Goal: Task Accomplishment & Management: Use online tool/utility

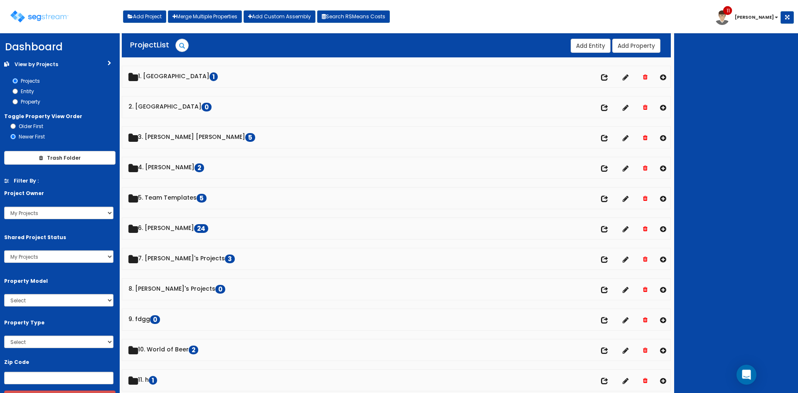
click at [745, 130] on div at bounding box center [736, 213] width 124 height 360
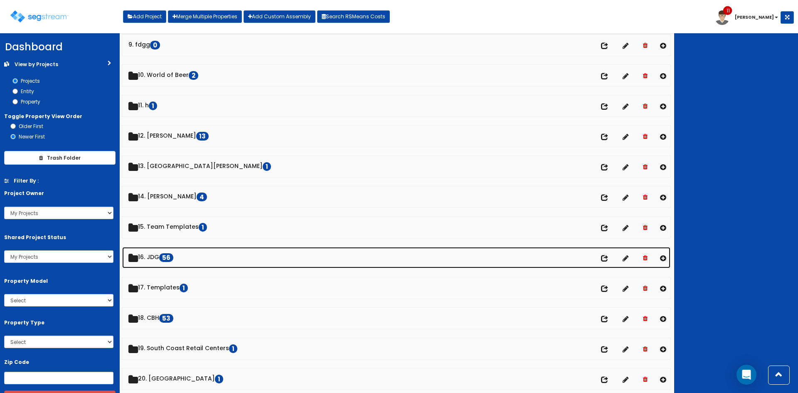
click at [150, 262] on link "16. JDG 56" at bounding box center [396, 257] width 548 height 21
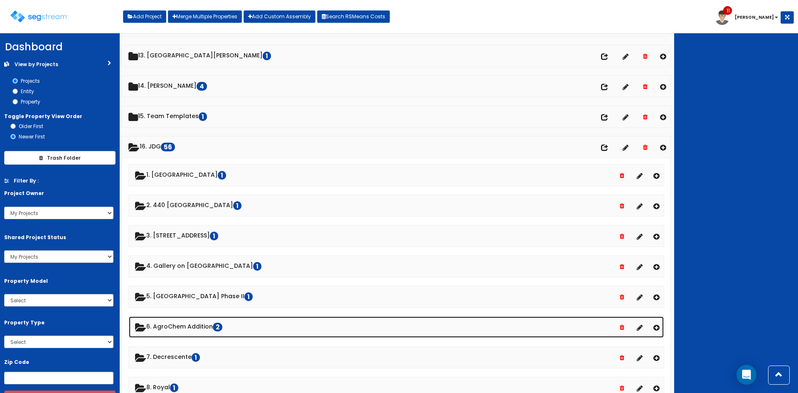
click at [196, 330] on link "6. AgroChem Addition 2" at bounding box center [396, 326] width 535 height 21
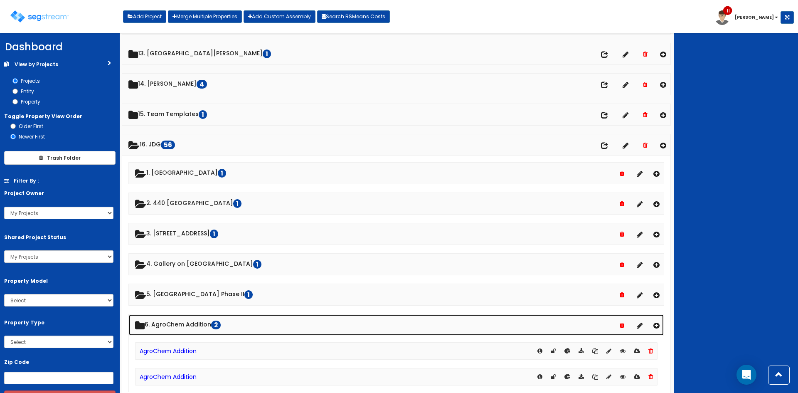
scroll to position [387, 0]
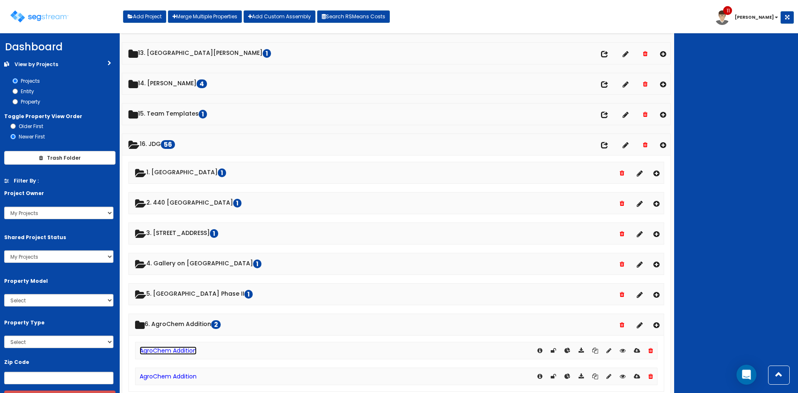
click at [186, 350] on link "AgroChem Addition" at bounding box center [168, 350] width 57 height 8
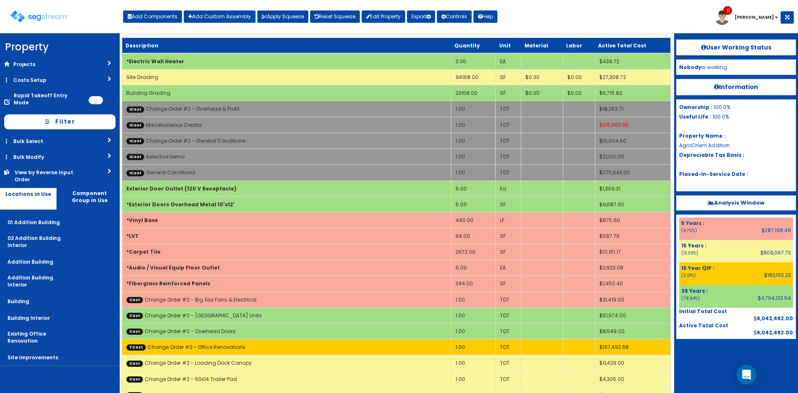
click at [564, 17] on div "Toggle navigation Add Components Add Custom Assembly Apply Squeeze Reset Squeez…" at bounding box center [399, 19] width 790 height 27
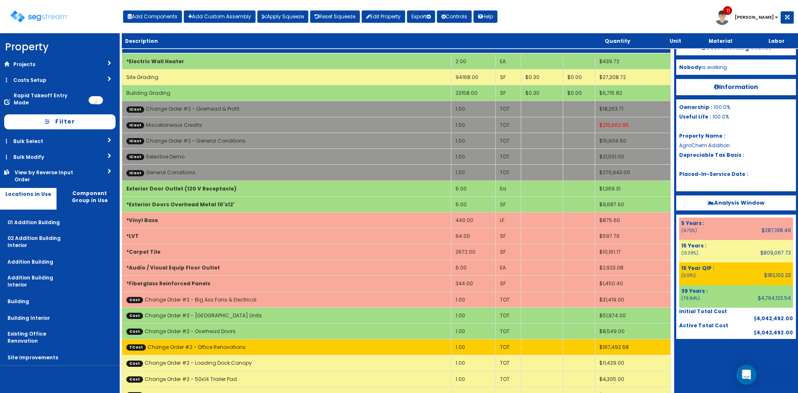
scroll to position [341, 0]
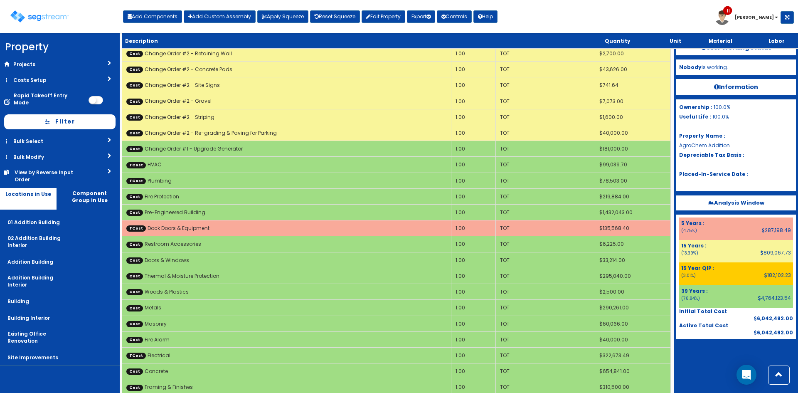
click at [537, 21] on div "Toggle navigation Add Components Add Custom Assembly Apply Squeeze Reset Squeez…" at bounding box center [399, 19] width 790 height 27
click at [160, 18] on button "Add Components" at bounding box center [152, 16] width 59 height 12
select select "39Y"
select select "default"
select select "4532"
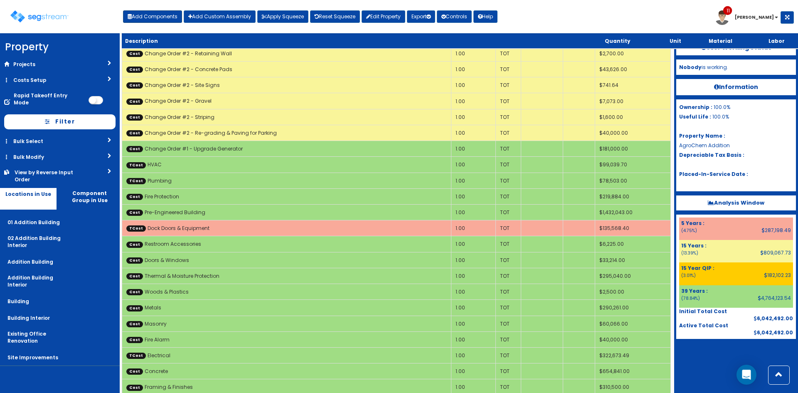
select select "5280439"
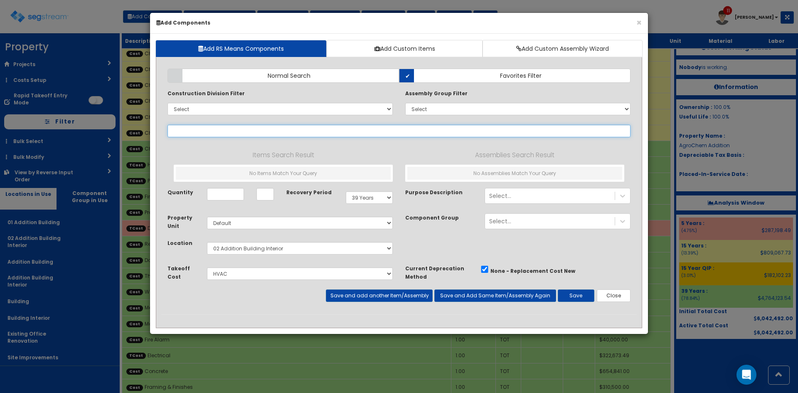
select select
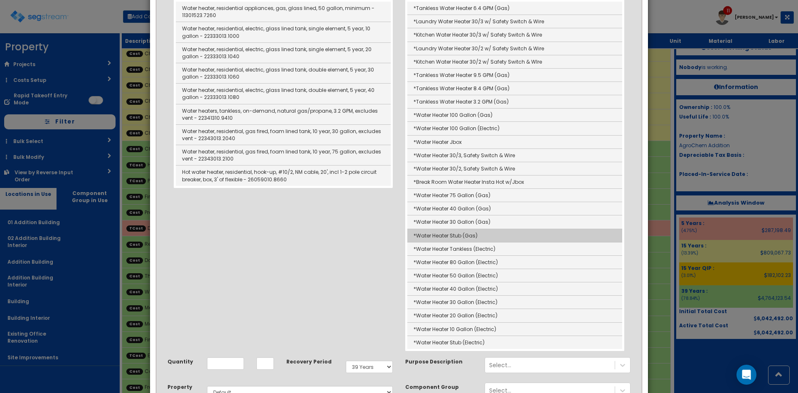
scroll to position [166, 0]
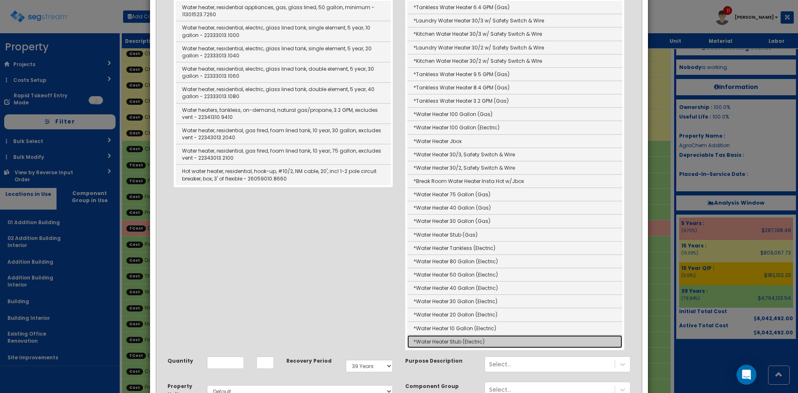
click at [488, 346] on link "*Water Heater Stub (Electric)" at bounding box center [514, 341] width 215 height 13
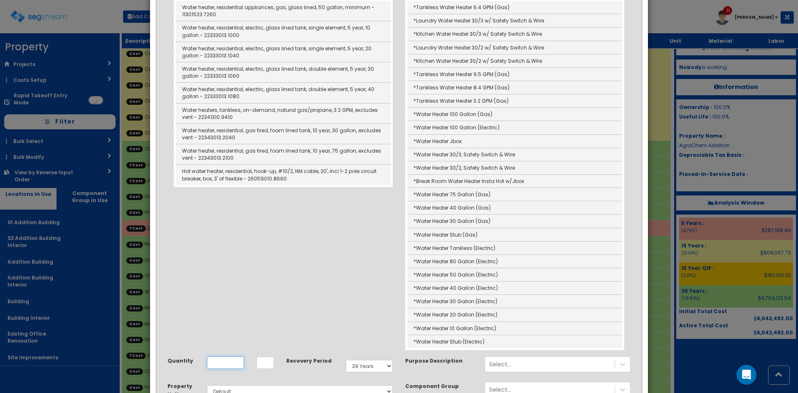
type input "*Water Heater Stub (Electric)"
type input "EA"
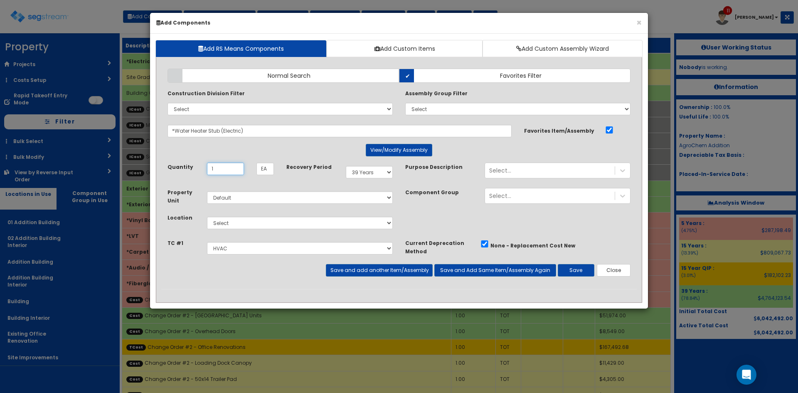
type input "1"
click at [335, 225] on select "Select 01 Addition Building 02 Addition Building Interior Addition Building Add…" at bounding box center [300, 223] width 186 height 12
select select "7"
click at [207, 217] on select "Select 01 Addition Building 02 Addition Building Interior Addition Building Add…" at bounding box center [300, 223] width 186 height 12
click at [380, 250] on select "Select Site Prep & Grading Electrical Dock Doors & Equipment Plumbing HVAC Chan…" at bounding box center [300, 248] width 186 height 12
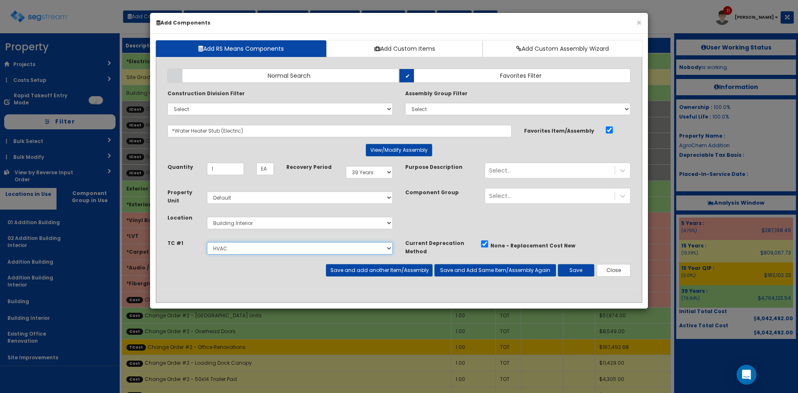
select select "5280438"
click at [207, 242] on select "Select Site Prep & Grading Electrical Dock Doors & Equipment Plumbing HVAC Chan…" at bounding box center [300, 248] width 186 height 12
click at [406, 271] on button "Save and add another Item/Assembly" at bounding box center [379, 270] width 106 height 12
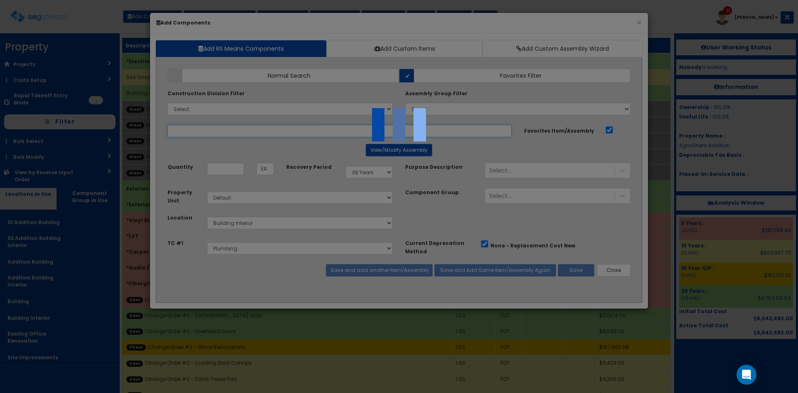
select select "5280438"
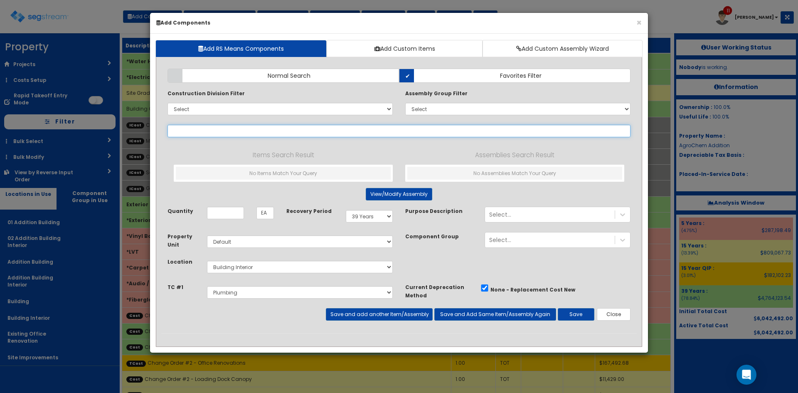
click at [257, 134] on input "text" at bounding box center [399, 131] width 463 height 12
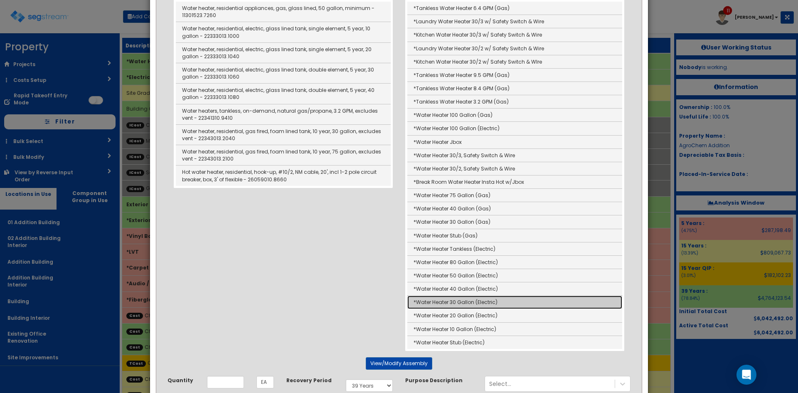
scroll to position [165, 0]
click at [455, 301] on link "*Water Heater 30 Gallon (Electric)" at bounding box center [514, 301] width 215 height 13
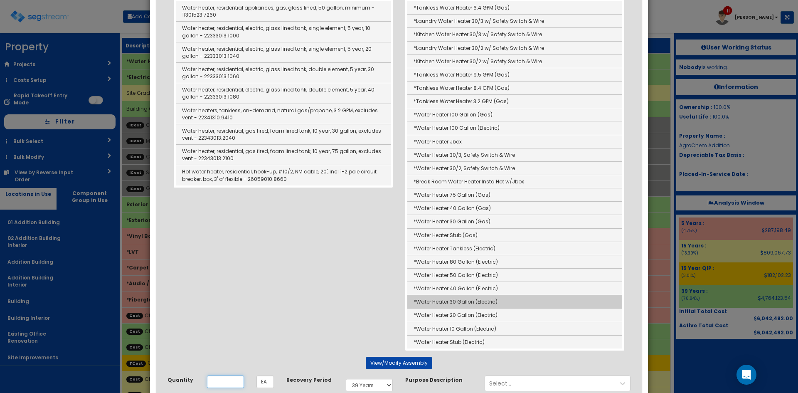
type input "*Water Heater 30 Gallon (Electric)"
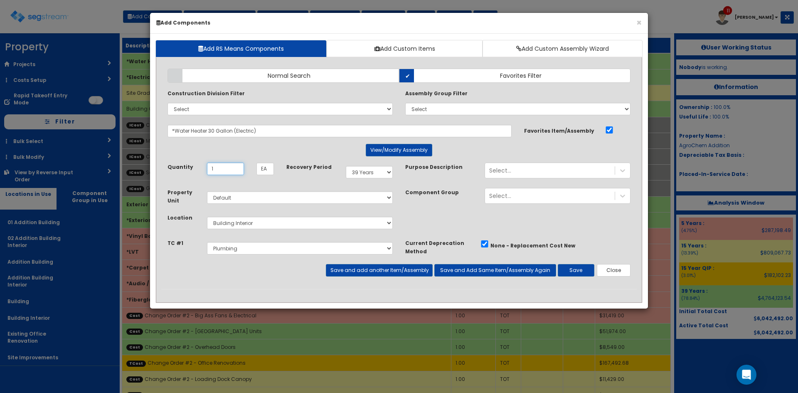
type input "1"
click at [425, 208] on div "Component Group Select..." at bounding box center [518, 199] width 238 height 22
click at [400, 267] on button "Save and add another Item/Assembly" at bounding box center [379, 270] width 106 height 12
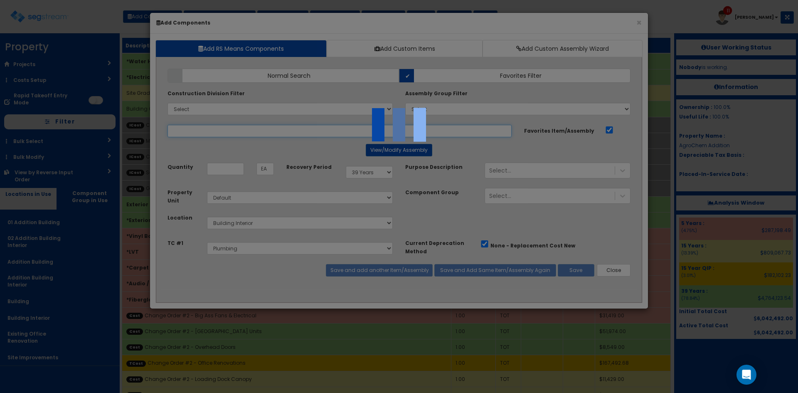
select select "5280438"
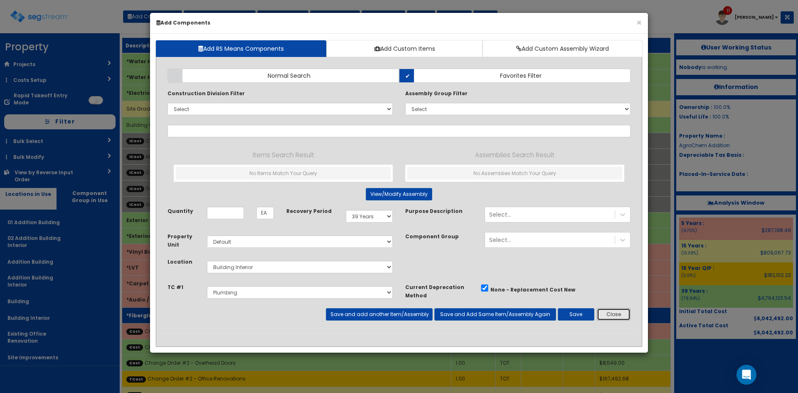
click at [619, 312] on button "Close" at bounding box center [614, 314] width 34 height 12
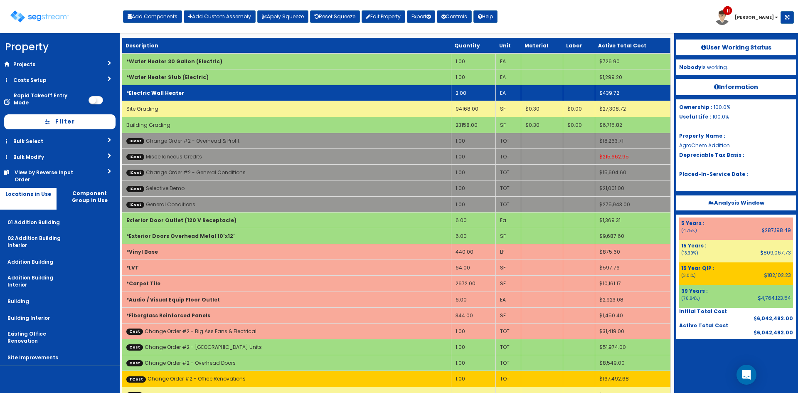
click at [249, 91] on td "*Electric Wall Heater" at bounding box center [286, 93] width 329 height 16
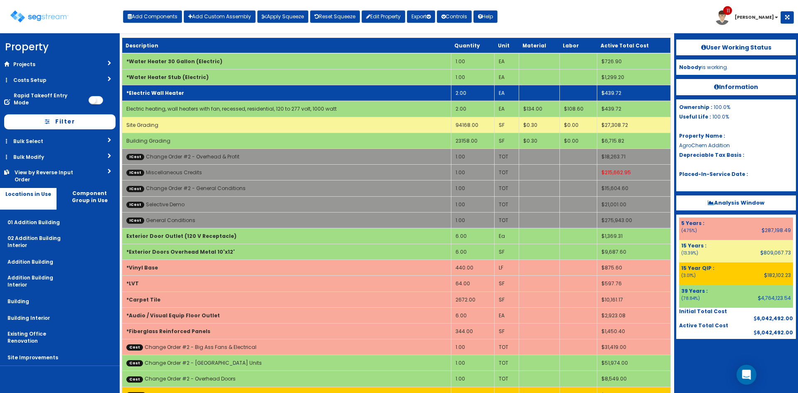
click at [249, 91] on td "*Electric Wall Heater" at bounding box center [286, 93] width 329 height 16
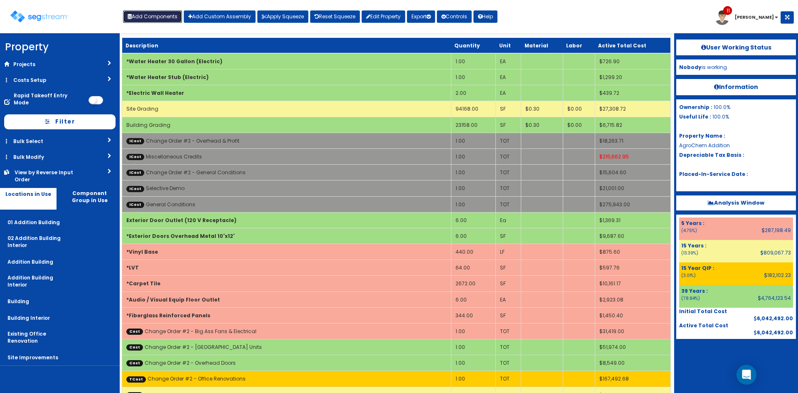
click at [151, 21] on button "Add Components" at bounding box center [152, 16] width 59 height 12
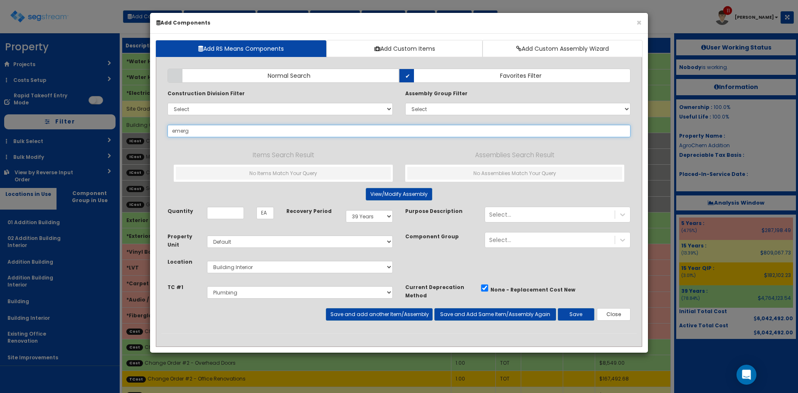
type input "emerge"
select select
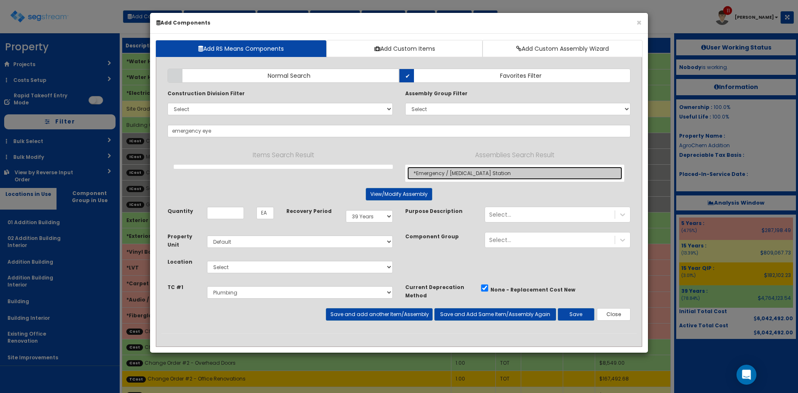
click at [456, 173] on link "*Emergency / Eyewash Station" at bounding box center [514, 173] width 215 height 13
type input "*Emergency / Eyewash Station"
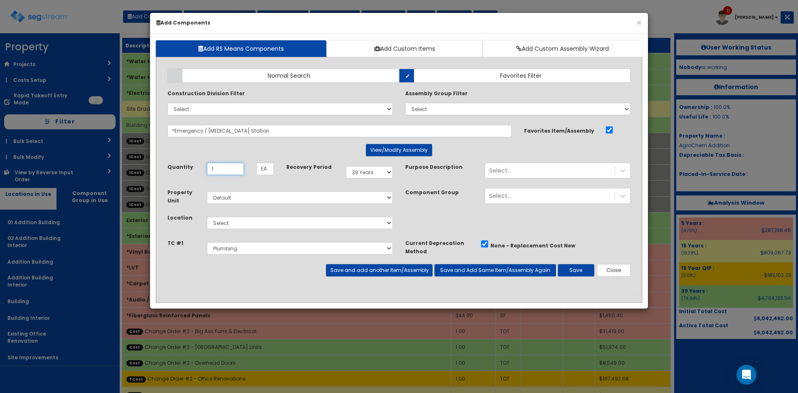
type input "1"
click at [375, 175] on select "Select 5 Years 7 Years 9 Years 10 Years 15 Years 15 Year QLI 15 Year QRP 15 Yea…" at bounding box center [369, 172] width 47 height 12
select select "5Y"
click at [346, 166] on select "Select 5 Years 7 Years 9 Years 10 Years 15 Years 15 Year QLI 15 Year QRP 15 Yea…" at bounding box center [369, 172] width 47 height 12
click at [393, 151] on button "View/Modify Assembly" at bounding box center [399, 150] width 67 height 12
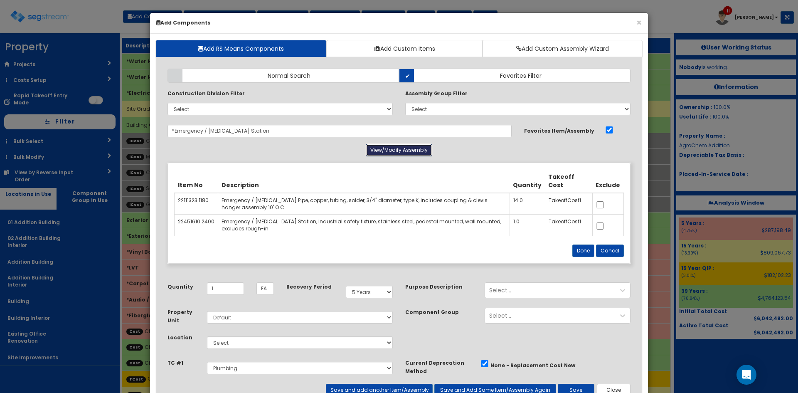
click at [393, 151] on button "View/Modify Assembly" at bounding box center [399, 150] width 67 height 12
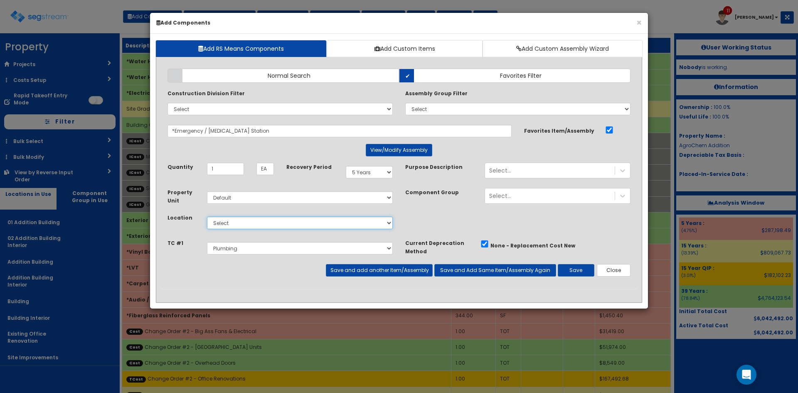
click at [247, 225] on select "Select 01 Addition Building 02 Addition Building Interior Addition Building Add…" at bounding box center [300, 223] width 186 height 12
select select "4532"
click at [207, 217] on select "Select 01 Addition Building 02 Addition Building Interior Addition Building Add…" at bounding box center [300, 223] width 186 height 12
click at [579, 271] on button "Save" at bounding box center [576, 270] width 37 height 12
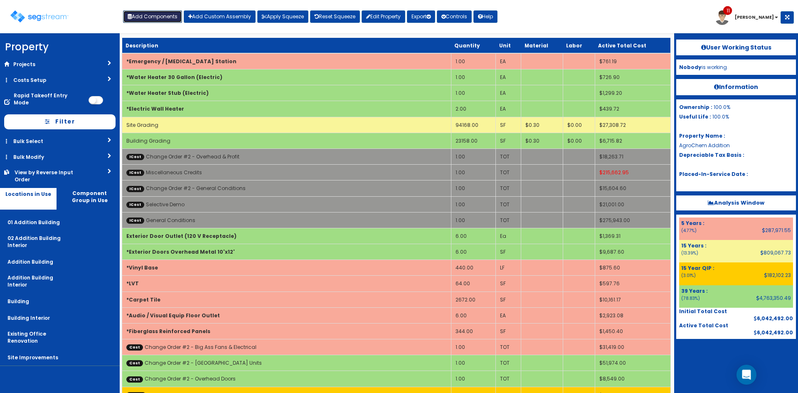
click at [160, 13] on button "Add Components" at bounding box center [152, 16] width 59 height 12
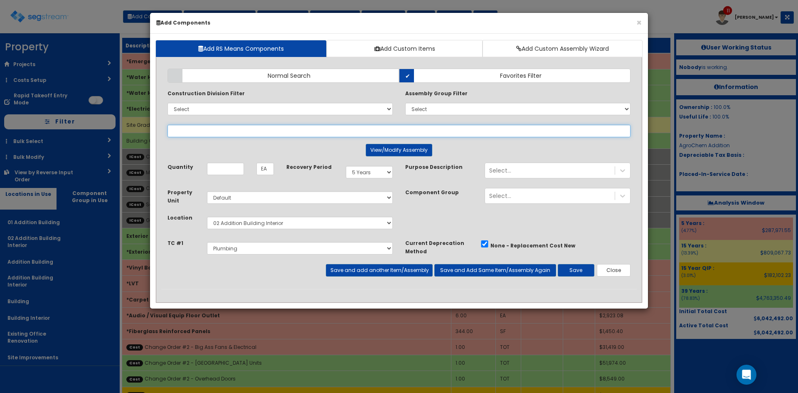
select select
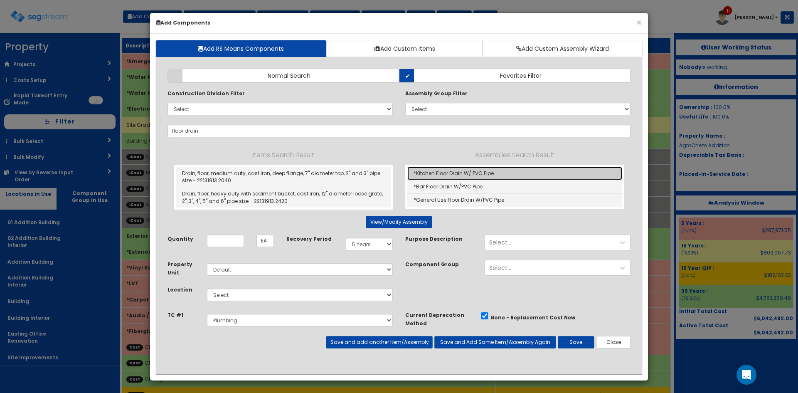
click at [456, 173] on link "*Kitchen Floor Drain W/ PVC Pipe" at bounding box center [514, 173] width 215 height 13
type input "*Kitchen Floor Drain W/ PVC Pipe"
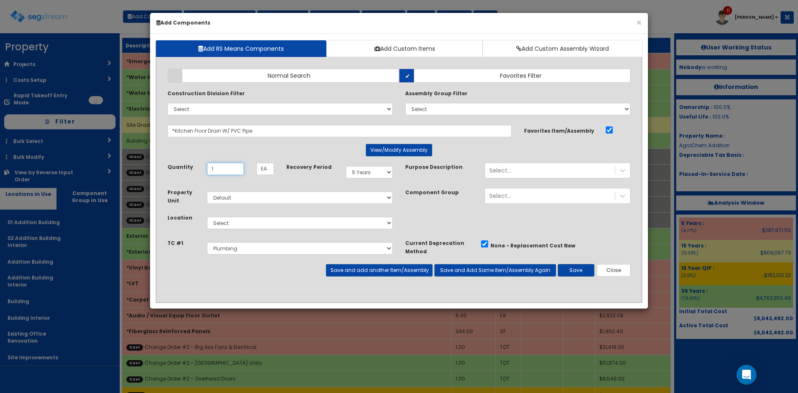
type input "1"
click at [581, 269] on button "Save" at bounding box center [576, 270] width 37 height 12
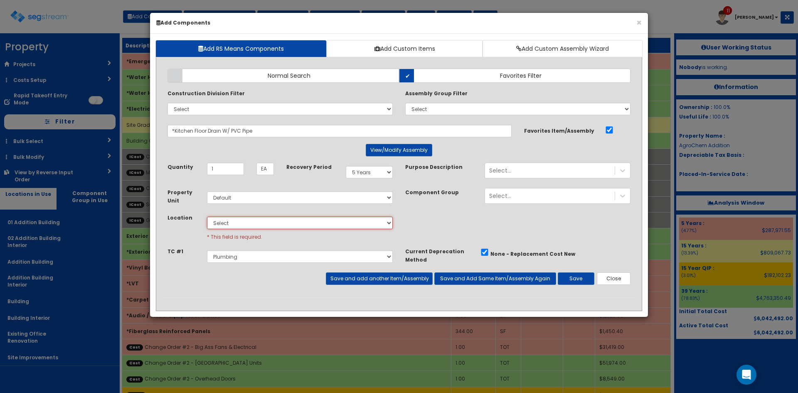
click at [359, 217] on select "Select 01 Addition Building 02 Addition Building Interior Addition Building Add…" at bounding box center [300, 223] width 186 height 12
select select "4532"
click at [207, 217] on select "Select 01 Addition Building 02 Addition Building Interior Addition Building Add…" at bounding box center [300, 223] width 186 height 12
click at [581, 277] on button "Save" at bounding box center [576, 278] width 37 height 12
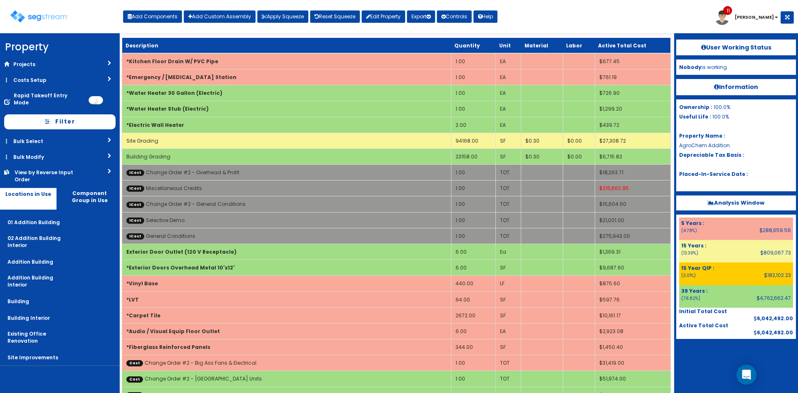
click at [543, 27] on div "Toggle navigation Add Components Add Custom Assembly Apply Squeeze Reset Squeez…" at bounding box center [399, 19] width 790 height 27
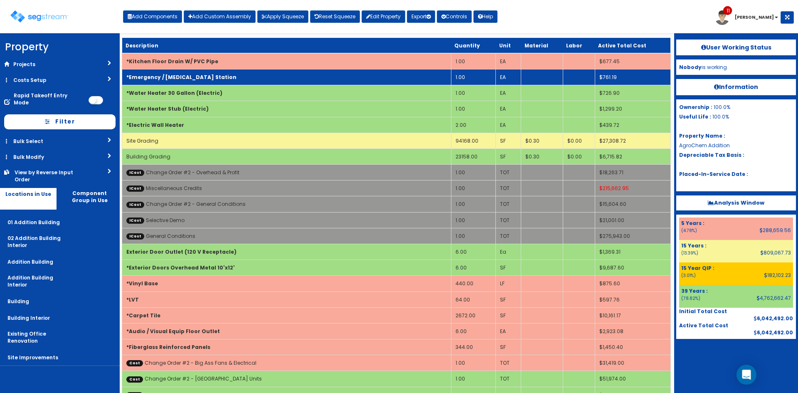
click at [204, 73] on td "*Emergency / Eyewash Station" at bounding box center [286, 77] width 329 height 16
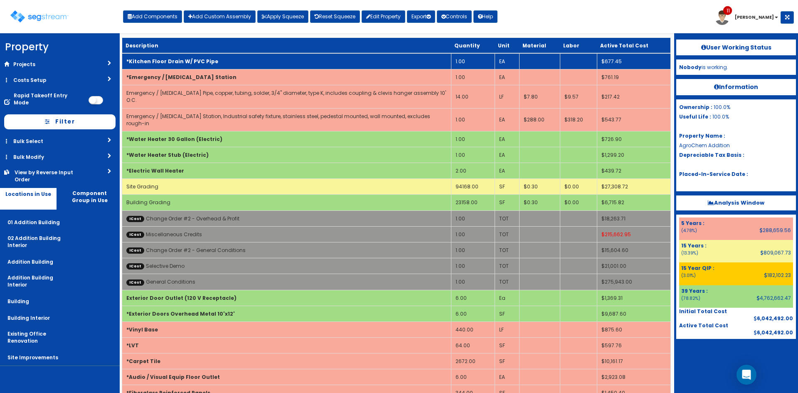
click at [204, 66] on td "*Kitchen Floor Drain W/ PVC Pipe" at bounding box center [286, 61] width 329 height 16
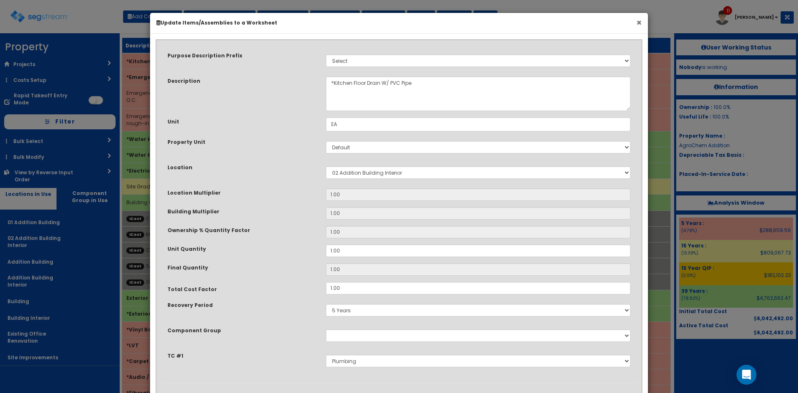
click at [639, 27] on button "×" at bounding box center [639, 22] width 5 height 9
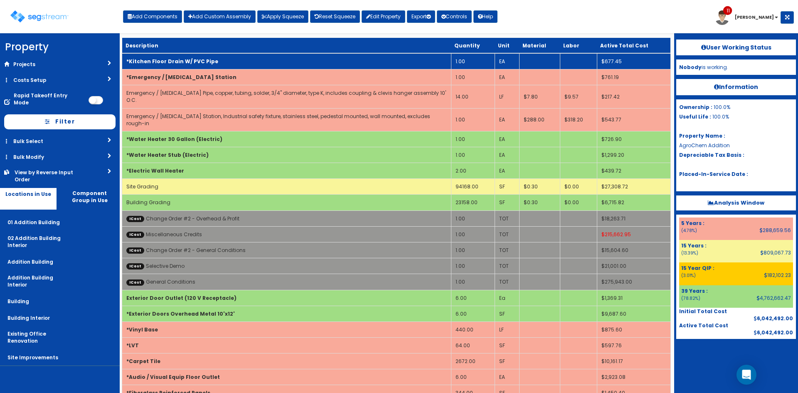
click at [175, 63] on b "*Kitchen Floor Drain W/ PVC Pipe" at bounding box center [172, 61] width 92 height 7
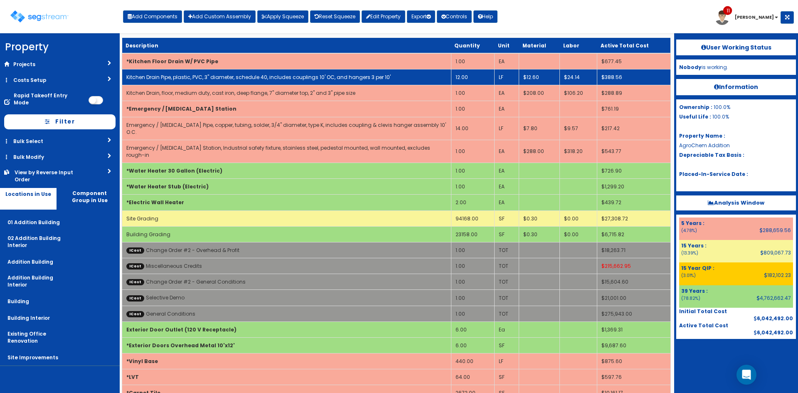
click at [198, 77] on link "Kitchen Drain Pipe, plastic, PVC, 3" diameter, schedule 40, includes couplings …" at bounding box center [258, 77] width 264 height 7
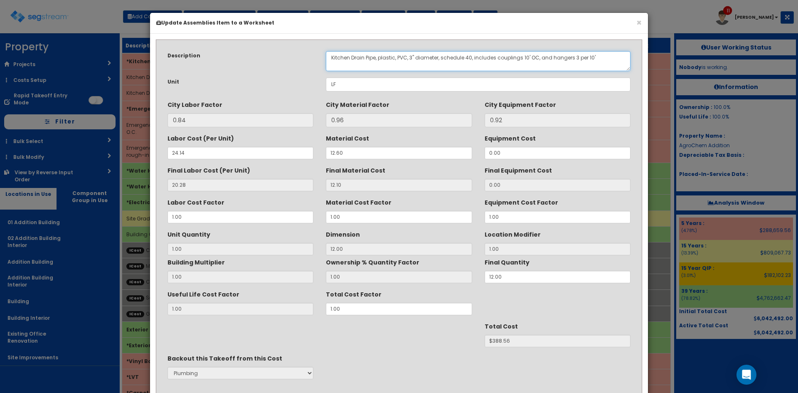
click at [346, 55] on textarea "Kitchen Drain Pipe, plastic, PVC, 3" diameter, schedule 40, includes couplings …" at bounding box center [478, 61] width 305 height 20
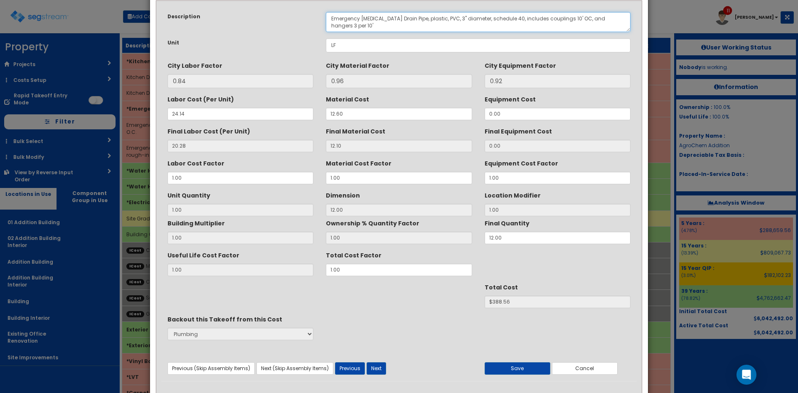
scroll to position [59, 0]
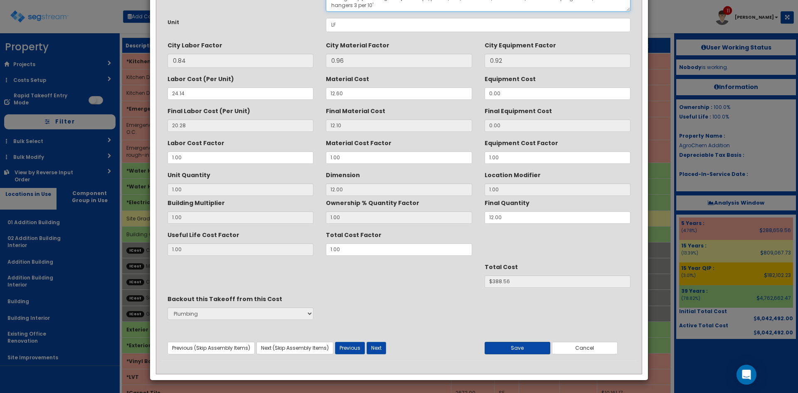
type textarea "Emergency Eyewash Drain Pipe, plastic, PVC, 3" diameter, schedule 40, includes …"
click at [513, 347] on button "Save" at bounding box center [518, 348] width 66 height 12
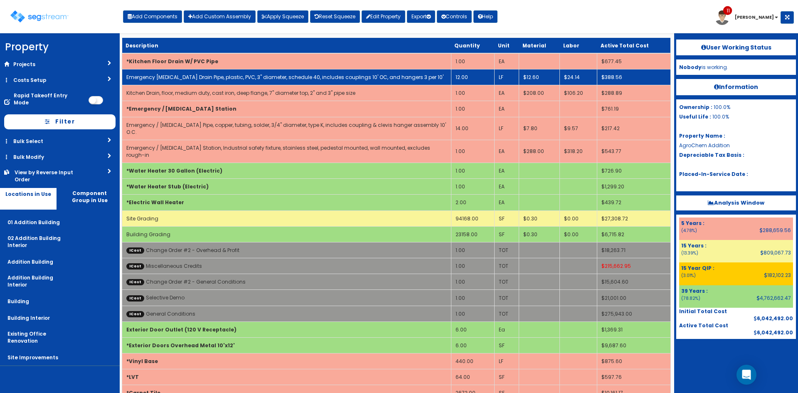
click at [192, 76] on link "Emergency Eyewash Drain Pipe, plastic, PVC, 3" diameter, schedule 40, includes …" at bounding box center [284, 77] width 317 height 7
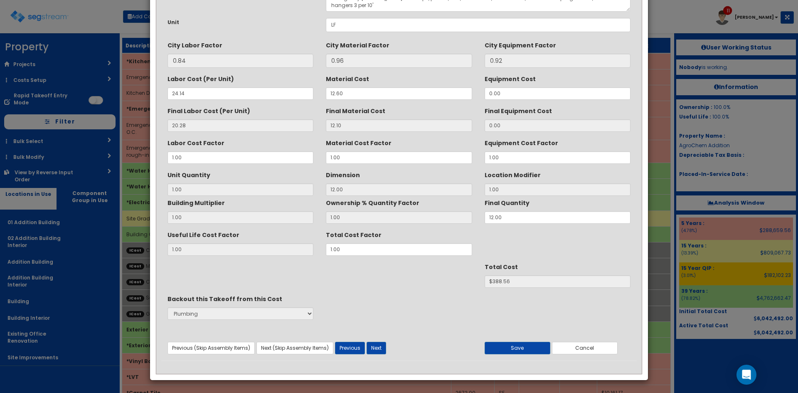
scroll to position [0, 0]
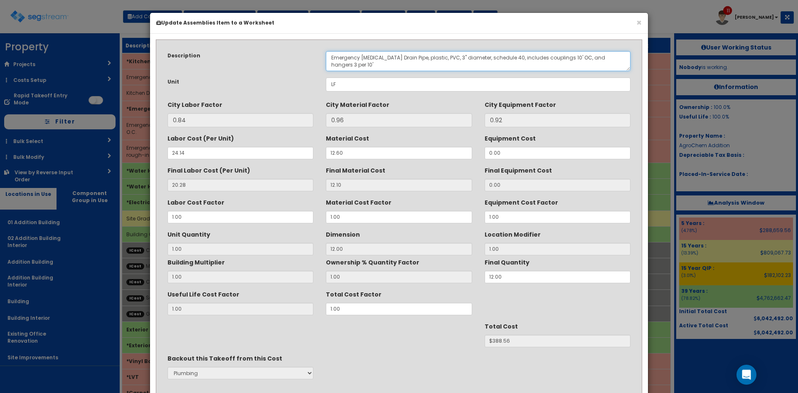
click at [362, 56] on textarea "Emergency Eyewash Drain Pipe, plastic, PVC, 3" diameter, schedule 40, includes …" at bounding box center [478, 61] width 305 height 20
click at [362, 57] on textarea "Emergency Eyewash Drain Pipe, plastic, PVC, 3" diameter, schedule 40, includes …" at bounding box center [478, 61] width 305 height 20
drag, startPoint x: 387, startPoint y: 57, endPoint x: 299, endPoint y: 59, distance: 88.2
click at [299, 59] on div "Description Emergency Eyewash Drain Pipe, plastic, PVC, 3" diameter, schedule 4…" at bounding box center [399, 61] width 476 height 20
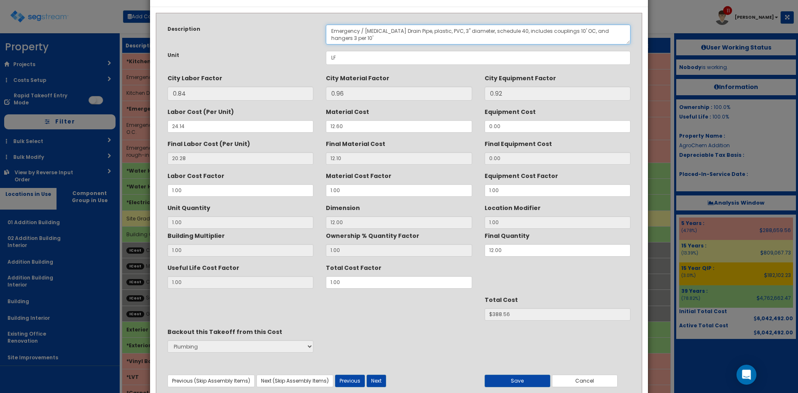
scroll to position [59, 0]
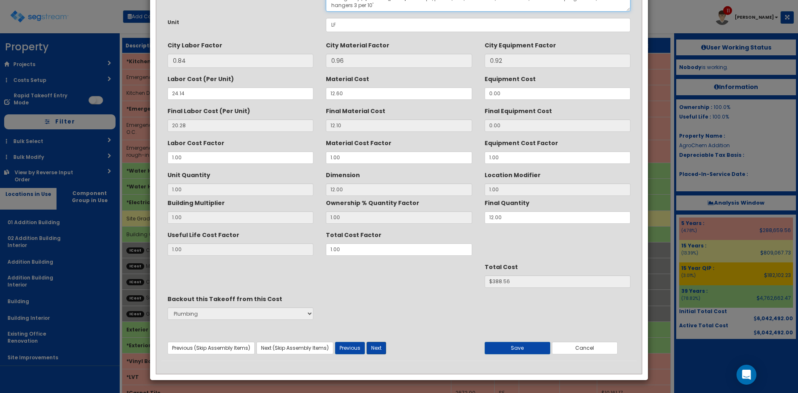
type textarea "Emergency / Eyewash Drain Pipe, plastic, PVC, 3" diameter, schedule 40, include…"
click at [379, 345] on button "Next" at bounding box center [377, 348] width 20 height 12
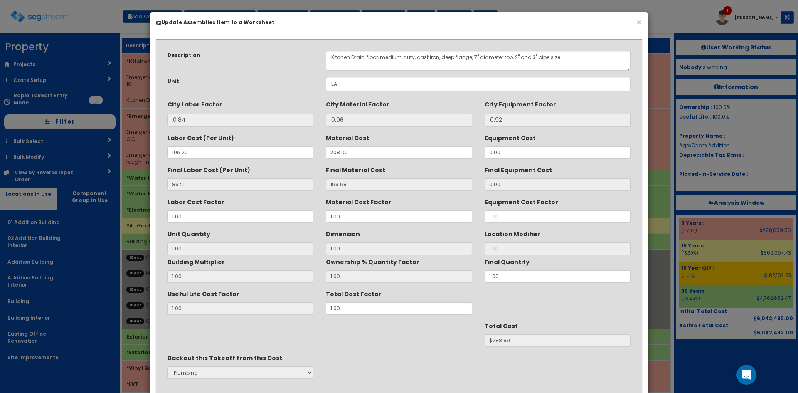
scroll to position [0, 0]
drag, startPoint x: 351, startPoint y: 57, endPoint x: 291, endPoint y: 60, distance: 59.9
click at [291, 60] on div "Description Kitchen Drain, floor, medium duty, cast iron, deep flange, 7" diame…" at bounding box center [399, 61] width 476 height 20
paste textarea "Emergency / Eyewash"
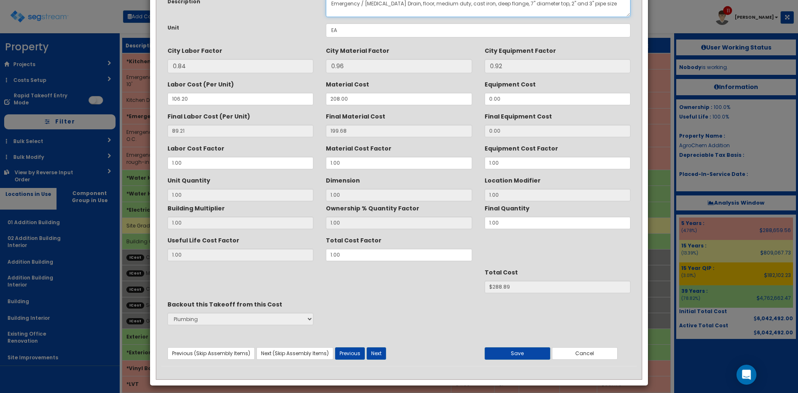
scroll to position [59, 0]
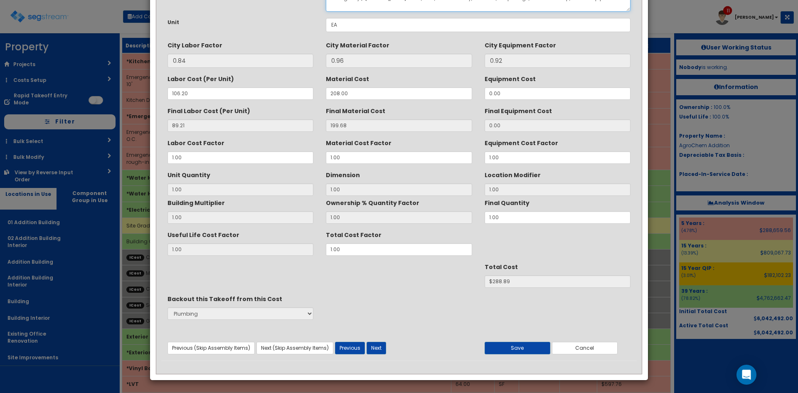
type textarea "Emergency / Eyewash Drain, floor, medium duty, cast iron, deep flange, 7" diame…"
click at [522, 355] on div "Description Kitchen Drain, floor, medium duty, cast iron, deep flange, 7" diame…" at bounding box center [399, 172] width 476 height 375
click at [511, 348] on button "Save" at bounding box center [518, 348] width 66 height 12
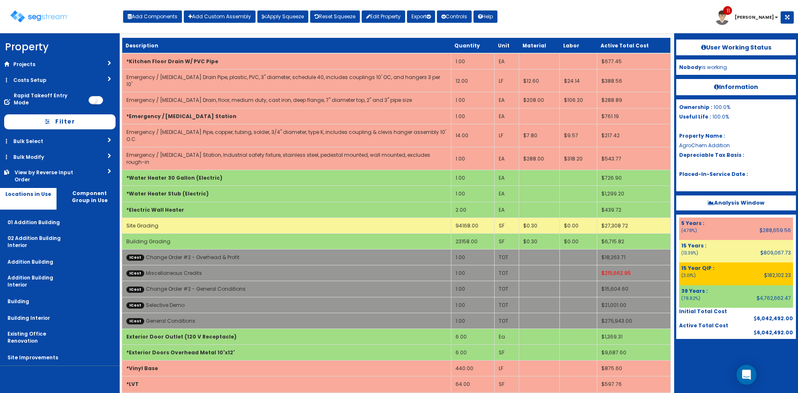
click at [549, 21] on div "Toggle navigation Add Components Add Custom Assembly Apply Squeeze Reset Squeez…" at bounding box center [399, 19] width 790 height 27
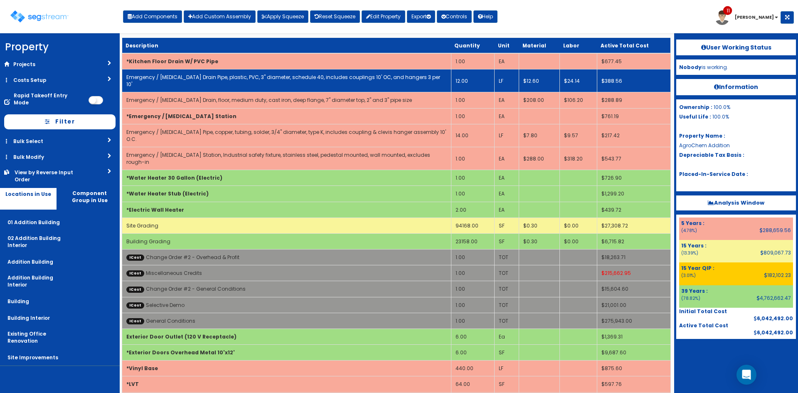
click at [268, 78] on link "Emergency / Eyewash Drain Pipe, plastic, PVC, 3" diameter, schedule 40, include…" at bounding box center [283, 81] width 314 height 14
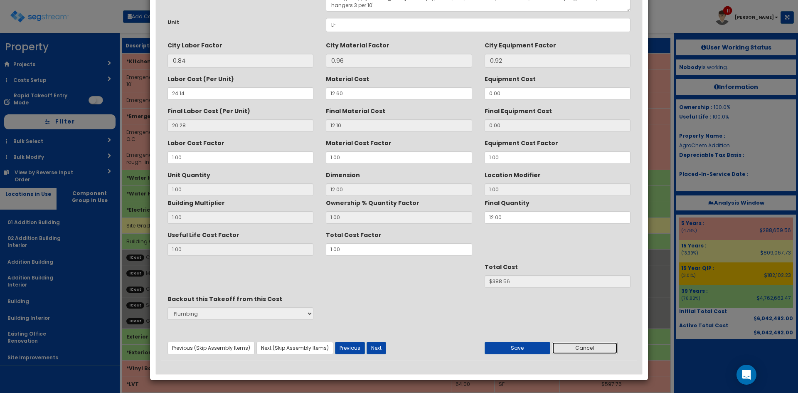
click at [584, 350] on button "Cancel" at bounding box center [585, 348] width 66 height 12
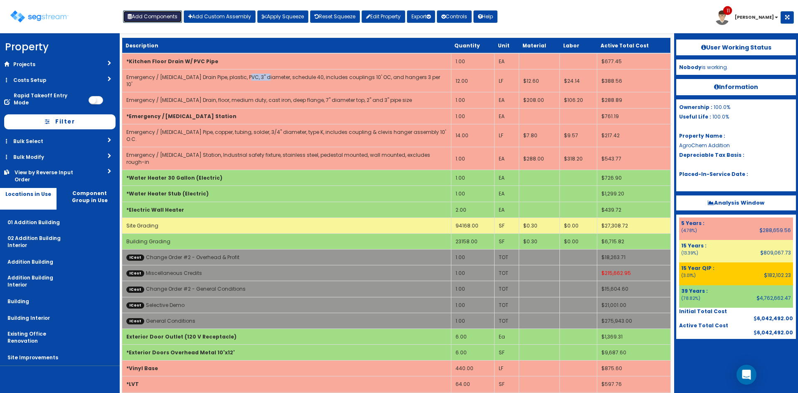
click at [167, 17] on button "Add Components" at bounding box center [152, 16] width 59 height 12
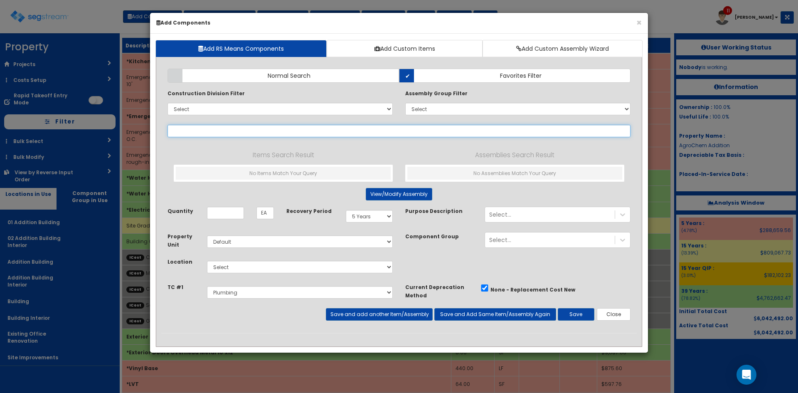
select select
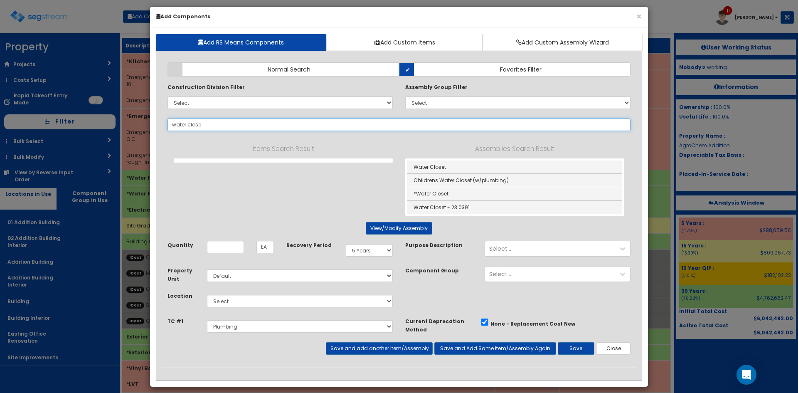
scroll to position [7, 0]
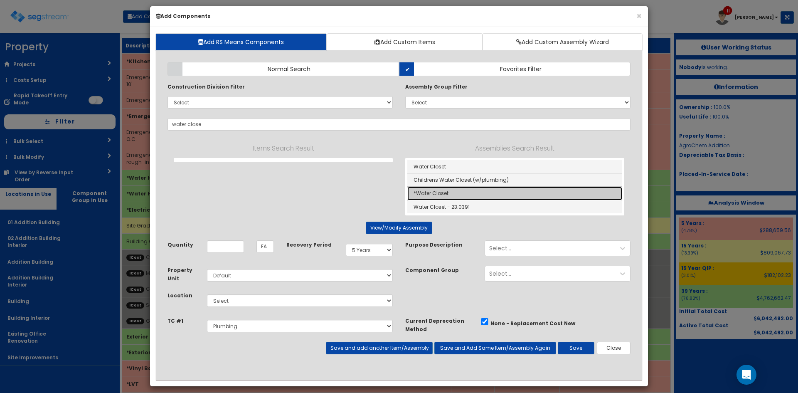
click at [433, 194] on link "*Water Closet" at bounding box center [514, 193] width 215 height 13
type input "*Water Closet"
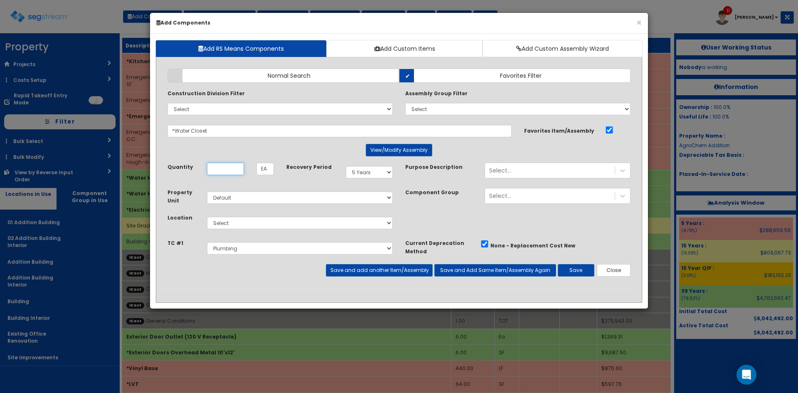
scroll to position [0, 0]
click at [222, 170] on input "Quantity" at bounding box center [225, 169] width 37 height 12
type input "3"
click at [377, 175] on select "Select 5 Years 7 Years 9 Years 10 Years 15 Years 15 Year QLI 15 Year QRP 15 Yea…" at bounding box center [369, 172] width 47 height 12
select select "39Y"
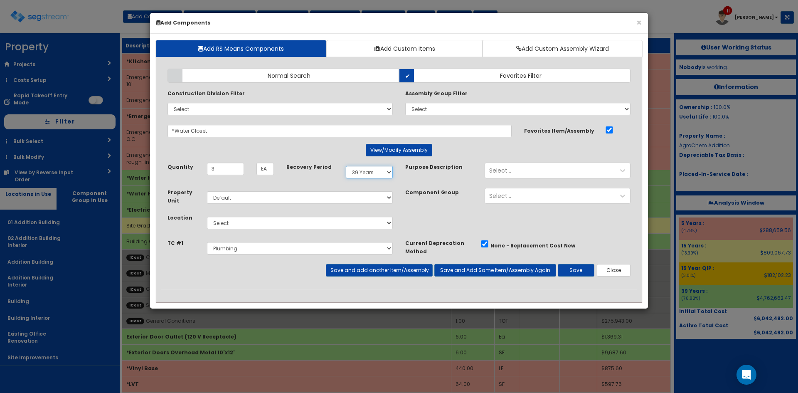
click at [346, 166] on select "Select 5 Years 7 Years 9 Years 10 Years 15 Years 15 Year QLI 15 Year QRP 15 Yea…" at bounding box center [369, 172] width 47 height 12
click at [244, 226] on select "Select 01 Addition Building 02 Addition Building Interior Addition Building Add…" at bounding box center [300, 223] width 186 height 12
select select "4532"
click at [207, 217] on select "Select 01 Addition Building 02 Addition Building Interior Addition Building Add…" at bounding box center [300, 223] width 186 height 12
click at [390, 271] on button "Save and add another Item/Assembly" at bounding box center [379, 270] width 106 height 12
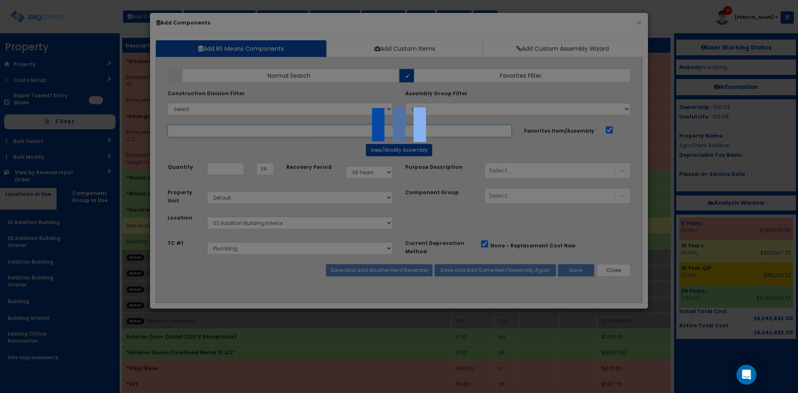
select select "5280438"
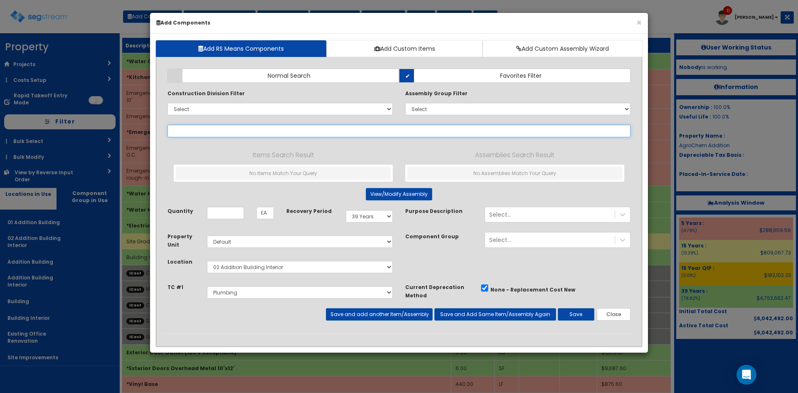
click at [214, 131] on input "text" at bounding box center [399, 131] width 463 height 12
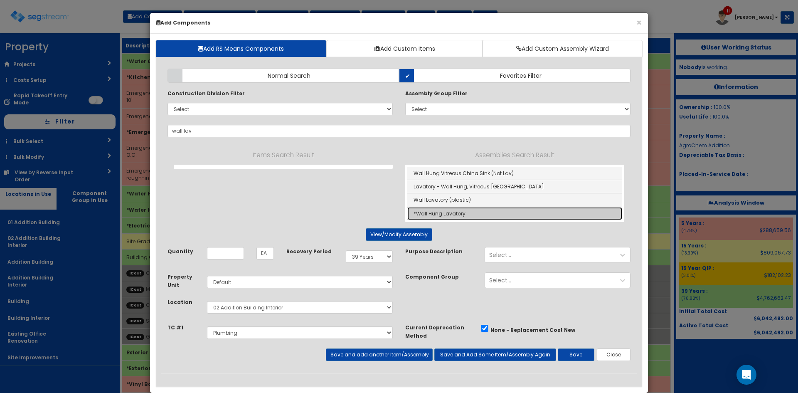
click at [445, 213] on link "*Wall Hung Lavatory" at bounding box center [514, 213] width 215 height 13
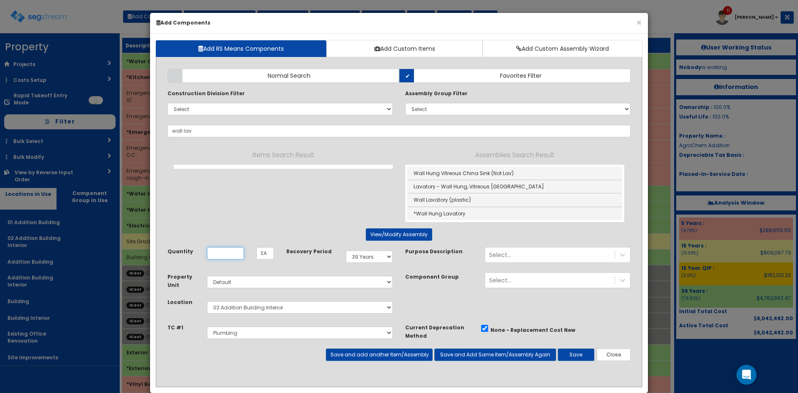
type input "*Wall Hung Lavatory"
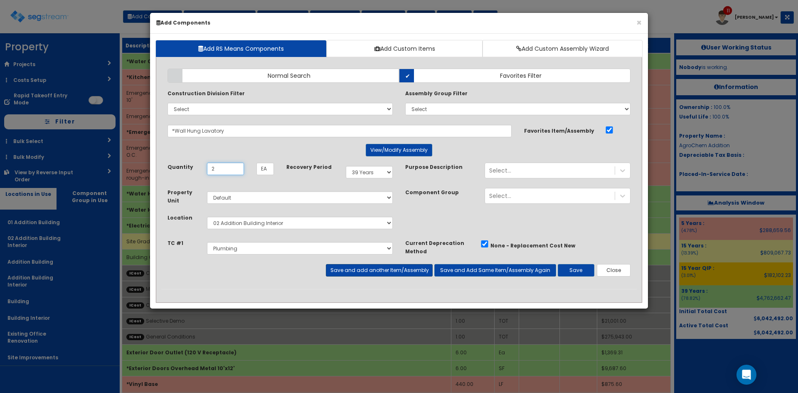
type input "2"
click at [395, 276] on button "Save and add another Item/Assembly" at bounding box center [379, 270] width 106 height 12
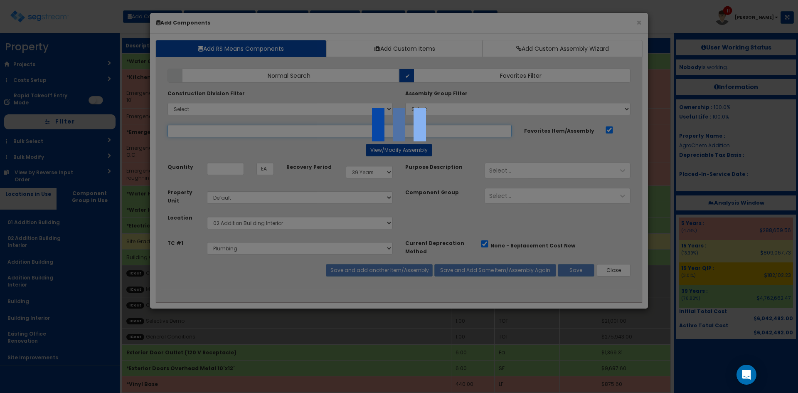
select select "5280438"
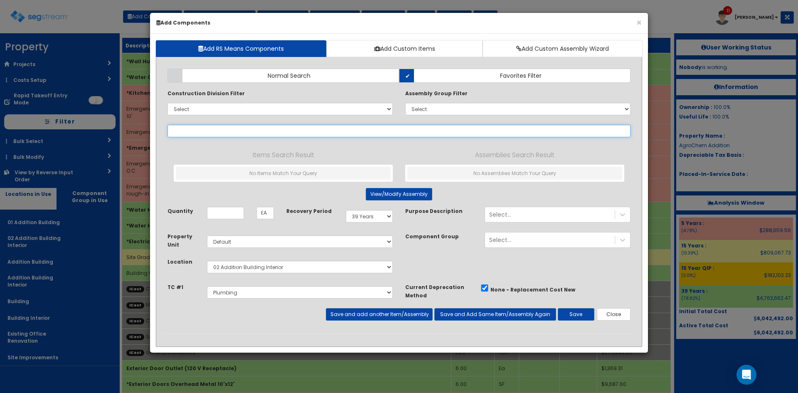
click at [237, 132] on input "text" at bounding box center [399, 131] width 463 height 12
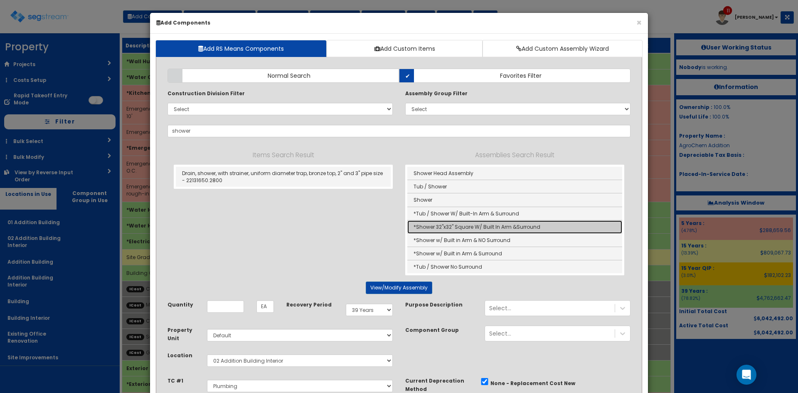
click at [474, 229] on link "*Shower 32"x32" Square W/ Built In Arm &Surround" at bounding box center [514, 226] width 215 height 13
type input "*Shower 32"x32" Square W/ Built In Arm &Surround"
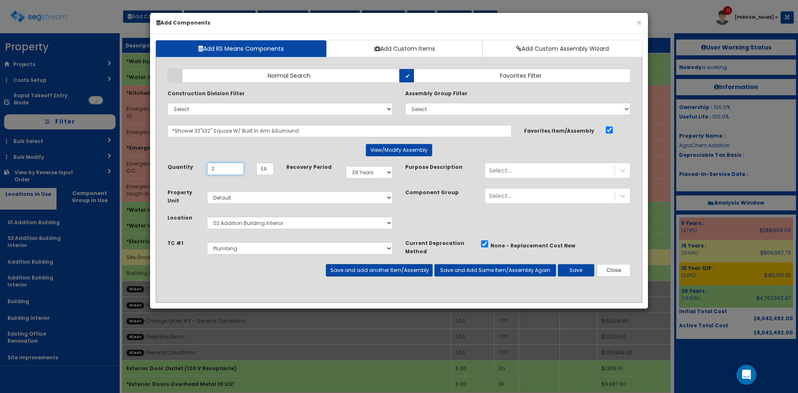
type input "2"
click at [394, 270] on button "Save and add another Item/Assembly" at bounding box center [379, 270] width 106 height 12
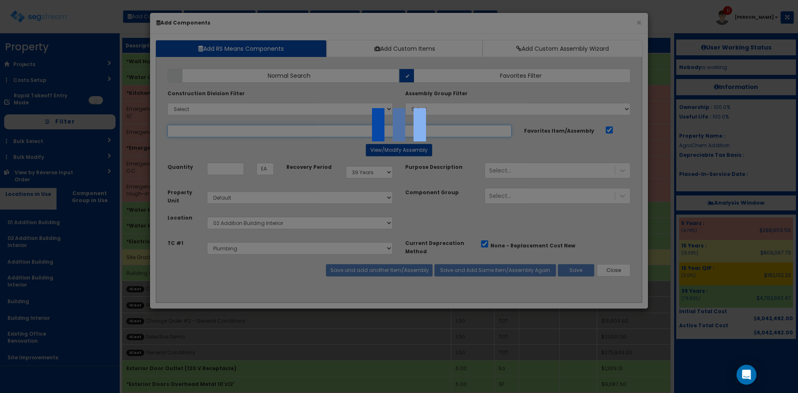
select select "5280438"
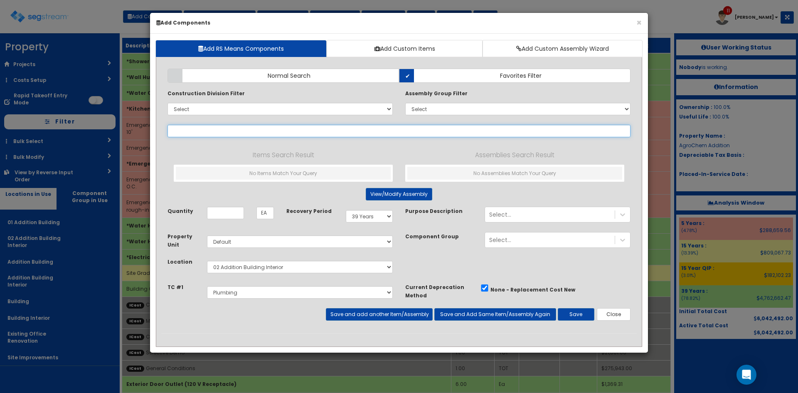
click at [232, 133] on input "text" at bounding box center [399, 131] width 463 height 12
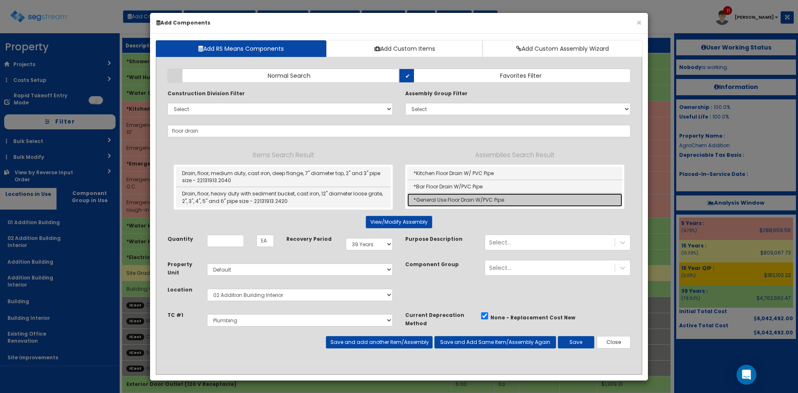
click at [467, 200] on link "*General Use Floor Drain W/PVC Pipe" at bounding box center [514, 199] width 215 height 13
type input "*General Use Floor Drain W/PVC Pipe"
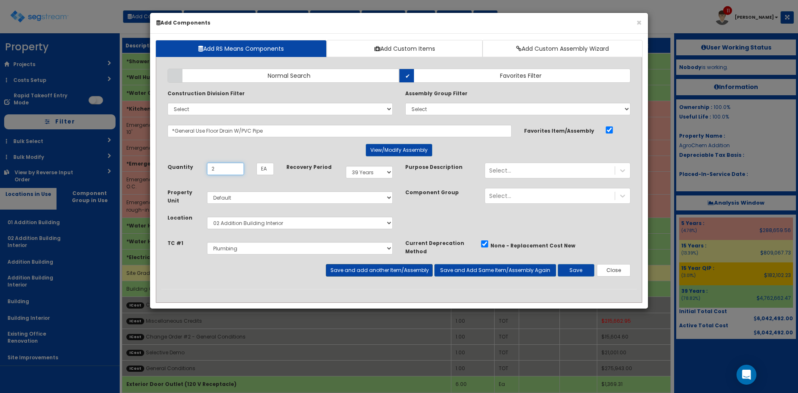
type input "2"
click at [374, 274] on button "Save and add another Item/Assembly" at bounding box center [379, 270] width 106 height 12
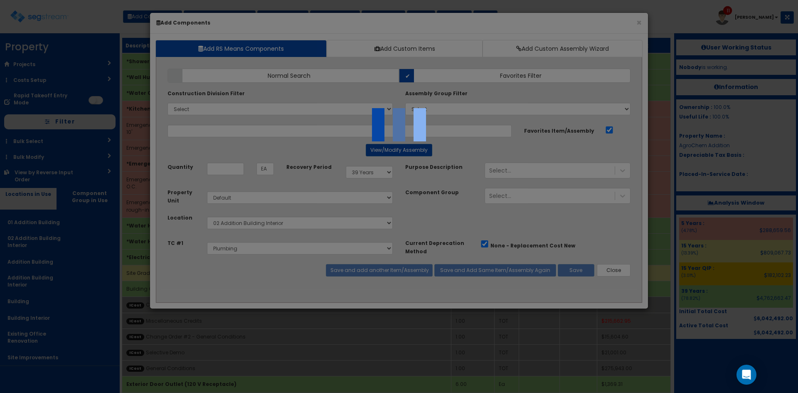
select select "5280438"
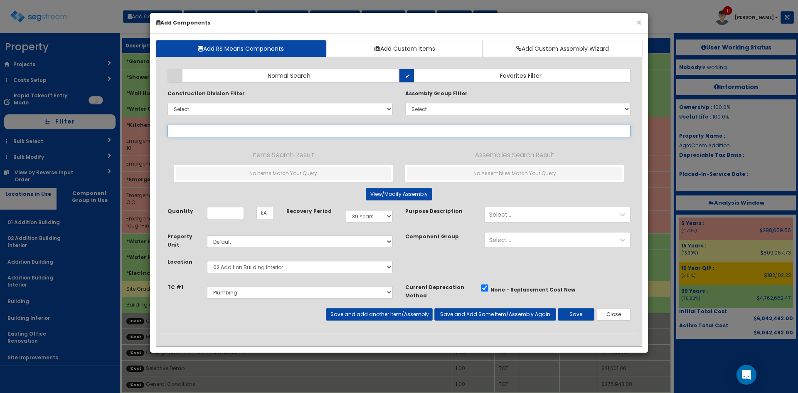
click at [251, 129] on input "text" at bounding box center [399, 131] width 463 height 12
drag, startPoint x: 138, startPoint y: 128, endPoint x: 128, endPoint y: 127, distance: 9.6
click at [128, 127] on div "× Add Components Add RS Means Components Add Custom Items Add Custom Assembly W…" at bounding box center [399, 196] width 798 height 393
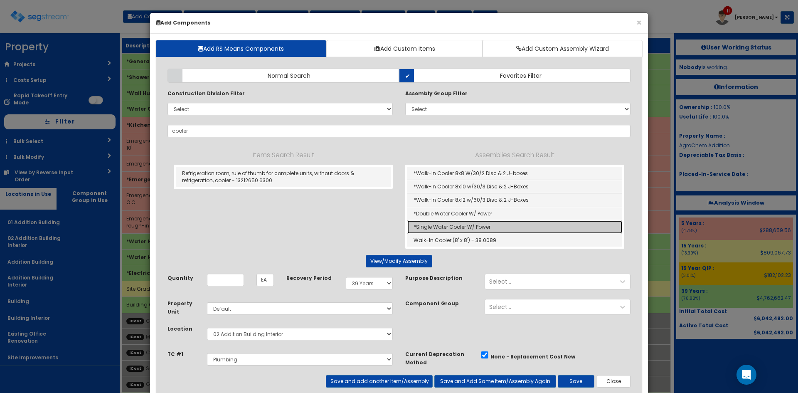
click at [471, 224] on link "*Single Water Cooler W/ Power" at bounding box center [514, 226] width 215 height 13
type input "*Single Water Cooler W/ Power"
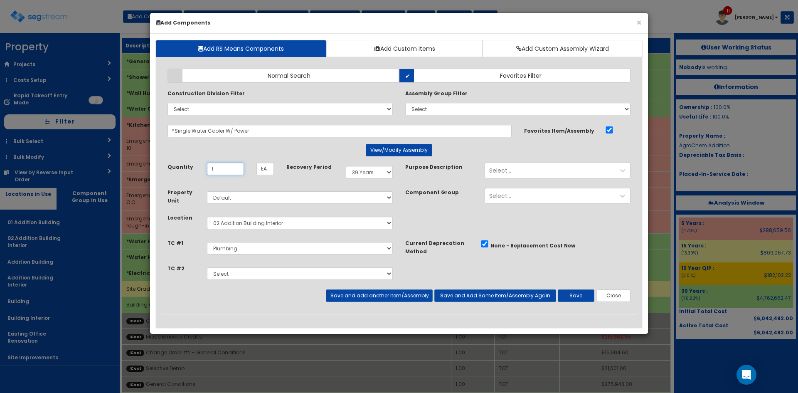
type input "1"
click at [246, 276] on select "Select Site Prep & Grading Electrical Dock Doors & Equipment Plumbing HVAC Chan…" at bounding box center [300, 273] width 186 height 12
select select "5280427"
click at [207, 267] on select "Select Site Prep & Grading Electrical Dock Doors & Equipment Plumbing HVAC Chan…" at bounding box center [300, 273] width 186 height 12
click at [378, 297] on button "Save and add another Item/Assembly" at bounding box center [379, 295] width 106 height 12
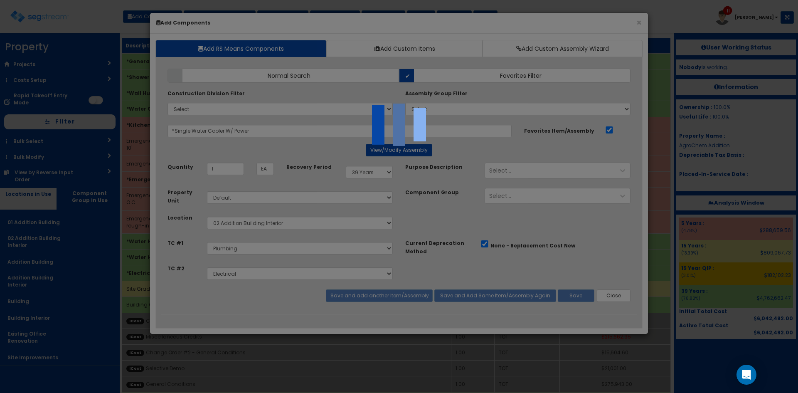
select select "5280438"
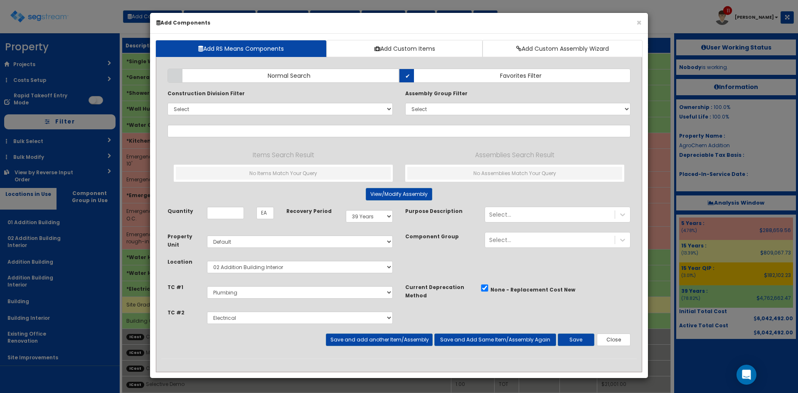
click at [439, 263] on div "Property Unit Select Default Location Select" at bounding box center [399, 257] width 476 height 51
click at [382, 145] on div "Items Search Result No Items Match Your Query Assemblies Search Result No Assem…" at bounding box center [399, 165] width 451 height 44
click at [213, 128] on input "text" at bounding box center [399, 131] width 463 height 12
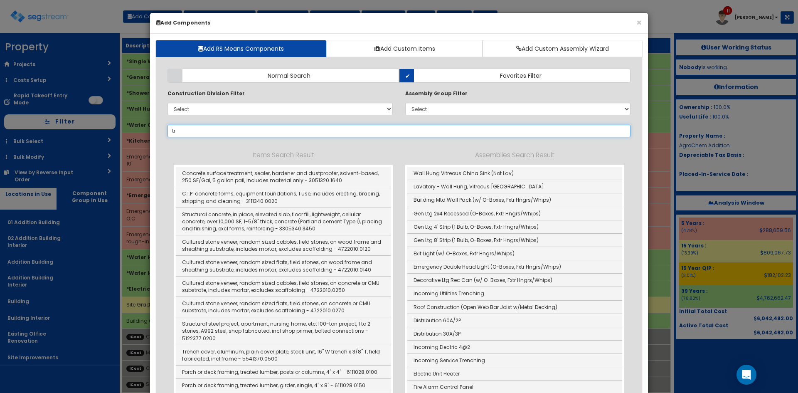
type input "tr"
click at [634, 20] on h6 "Add Components" at bounding box center [399, 22] width 486 height 7
click at [639, 22] on button "×" at bounding box center [639, 22] width 5 height 9
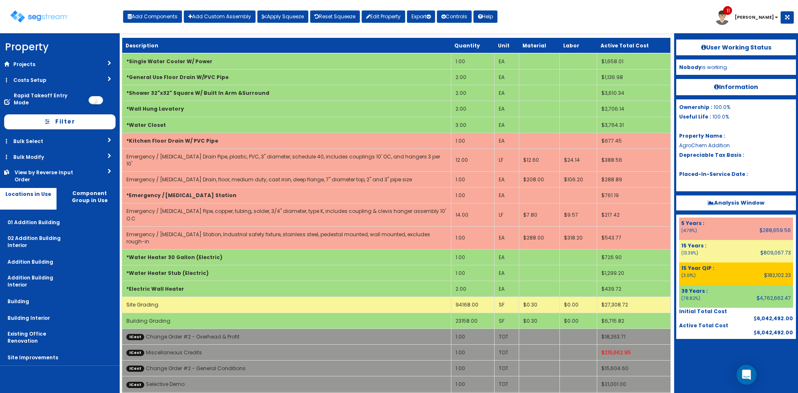
click at [614, 23] on div "Toggle navigation Add Components Add Custom Assembly Apply Squeeze Reset Squeez…" at bounding box center [399, 19] width 790 height 27
click at [169, 17] on button "Add Components" at bounding box center [152, 16] width 59 height 12
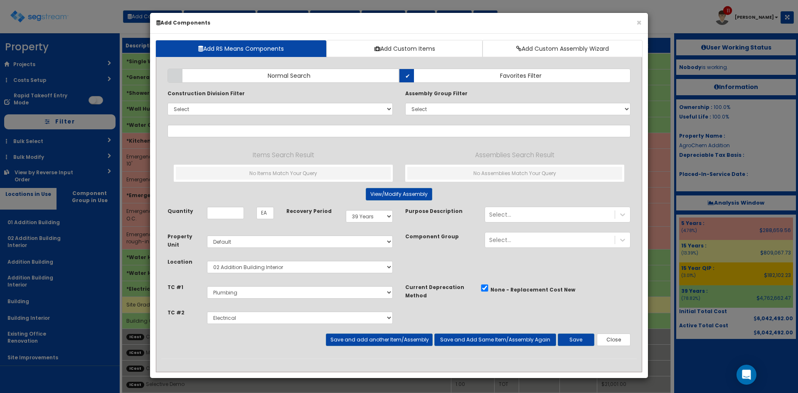
drag, startPoint x: 303, startPoint y: 26, endPoint x: 387, endPoint y: 121, distance: 127.0
click at [366, 134] on div "× Add Components Add RS Means Components Add Custom Items Add Custom Assembly W…" at bounding box center [399, 195] width 499 height 366
click at [612, 338] on button "Close" at bounding box center [614, 339] width 34 height 12
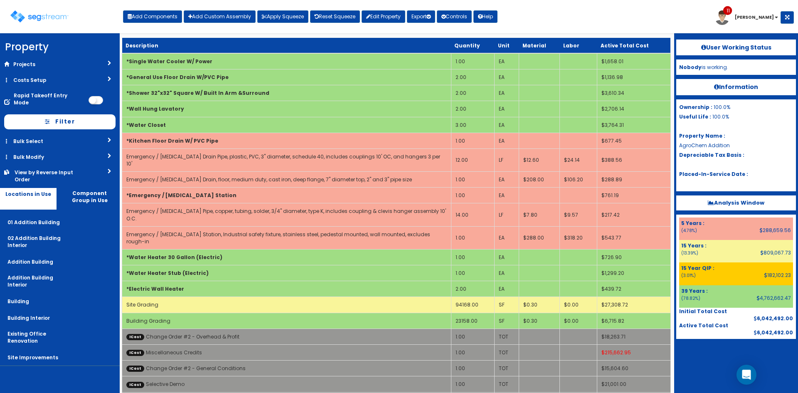
click at [74, 380] on nav "Property DB Projects Recent Properties 91 Whiskey Lane 71 Whiskey Lane The Nash…" at bounding box center [60, 213] width 120 height 360
click at [571, 15] on div "Toggle navigation Add Components Add Custom Assembly Apply Squeeze Reset Squeez…" at bounding box center [399, 19] width 790 height 27
click at [617, 22] on div "Toggle navigation Add Components Add Custom Assembly Apply Squeeze Reset Squeez…" at bounding box center [399, 19] width 790 height 27
click at [145, 15] on button "Add Components" at bounding box center [152, 16] width 59 height 12
select select "4532"
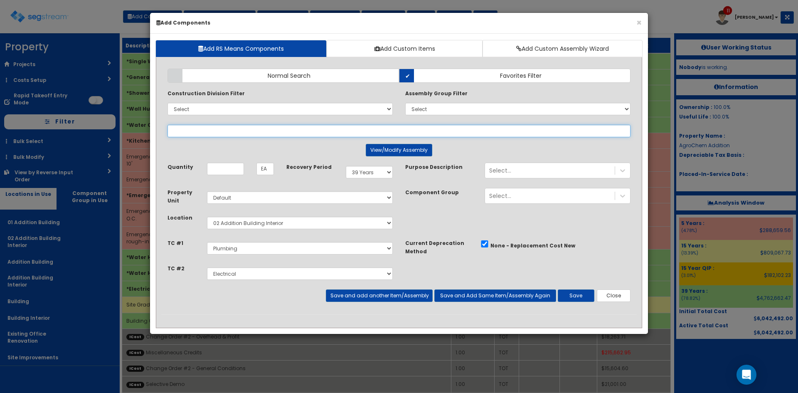
select select
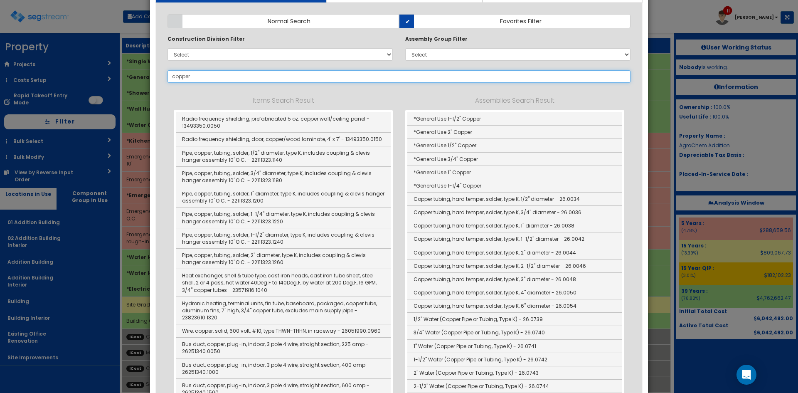
scroll to position [55, 0]
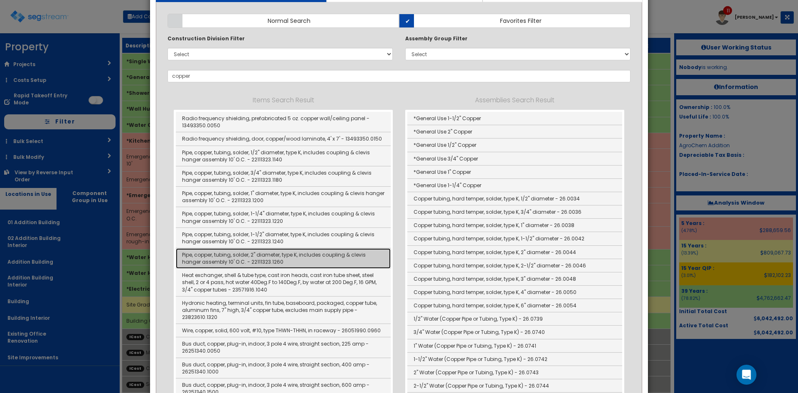
click at [293, 258] on link "Pipe, copper, tubing, solder, 2" diameter, type K, includes coupling & clevis h…" at bounding box center [283, 258] width 215 height 20
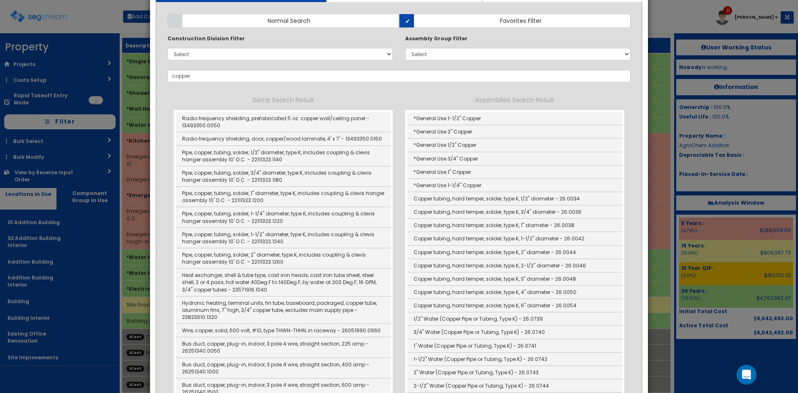
type input "Pipe, copper, tubing, solder, 2" diameter, type K, includes coupling & clevis h…"
type input "LF"
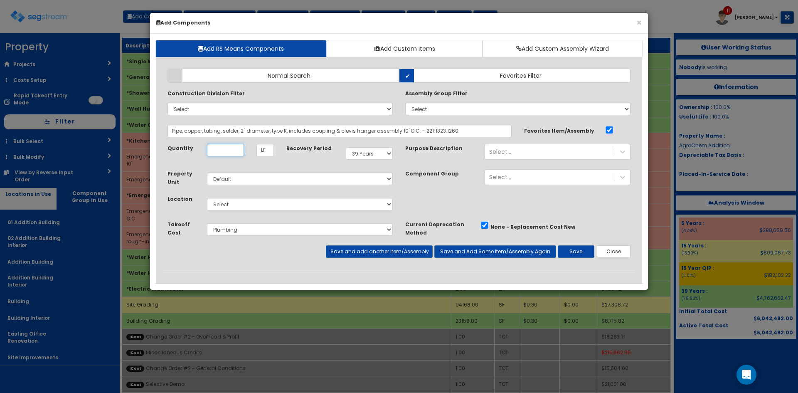
scroll to position [0, 0]
type input "260"
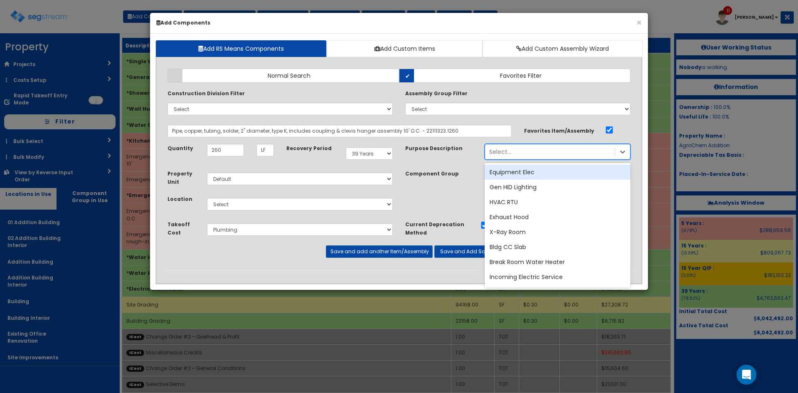
click at [511, 153] on div "Select..." at bounding box center [550, 151] width 130 height 13
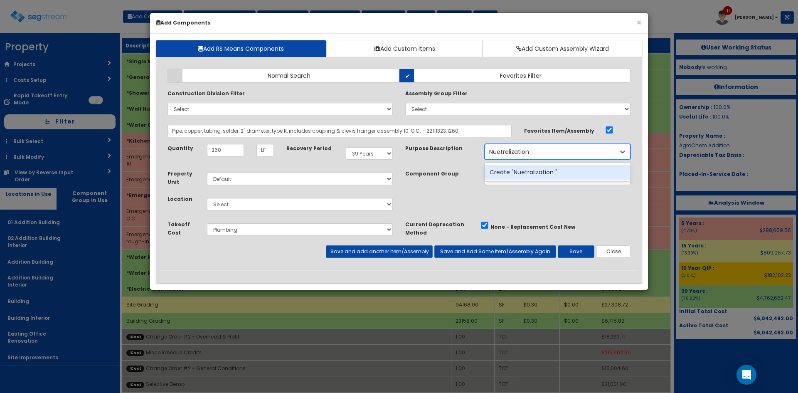
type input "Nuetralization"
click at [517, 173] on div "Create "Nuetralization"" at bounding box center [558, 172] width 146 height 15
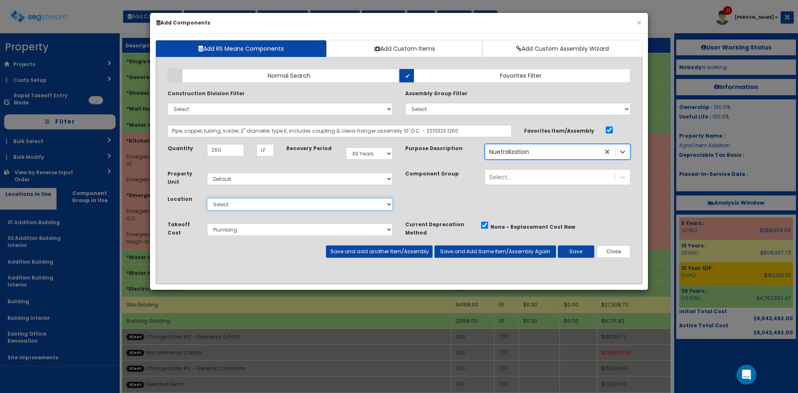
click at [232, 202] on select "Select 01 Addition Building 02 Addition Building Interior Addition Building Add…" at bounding box center [300, 204] width 186 height 12
select select "4532"
click at [207, 198] on select "Select 01 Addition Building 02 Addition Building Interior Addition Building Add…" at bounding box center [300, 204] width 186 height 12
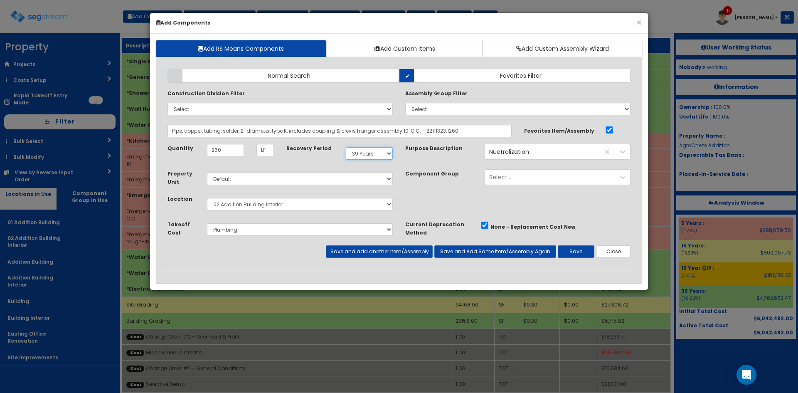
click at [365, 151] on select "Select 5 Years 7 Years 9 Years 10 Years 15 Years 15 Year QLI 15 Year QRP 15 Yea…" at bounding box center [369, 153] width 47 height 12
select select "5Y"
click at [346, 147] on select "Select 5 Years 7 Years 9 Years 10 Years 15 Years 15 Year QLI 15 Year QRP 15 Yea…" at bounding box center [369, 153] width 47 height 12
click at [583, 251] on button "Save" at bounding box center [576, 251] width 37 height 12
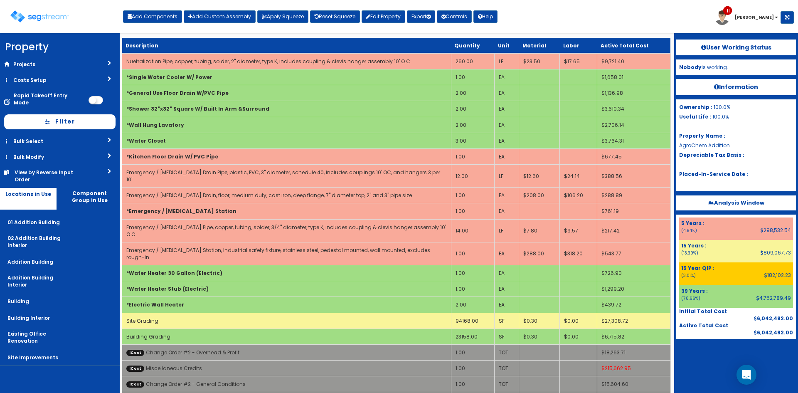
click at [582, 22] on div "Toggle navigation Add Components Add Custom Assembly Apply Squeeze Reset Squeez…" at bounding box center [399, 19] width 790 height 27
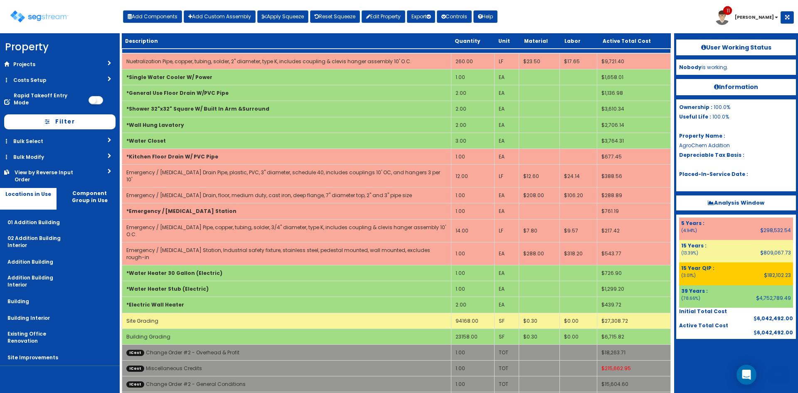
scroll to position [849, 0]
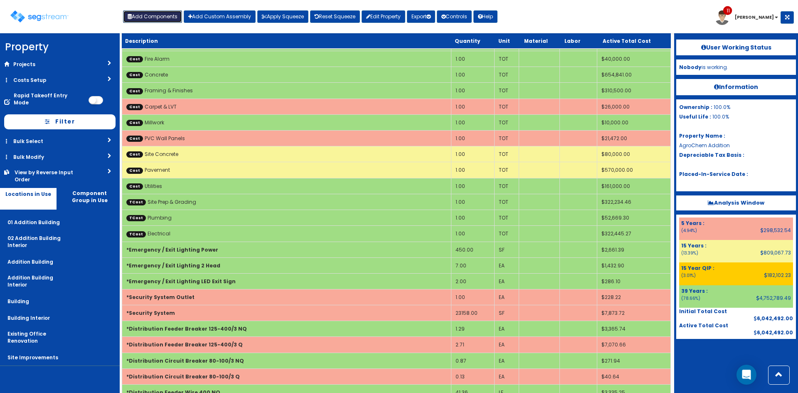
click at [169, 17] on button "Add Components" at bounding box center [152, 16] width 59 height 12
select select
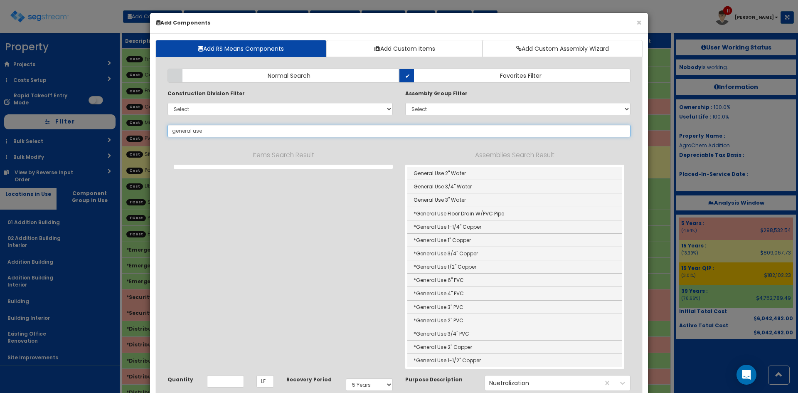
drag, startPoint x: 203, startPoint y: 130, endPoint x: 133, endPoint y: 131, distance: 69.8
click at [133, 131] on div "× Add Components Add RS Means Components Add Custom Items Add Custom Assembly W…" at bounding box center [399, 196] width 798 height 393
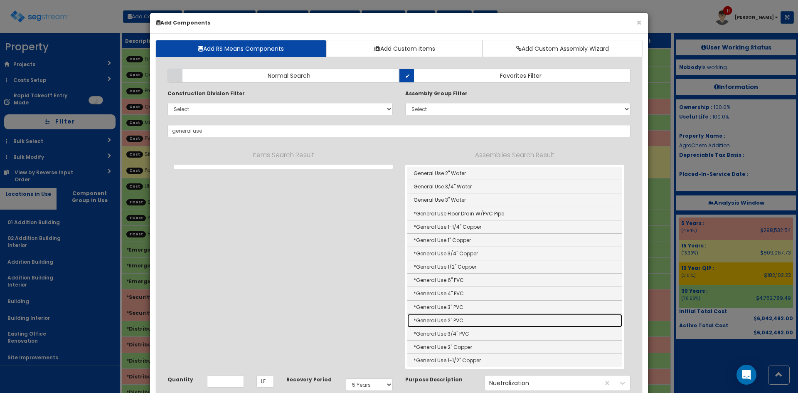
drag, startPoint x: 457, startPoint y: 322, endPoint x: 444, endPoint y: 313, distance: 16.3
click at [457, 322] on link "*General Use 2" PVC" at bounding box center [514, 320] width 215 height 13
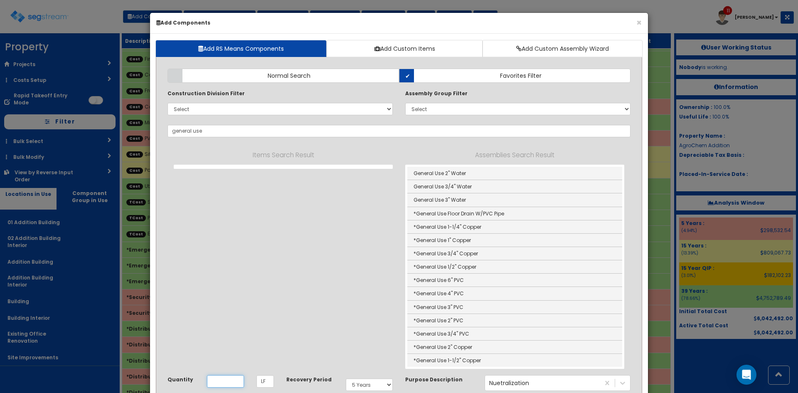
type input "*General Use 2" PVC"
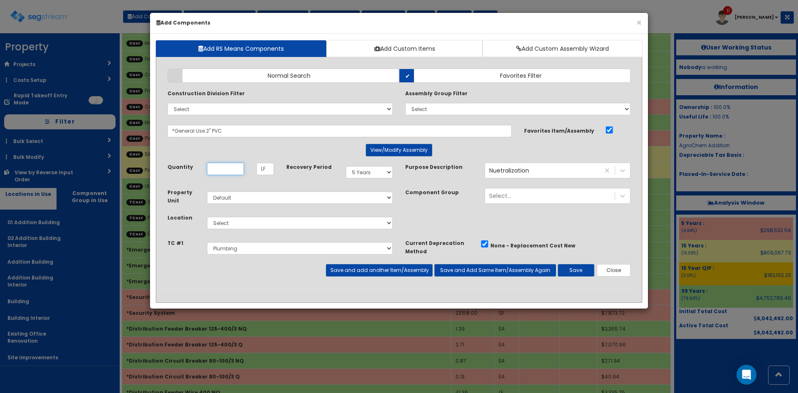
scroll to position [0, 0]
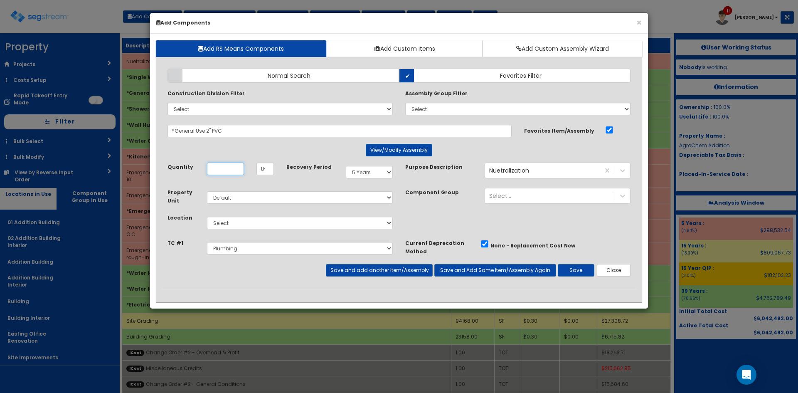
click at [238, 171] on input "Quantity" at bounding box center [225, 169] width 37 height 12
type input "84"
click at [382, 170] on select "Select 5 Years 7 Years 9 Years 10 Years 15 Years 15 Year QLI 15 Year QRP 15 Yea…" at bounding box center [369, 172] width 47 height 12
select select "39Y"
click at [346, 166] on select "Select 5 Years 7 Years 9 Years 10 Years 15 Years 15 Year QLI 15 Year QRP 15 Yea…" at bounding box center [369, 172] width 47 height 12
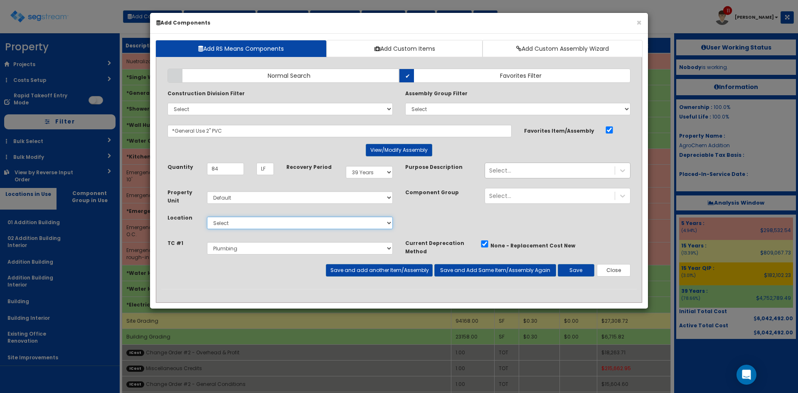
click at [344, 225] on select "Select 01 Addition Building 02 Addition Building Interior Addition Building Add…" at bounding box center [300, 223] width 186 height 12
select select "4532"
click at [207, 217] on select "Select 01 Addition Building 02 Addition Building Interior Addition Building Add…" at bounding box center [300, 223] width 186 height 12
click at [378, 270] on button "Save and add another Item/Assembly" at bounding box center [379, 270] width 106 height 12
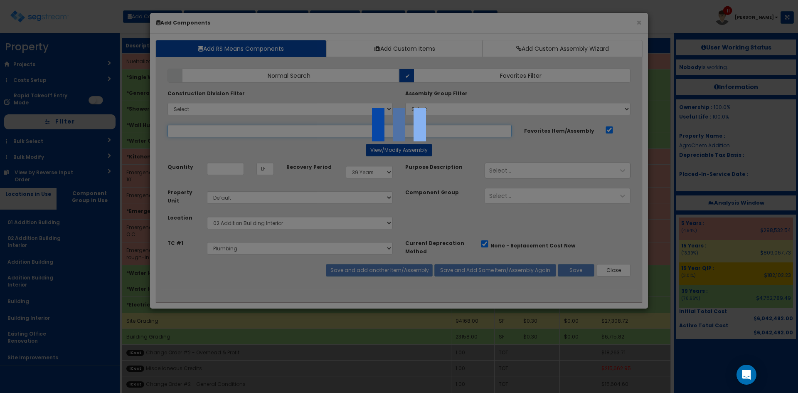
select select "5280438"
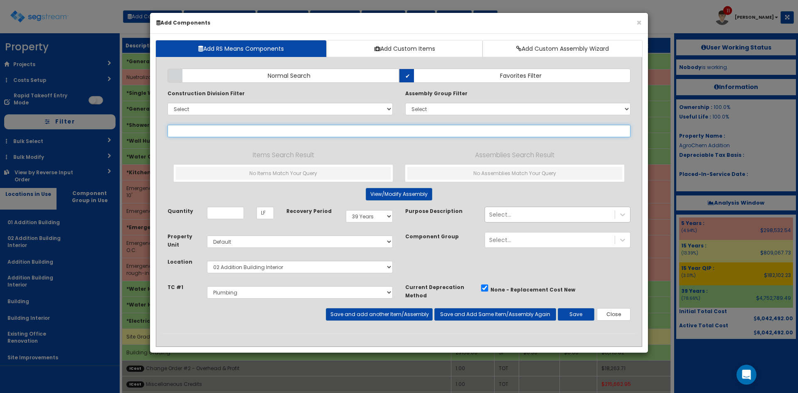
paste input "general use"
type input "general use"
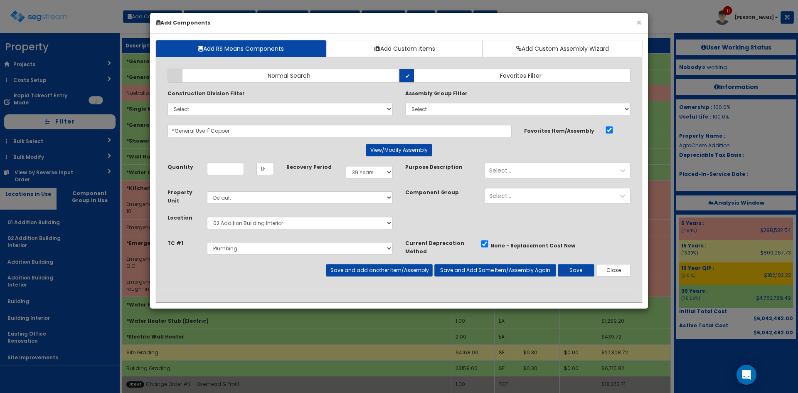
select select "39Y"
select select "default"
select select "4532"
select select "5280438"
type input "88"
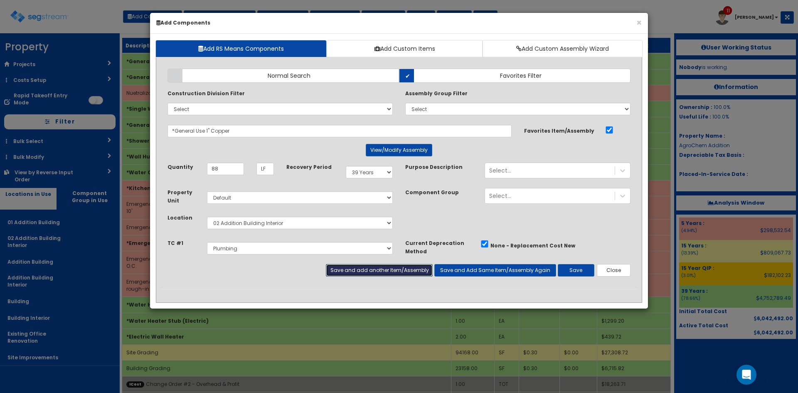
click at [416, 267] on button "Save and add another Item/Assembly" at bounding box center [379, 270] width 106 height 12
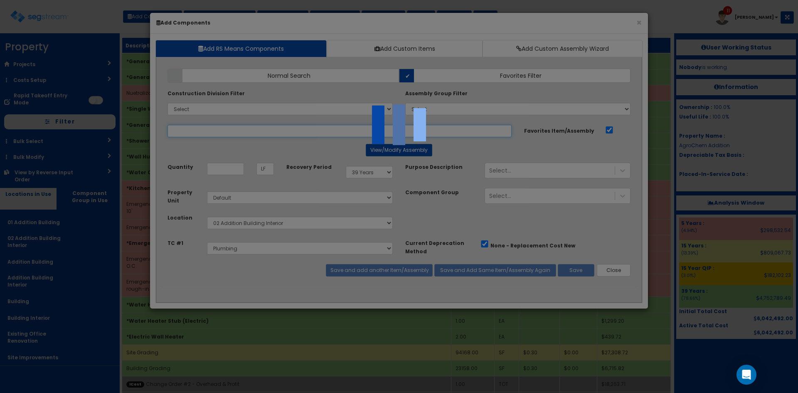
select select "5280438"
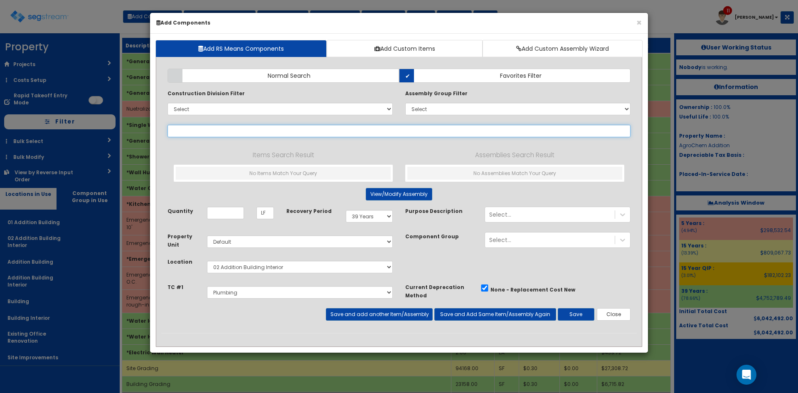
paste input "general use"
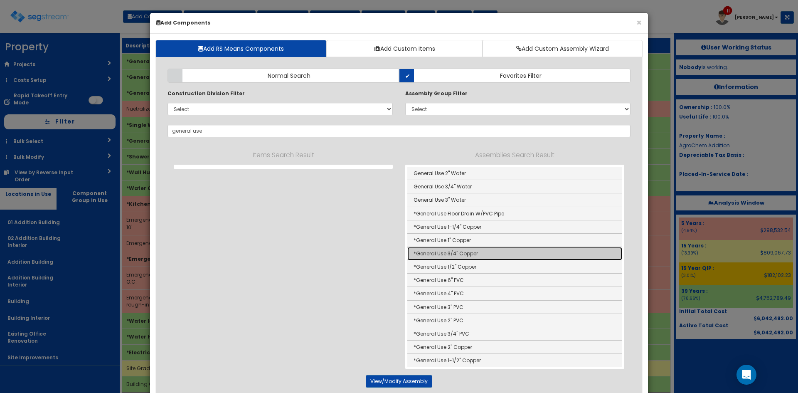
click at [469, 252] on link "*General Use 3/4" Copper" at bounding box center [514, 253] width 215 height 13
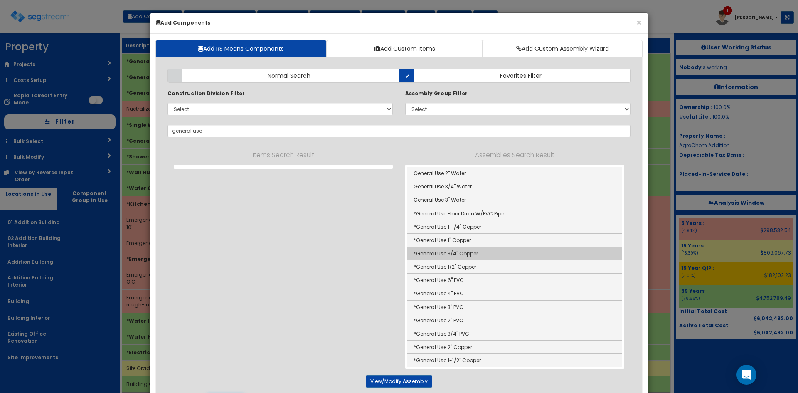
type input "*General Use 3/4" Copper"
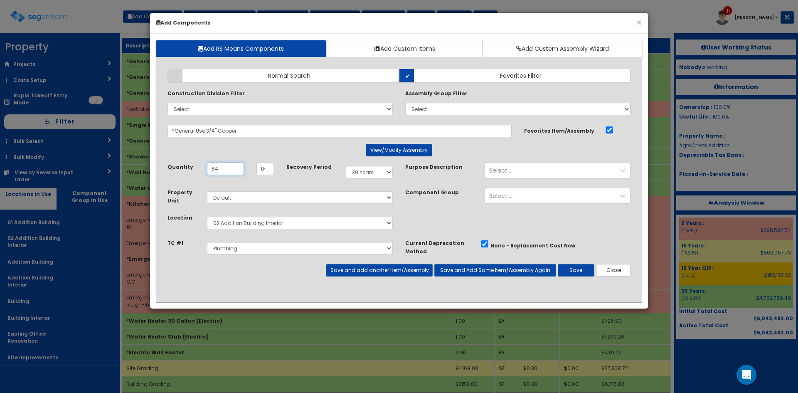
type input "8"
type input "73"
click at [573, 269] on button "Save" at bounding box center [576, 270] width 37 height 12
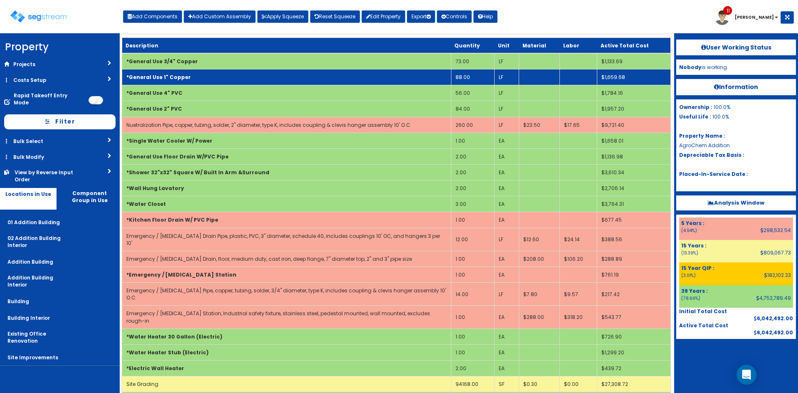
click at [468, 78] on td "88.00" at bounding box center [473, 77] width 44 height 16
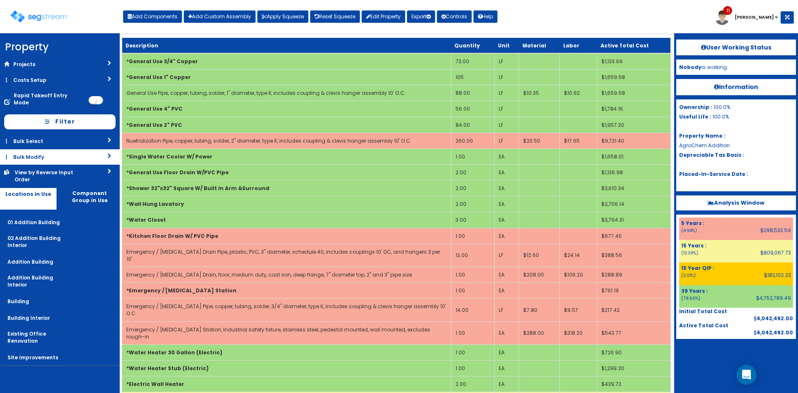
click at [534, 22] on div "Toggle navigation Add Components Add Custom Assembly Apply Squeeze Reset Squeez…" at bounding box center [399, 19] width 790 height 27
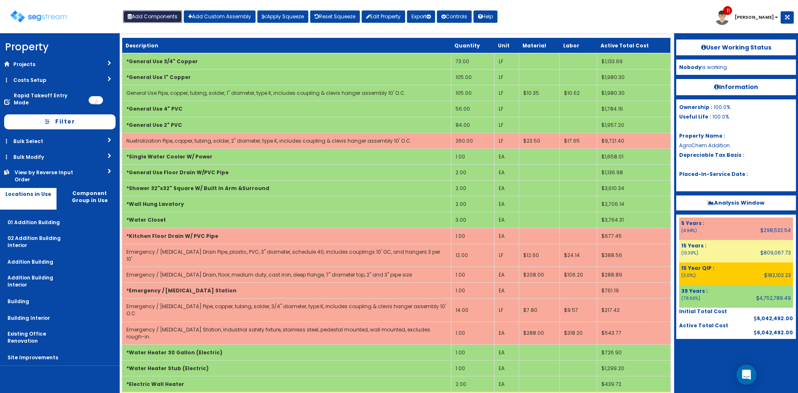
click at [162, 13] on button "Add Components" at bounding box center [152, 16] width 59 height 12
select select "5280438"
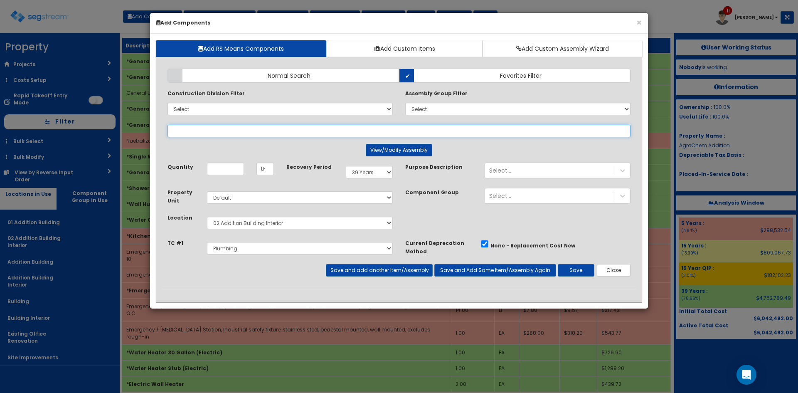
select select
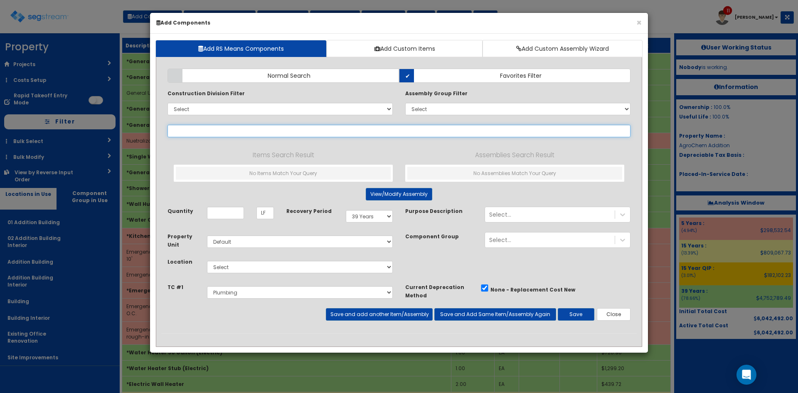
paste input "general use"
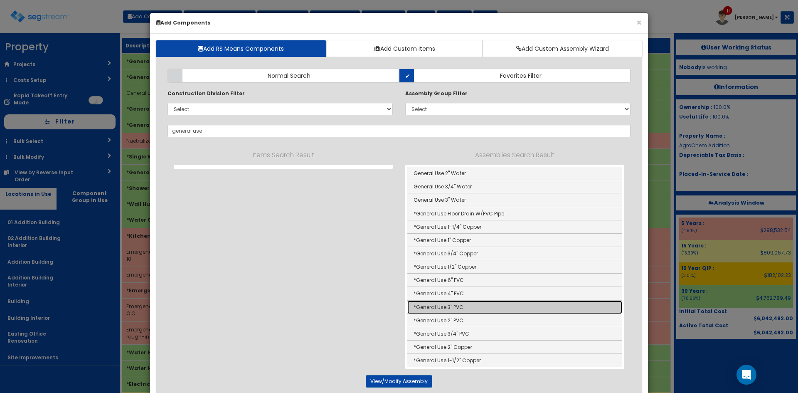
click at [471, 303] on link "*General Use 3" PVC" at bounding box center [514, 307] width 215 height 13
type input "*General Use 3" PVC"
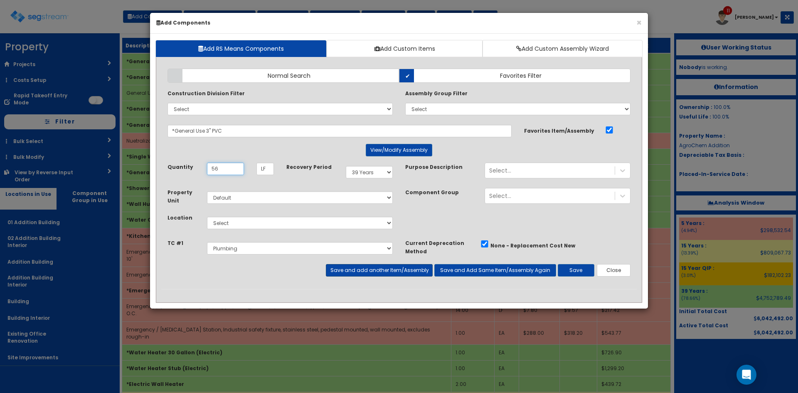
type input "56"
click at [365, 272] on button "Save and add another Item/Assembly" at bounding box center [379, 270] width 106 height 12
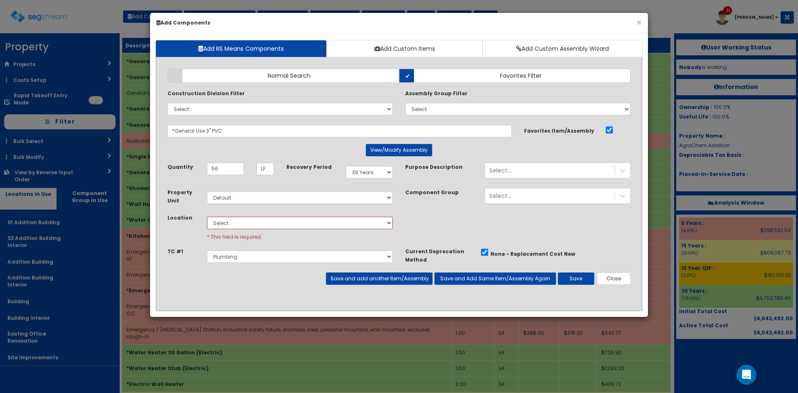
click at [313, 215] on div "Select 01 Addition Building 02 Addition Building Interior Addition Building Add…" at bounding box center [300, 226] width 198 height 27
click at [312, 228] on select "Select 01 Addition Building 02 Addition Building Interior Addition Building Add…" at bounding box center [300, 223] width 186 height 12
select select "4532"
click at [207, 217] on select "Select 01 Addition Building 02 Addition Building Interior Addition Building Add…" at bounding box center [300, 223] width 186 height 12
click at [395, 275] on button "Save and add another Item/Assembly" at bounding box center [379, 278] width 106 height 12
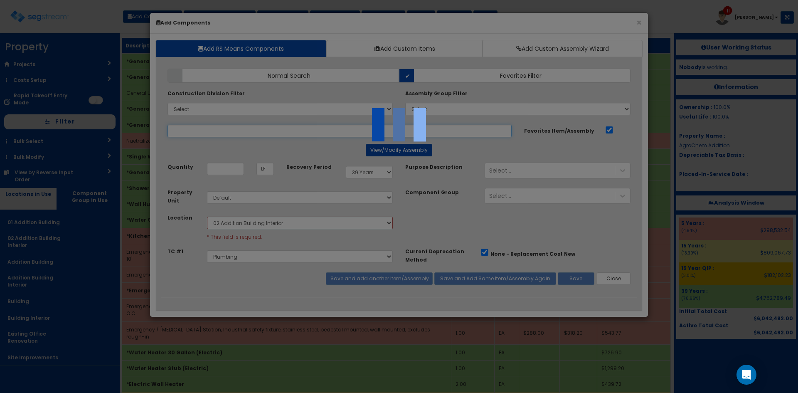
select select "5280438"
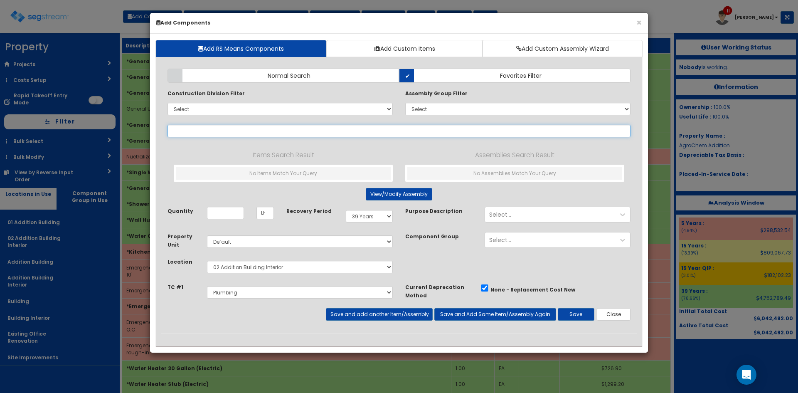
click at [217, 128] on input "text" at bounding box center [399, 131] width 463 height 12
click at [616, 311] on button "Close" at bounding box center [614, 314] width 34 height 12
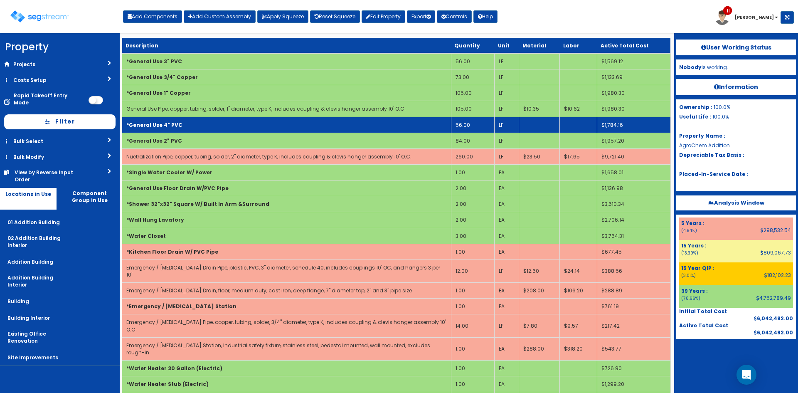
click at [472, 128] on td "56.00" at bounding box center [473, 125] width 44 height 16
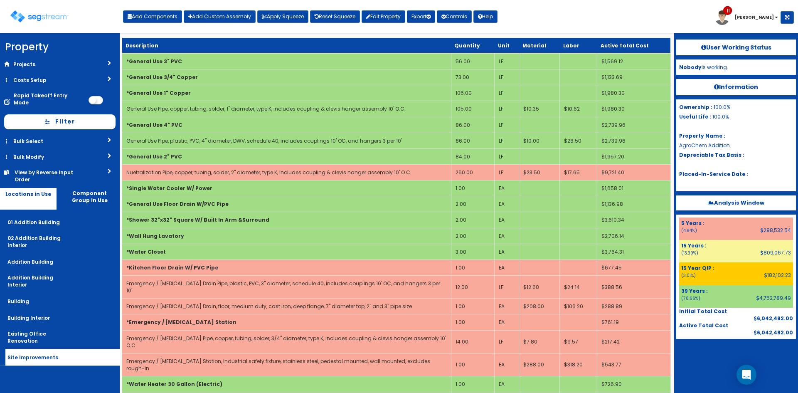
drag, startPoint x: 37, startPoint y: 372, endPoint x: 14, endPoint y: 345, distance: 35.1
click at [37, 372] on nav "Property DB Projects Recent Properties 91 Whiskey Lane 71 Whiskey Lane The Nash…" at bounding box center [60, 213] width 120 height 360
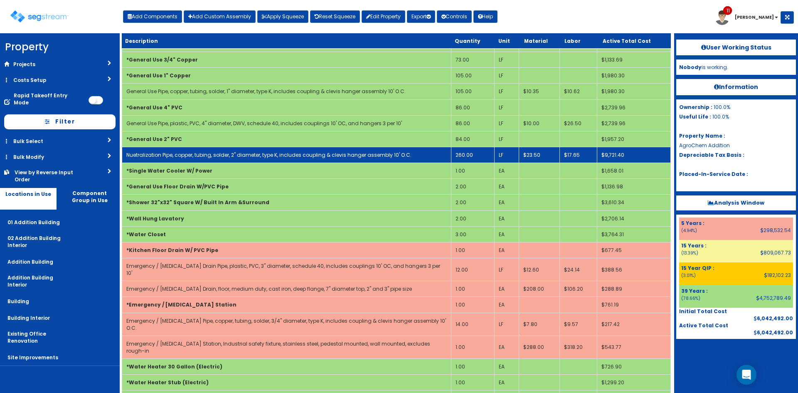
scroll to position [18, 0]
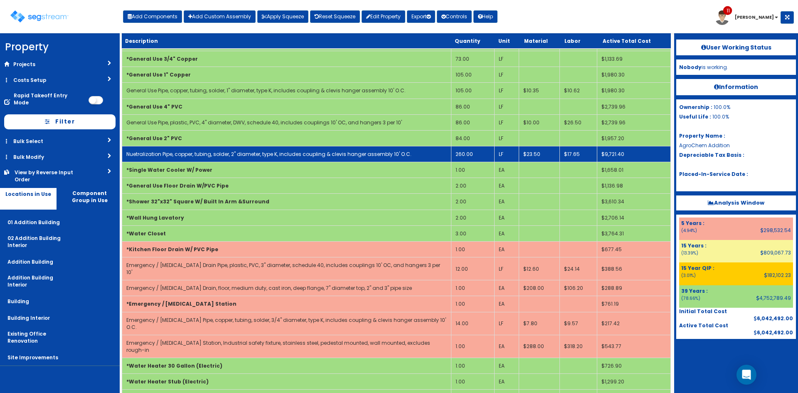
click at [466, 154] on td "260.00" at bounding box center [473, 154] width 44 height 16
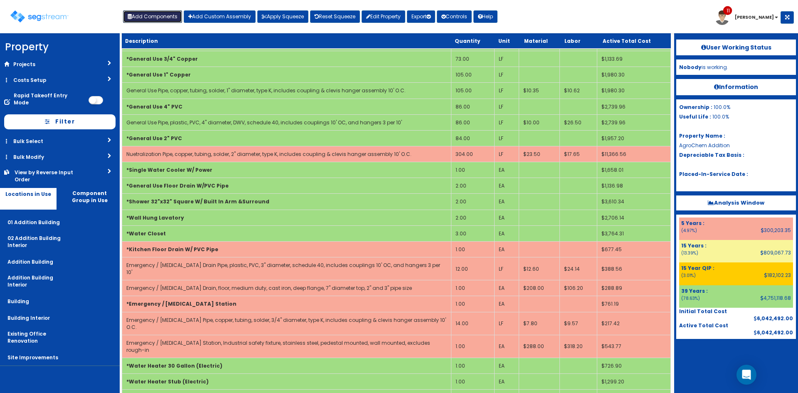
click at [157, 20] on button "Add Components" at bounding box center [152, 16] width 59 height 12
select select "5280438"
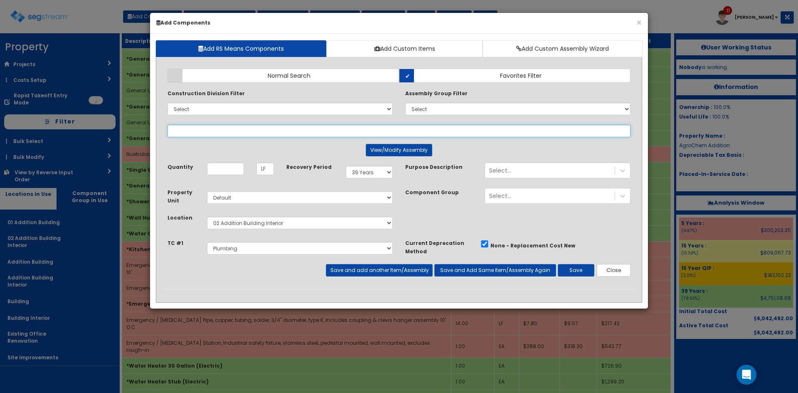
paste input "general use"
type input "general use"
select select
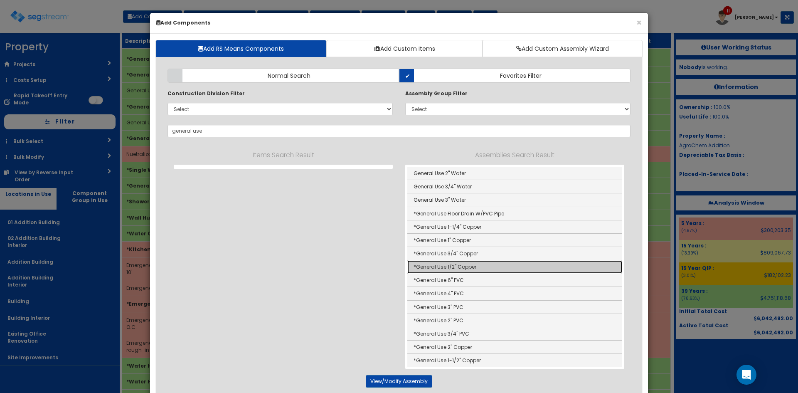
click at [472, 272] on link "*General Use 1/2" Copper" at bounding box center [514, 266] width 215 height 13
type input "*General Use 1/2" Copper"
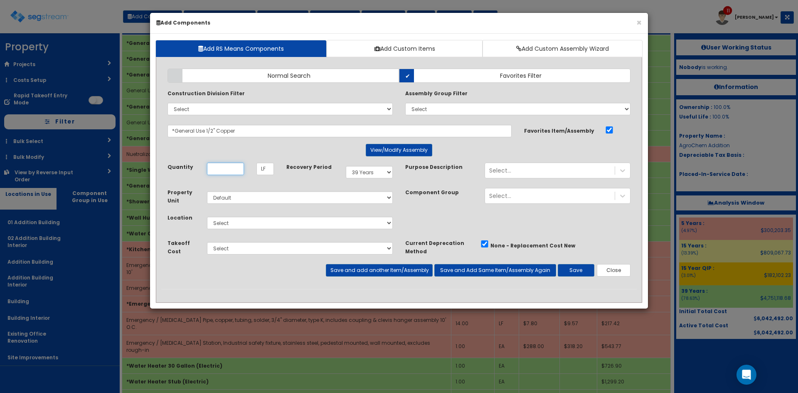
scroll to position [0, 0]
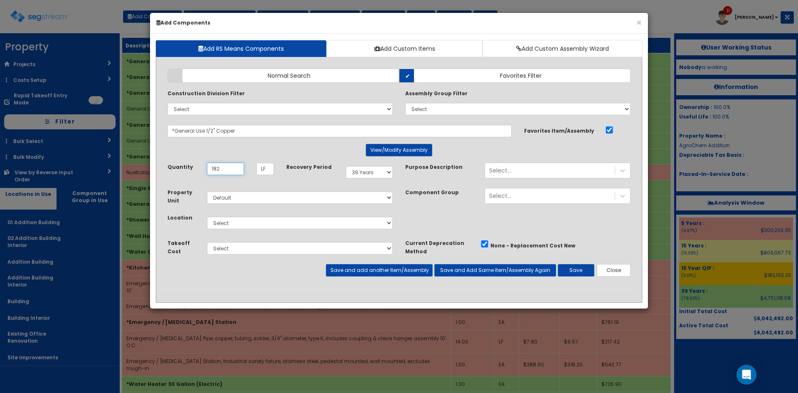
type input "182"
click at [345, 224] on select "Select 01 Addition Building 02 Addition Building Interior Addition Building Add…" at bounding box center [300, 223] width 186 height 12
select select "4532"
click at [207, 217] on select "Select 01 Addition Building 02 Addition Building Interior Addition Building Add…" at bounding box center [300, 223] width 186 height 12
click at [376, 270] on button "Save and add another Item/Assembly" at bounding box center [379, 270] width 106 height 12
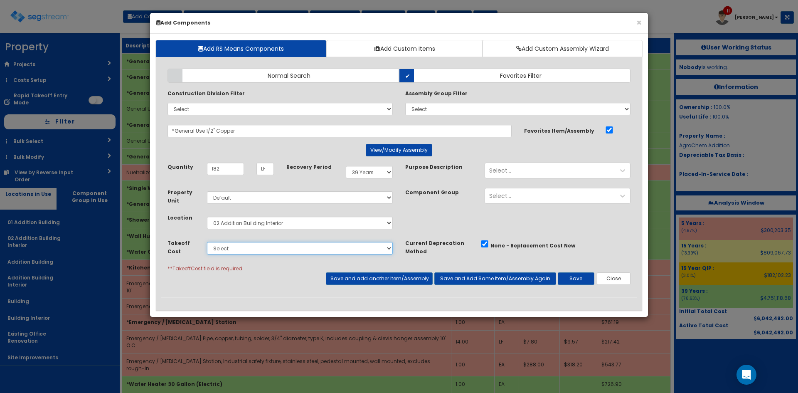
click at [244, 253] on select "Select Site Prep & Grading Electrical Dock Doors & Equipment Plumbing HVAC Chan…" at bounding box center [300, 248] width 186 height 12
select select "5280438"
click at [207, 242] on select "Select Site Prep & Grading Electrical Dock Doors & Equipment Plumbing HVAC Chan…" at bounding box center [300, 248] width 186 height 12
click at [331, 284] on button "Save and add another Item/Assembly" at bounding box center [379, 278] width 106 height 12
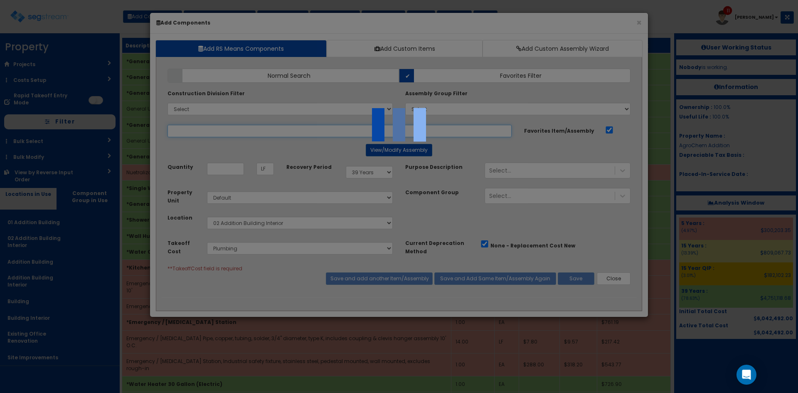
select select "5280438"
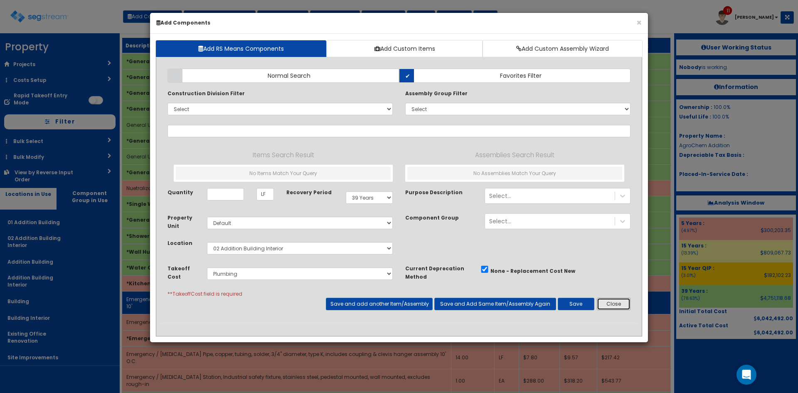
click at [612, 302] on button "Close" at bounding box center [614, 304] width 34 height 12
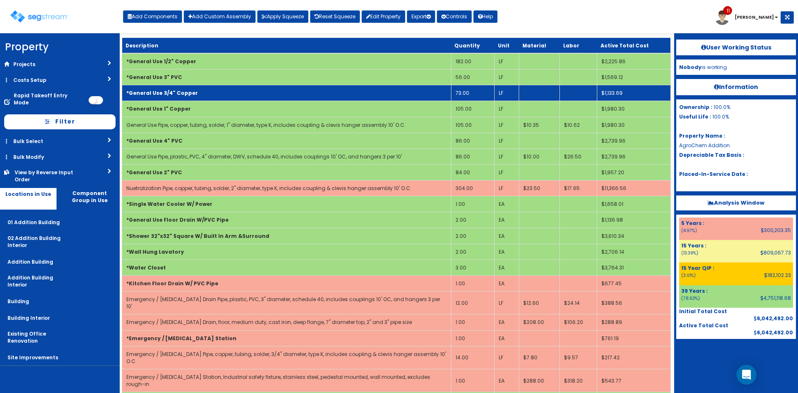
click at [456, 96] on td "73.00" at bounding box center [473, 93] width 44 height 16
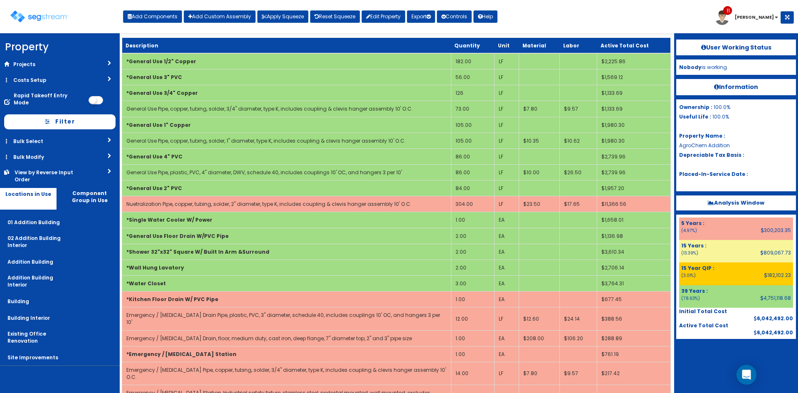
click at [546, 23] on div "Toggle navigation Add Components Add Custom Assembly Apply Squeeze Reset Squeez…" at bounding box center [399, 19] width 790 height 27
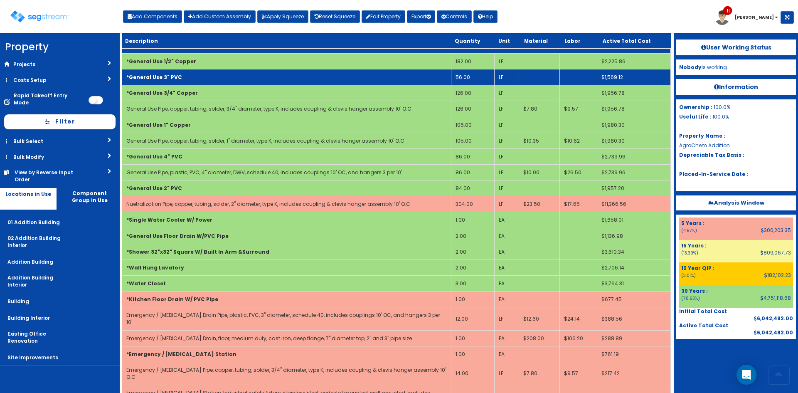
scroll to position [992, 0]
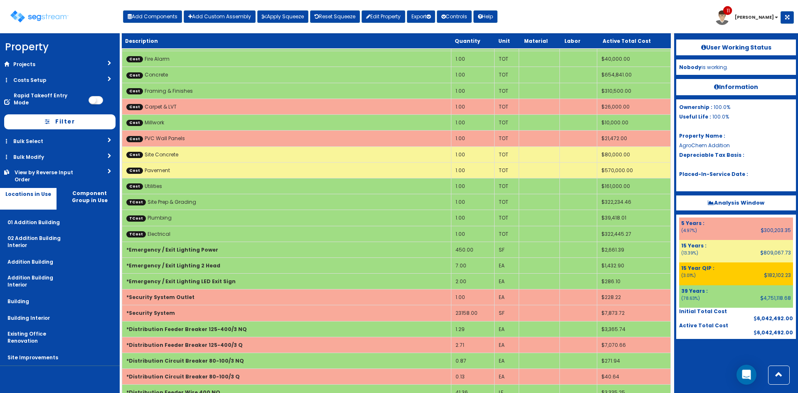
click at [605, 16] on div "Toggle navigation Add Components Add Custom Assembly Apply Squeeze Reset Squeez…" at bounding box center [399, 19] width 790 height 27
click at [550, 20] on div "Toggle navigation Add Components Add Custom Assembly Apply Squeeze Reset Squeez…" at bounding box center [399, 19] width 790 height 27
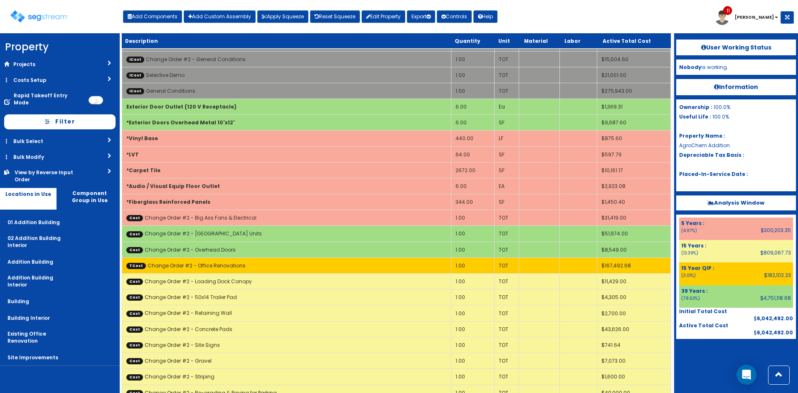
scroll to position [1478, 0]
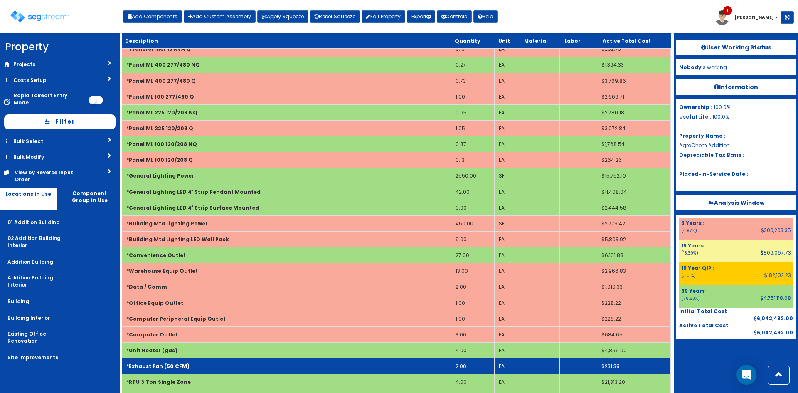
click at [187, 358] on td "*Exhaust Fan (50 CFM)" at bounding box center [286, 366] width 329 height 16
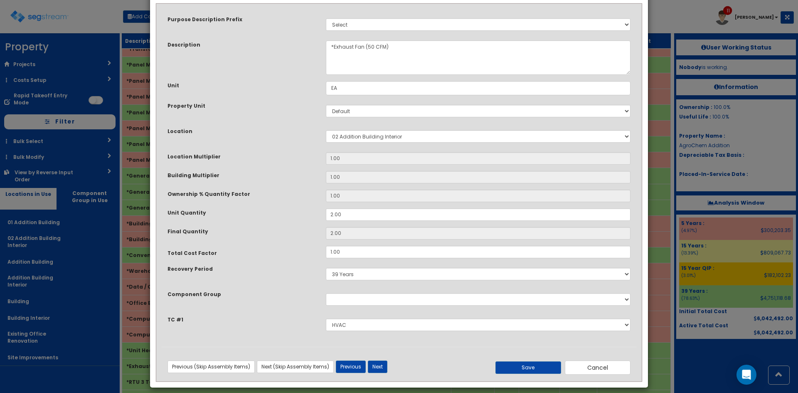
scroll to position [44, 0]
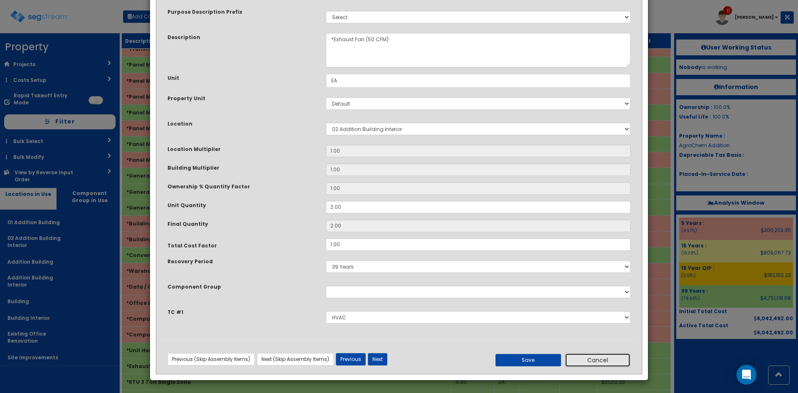
click at [597, 358] on button "Cancel" at bounding box center [598, 360] width 66 height 14
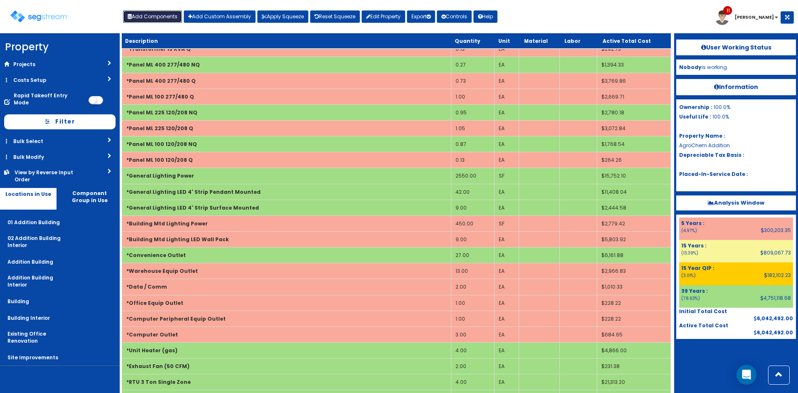
click at [156, 17] on button "Add Components" at bounding box center [152, 16] width 59 height 12
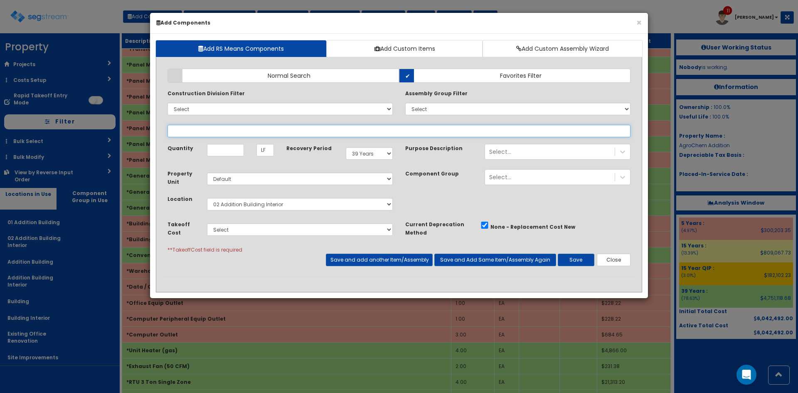
select select
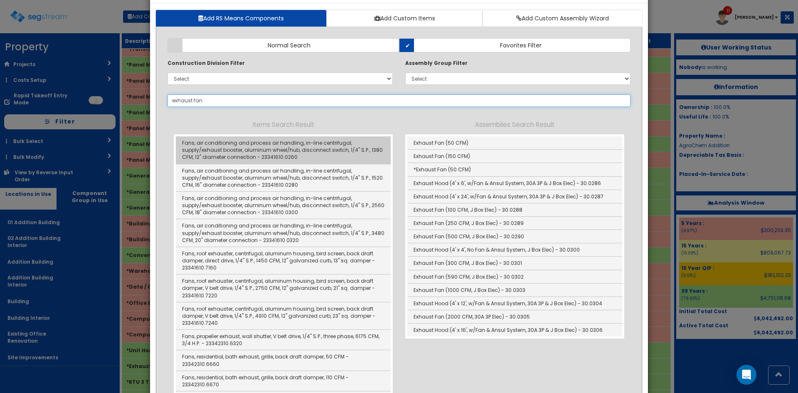
scroll to position [0, 0]
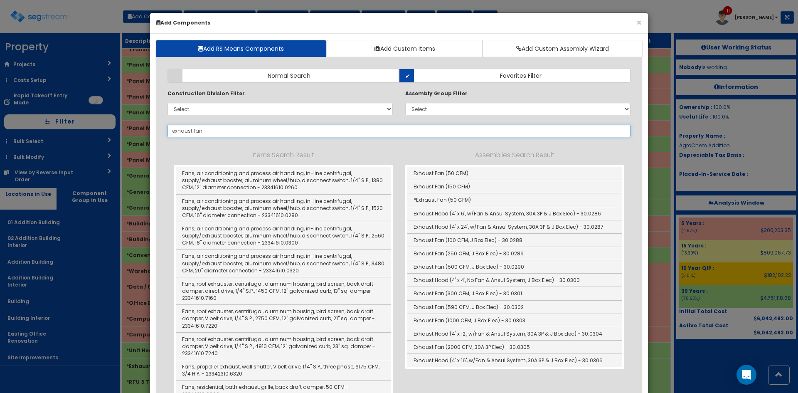
type input "exhaust fan"
click at [259, 111] on select "Select 0. Custom Item 1. General Requirements 2. Existing Conditions 3. Concret…" at bounding box center [280, 109] width 225 height 12
select select "23000000"
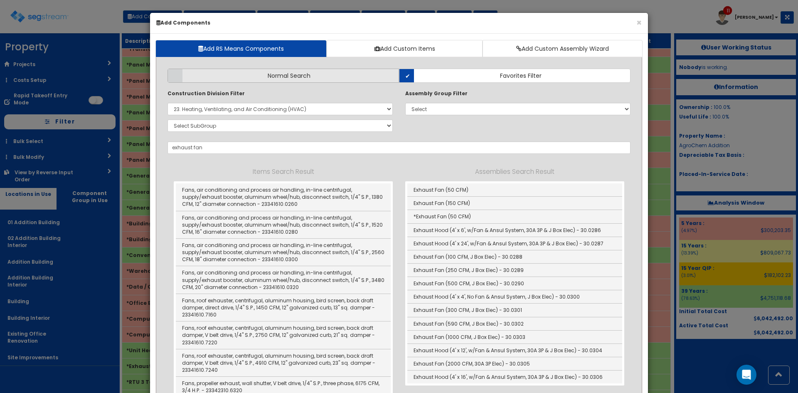
click at [244, 75] on label "Normal Search" at bounding box center [284, 76] width 232 height 14
click at [0, 0] on input "Normal Search" at bounding box center [0, 0] width 0 height 0
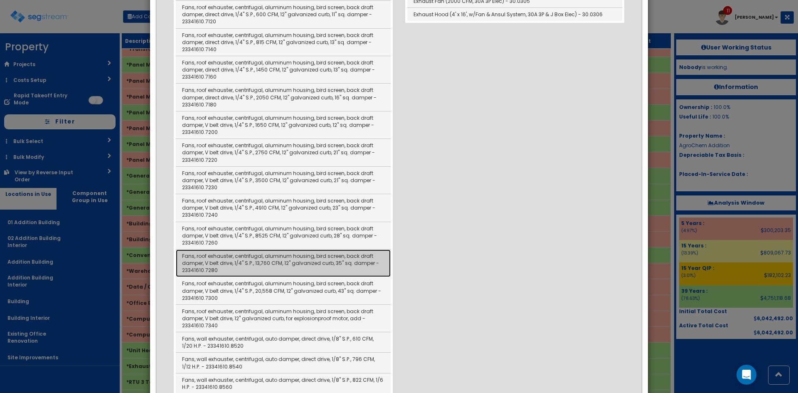
scroll to position [378, 0]
click at [289, 262] on link "Fans, roof exhauster, centrifugal, aluminum housing, bird screen, back draft da…" at bounding box center [283, 260] width 215 height 27
type input "Fans, roof exhauster, centrifugal, aluminum housing, bird screen, back draft da…"
checkbox input "false"
type input "EA"
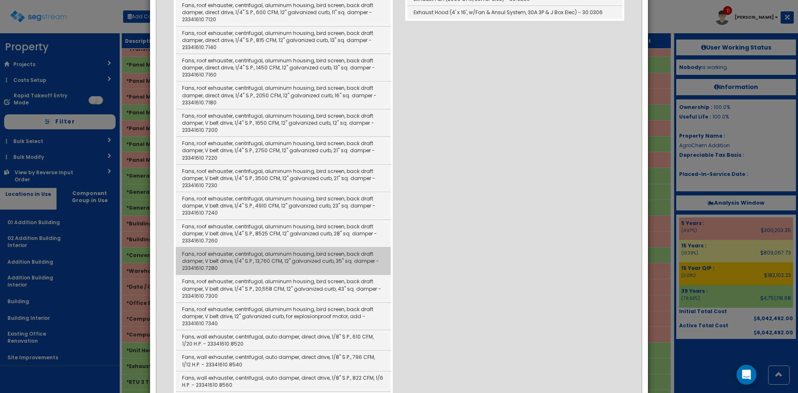
scroll to position [0, 0]
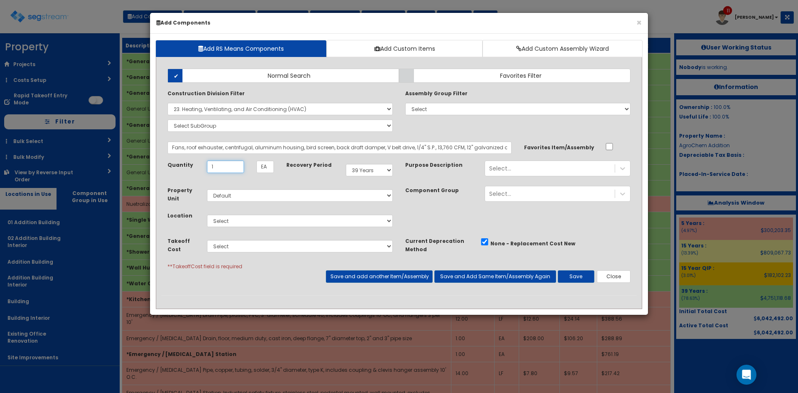
type input "1"
click at [387, 173] on select "Select 5 Years 7 Years 9 Years 10 Years 15 Years 15 Year QLI 15 Year QRP 15 Yea…" at bounding box center [369, 170] width 47 height 12
select select "5Y"
click at [346, 164] on select "Select 5 Years 7 Years 9 Years 10 Years 15 Years 15 Year QLI 15 Year QRP 15 Yea…" at bounding box center [369, 170] width 47 height 12
click at [281, 225] on select "Select 01 Addition Building 02 Addition Building Interior Addition Building Add…" at bounding box center [300, 221] width 186 height 12
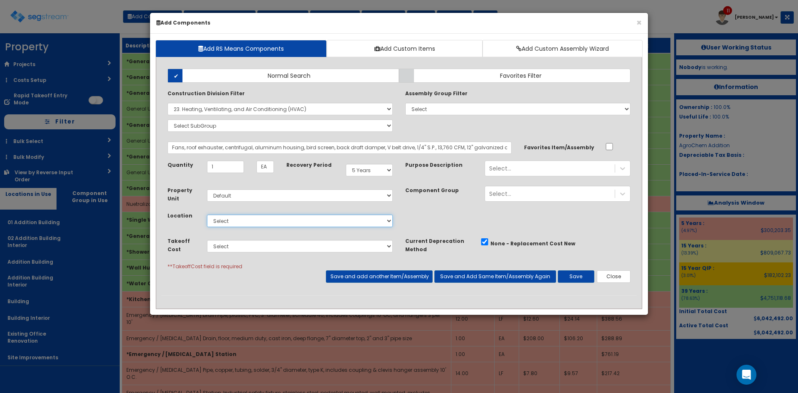
select select "4532"
click at [207, 215] on select "Select 01 Addition Building 02 Addition Building Interior Addition Building Add…" at bounding box center [300, 221] width 186 height 12
click at [297, 249] on select "Select Site Prep & Grading Electrical Dock Doors & Equipment Plumbing HVAC Chan…" at bounding box center [300, 246] width 186 height 12
select select "5280439"
click at [207, 240] on select "Select Site Prep & Grading Electrical Dock Doors & Equipment Plumbing HVAC Chan…" at bounding box center [300, 246] width 186 height 12
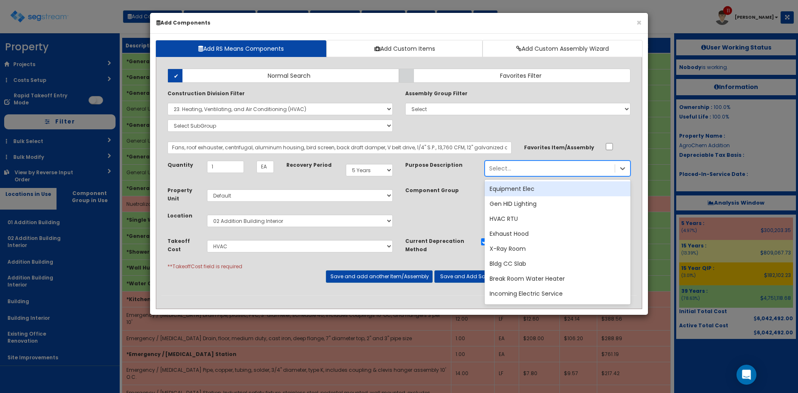
click at [540, 170] on div "Select..." at bounding box center [550, 168] width 130 height 13
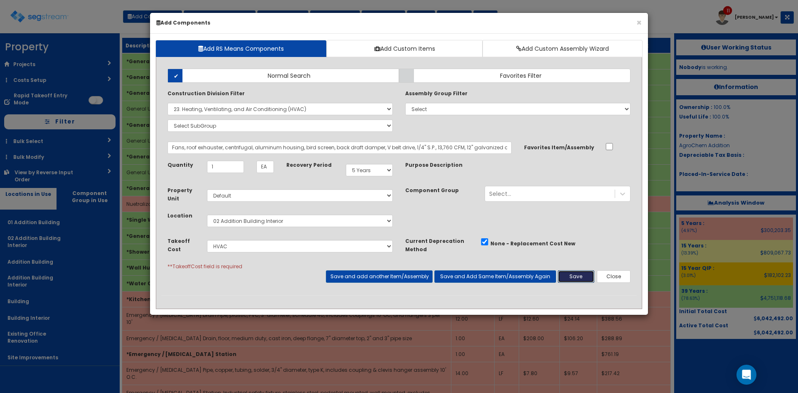
click at [570, 275] on button "Save" at bounding box center [576, 276] width 37 height 12
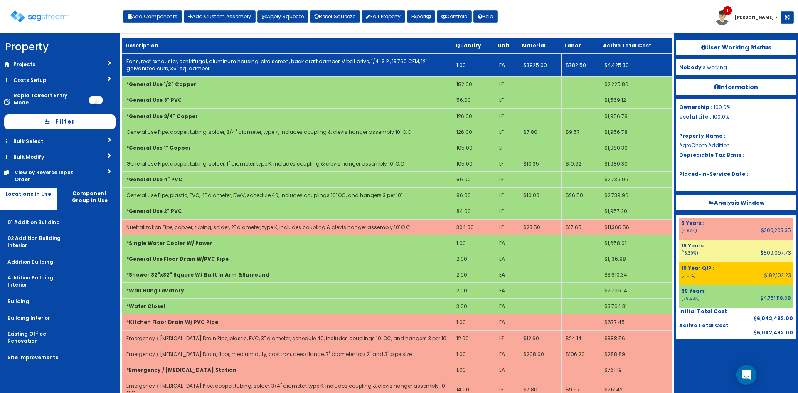
click at [198, 69] on link "Fans, roof exhauster, centrifugal, aluminum housing, bird screen, back draft da…" at bounding box center [276, 65] width 301 height 14
select select "5280439"
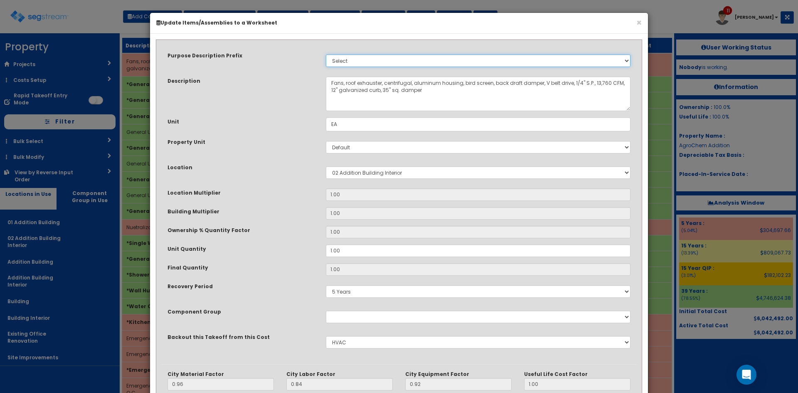
click at [354, 62] on select "Select Stair Construction, A/V System A/V System Equipment A/V System Equipment…" at bounding box center [478, 60] width 305 height 12
select select "5062"
click at [326, 54] on select "Select Stair Construction, A/V System A/V System Equipment A/V System Equipment…" at bounding box center [478, 60] width 305 height 12
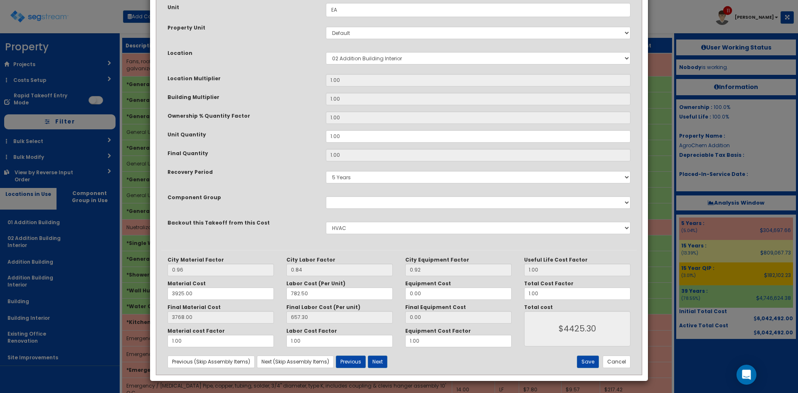
scroll to position [115, 0]
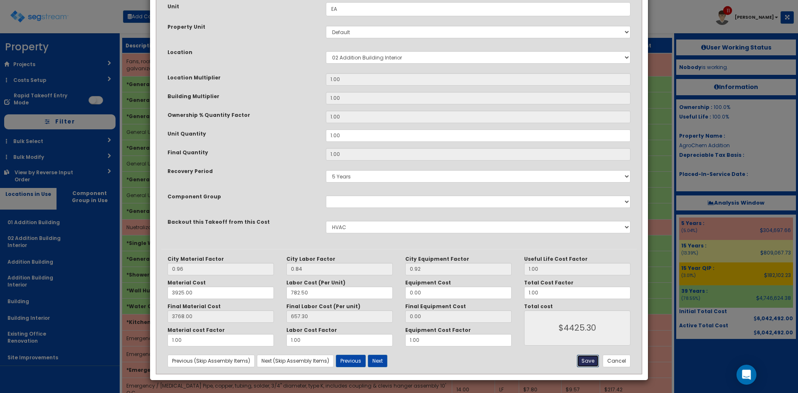
click at [587, 364] on button "Save" at bounding box center [588, 361] width 22 height 12
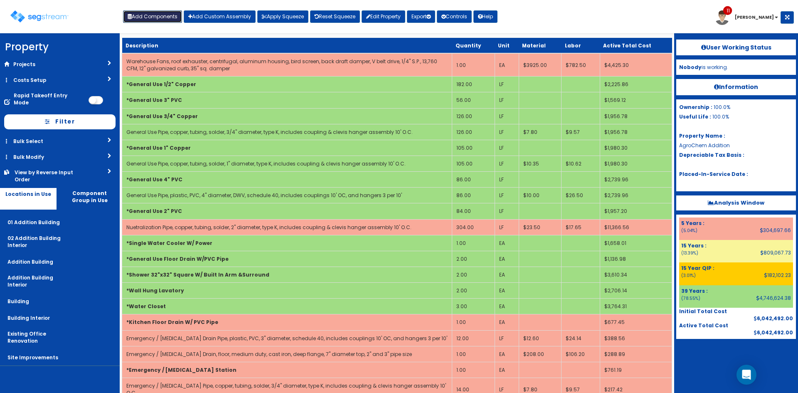
click at [157, 13] on button "Add Components" at bounding box center [152, 16] width 59 height 12
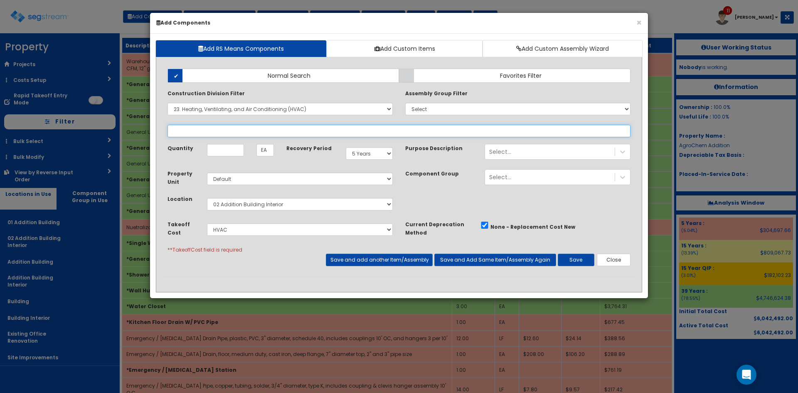
select select
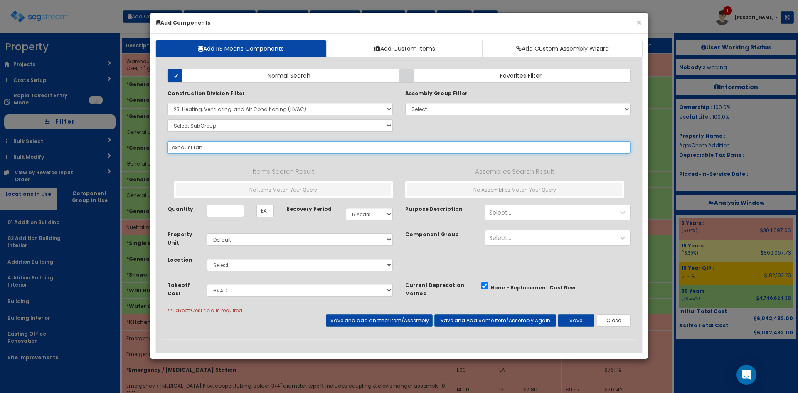
click at [212, 149] on input "exhaust fan" at bounding box center [399, 147] width 463 height 12
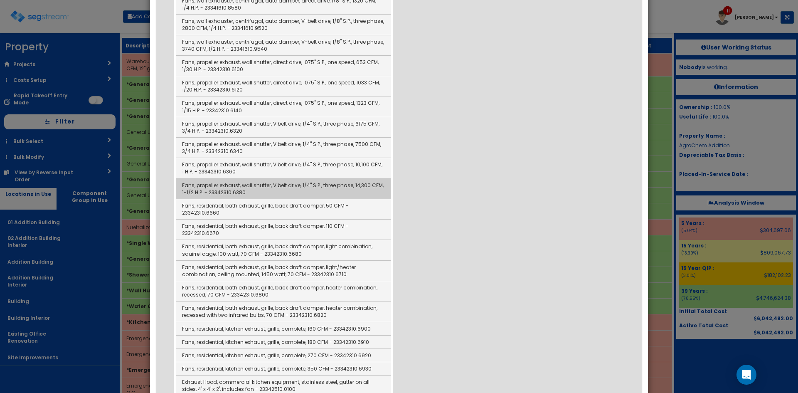
scroll to position [776, 0]
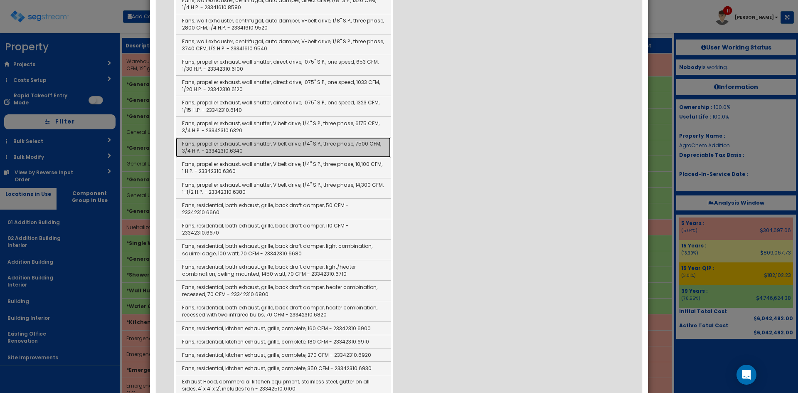
click at [288, 151] on link "Fans, propeller exhaust, wall shutter, V belt drive, 1/4" S.P., three phase, 75…" at bounding box center [283, 147] width 215 height 20
type input "Fans, propeller exhaust, wall shutter, V belt drive, 1/4" S.P., three phase, 75…"
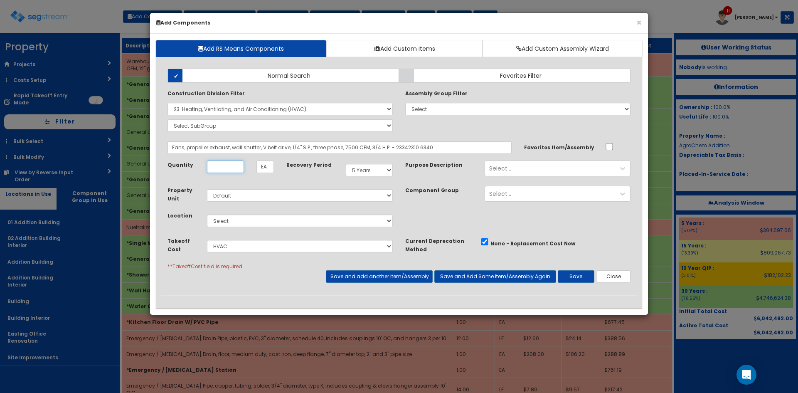
scroll to position [0, 0]
type input "1"
click at [509, 168] on div "Select..." at bounding box center [500, 168] width 22 height 8
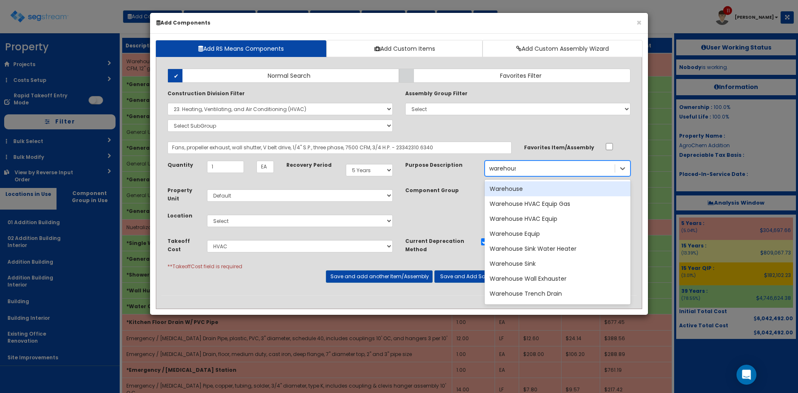
type input "warehouse"
click at [523, 187] on div "Warehouse" at bounding box center [558, 188] width 146 height 15
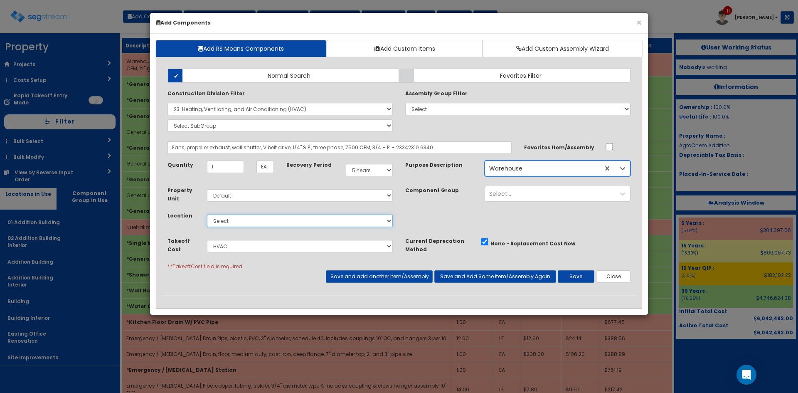
click at [310, 219] on select "Select 01 Addition Building 02 Addition Building Interior Addition Building Add…" at bounding box center [300, 221] width 186 height 12
select select "4532"
click at [207, 215] on select "Select 01 Addition Building 02 Addition Building Interior Addition Building Add…" at bounding box center [300, 221] width 186 height 12
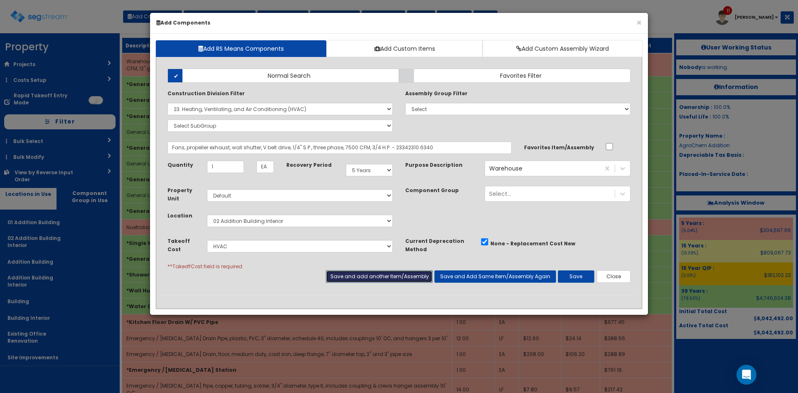
click at [415, 277] on button "Save and add another Item/Assembly" at bounding box center [379, 276] width 106 height 12
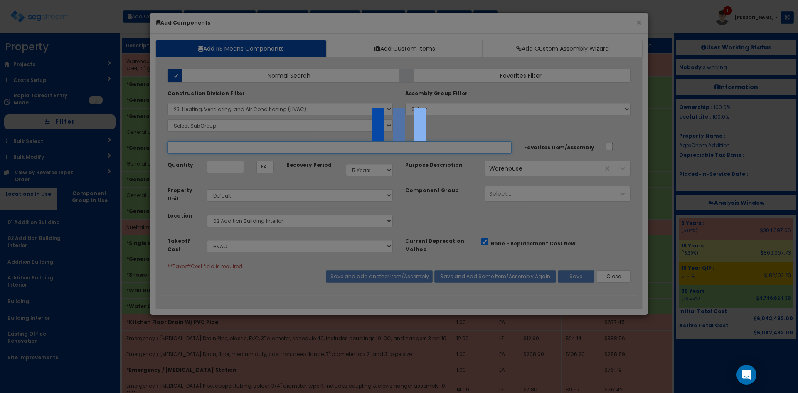
select select "5280439"
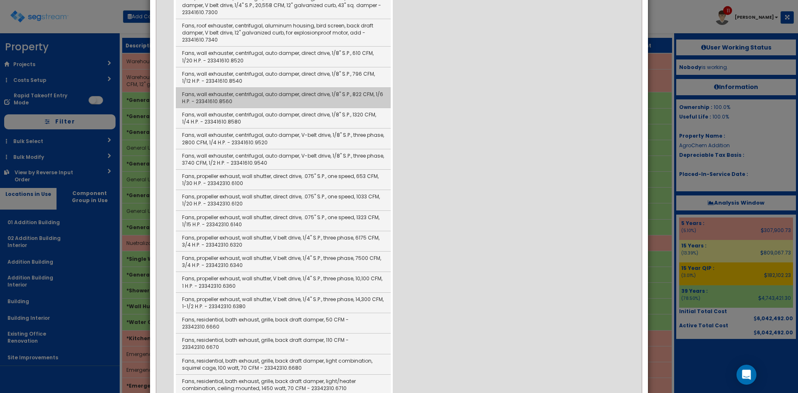
scroll to position [1275, 0]
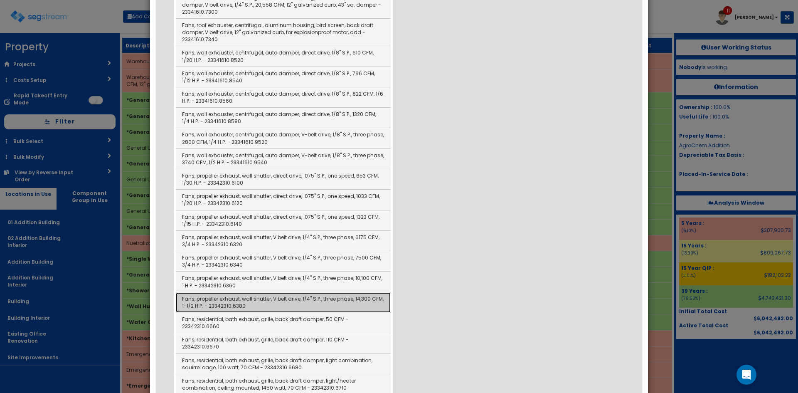
click at [323, 303] on link "Fans, propeller exhaust, wall shutter, V belt drive, 1/4" S.P., three phase, 14…" at bounding box center [283, 302] width 215 height 20
type input "Fans, propeller exhaust, wall shutter, V belt drive, 1/4" S.P., three phase, 14…"
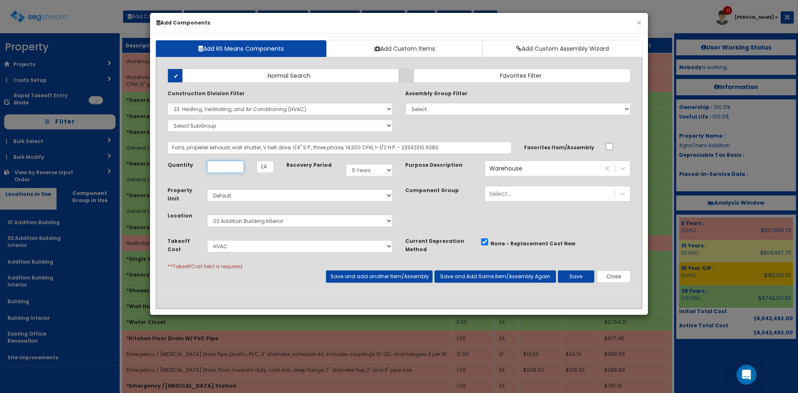
scroll to position [0, 0]
type input "1"
click at [385, 276] on button "Save and add another Item/Assembly" at bounding box center [379, 276] width 106 height 12
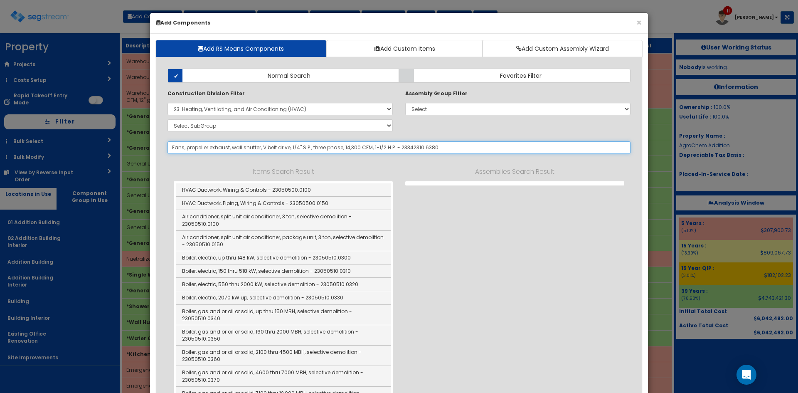
select select "5280439"
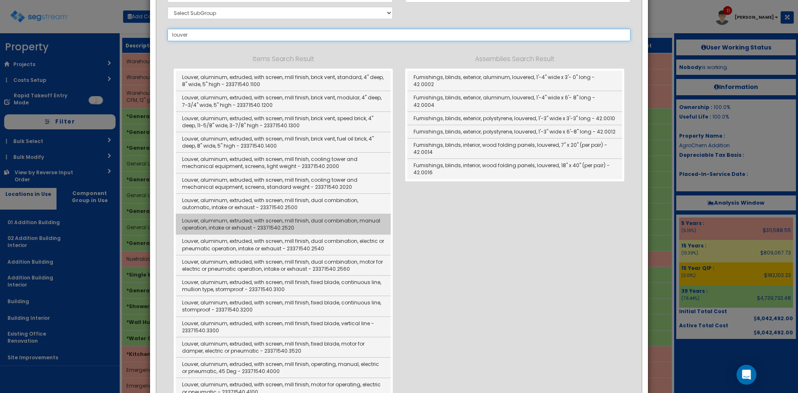
scroll to position [113, 0]
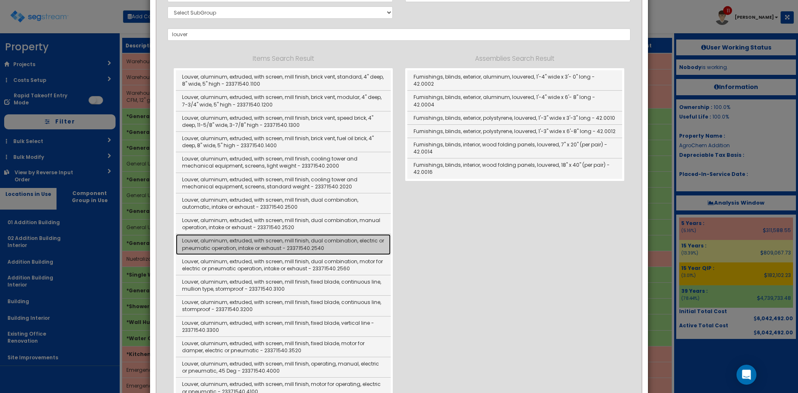
click at [280, 249] on link "Louver, aluminum, extruded, with screen, mill finish, dual combination, electri…" at bounding box center [283, 244] width 215 height 20
type input "Louver, aluminum, extruded, with screen, mill finish, dual combination, electri…"
type input "SF"
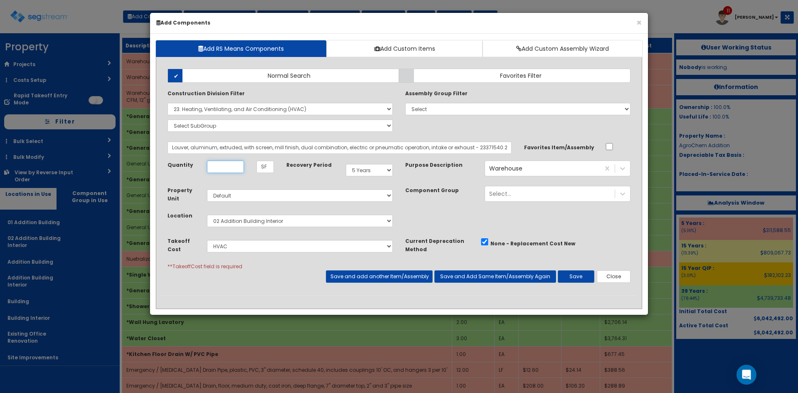
scroll to position [0, 0]
type input "50"
click at [414, 276] on button "Save and add another Item/Assembly" at bounding box center [379, 276] width 106 height 12
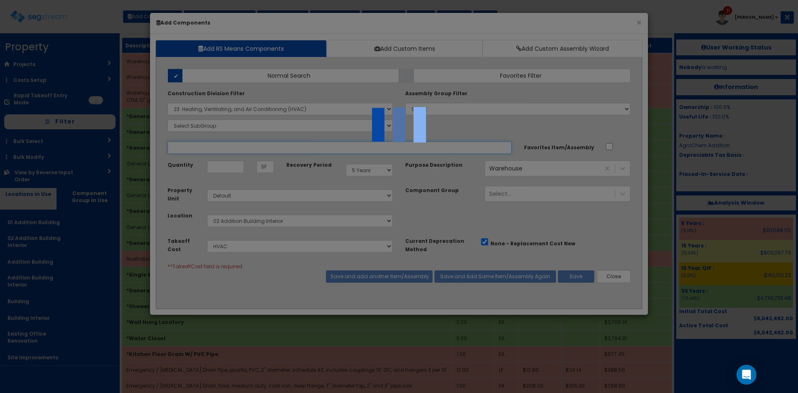
select select "5280439"
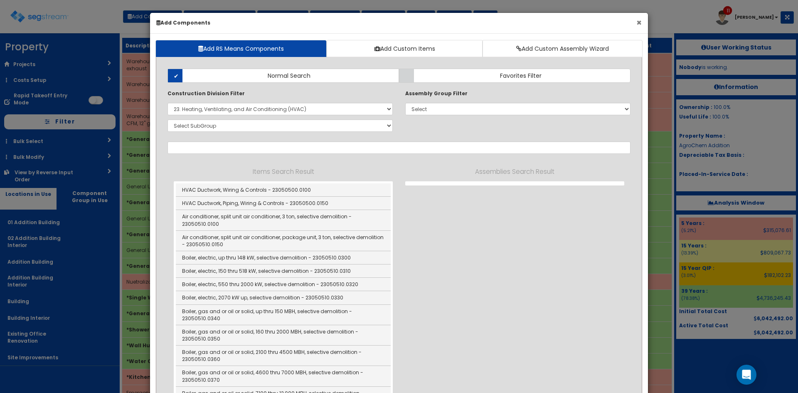
click at [639, 25] on button "×" at bounding box center [639, 22] width 5 height 9
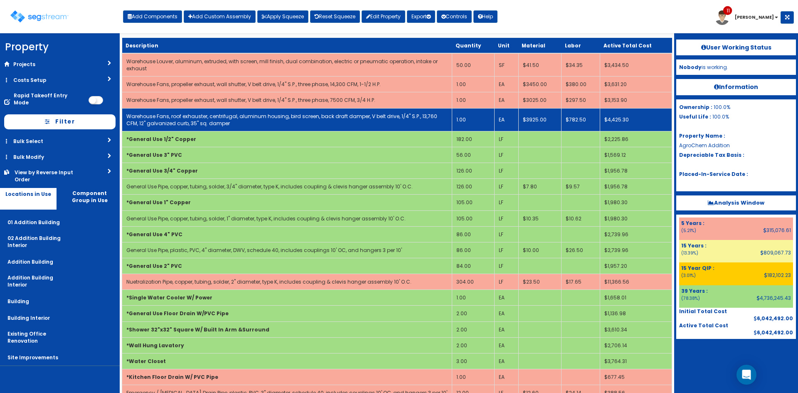
click at [471, 122] on td "1.00" at bounding box center [473, 119] width 42 height 23
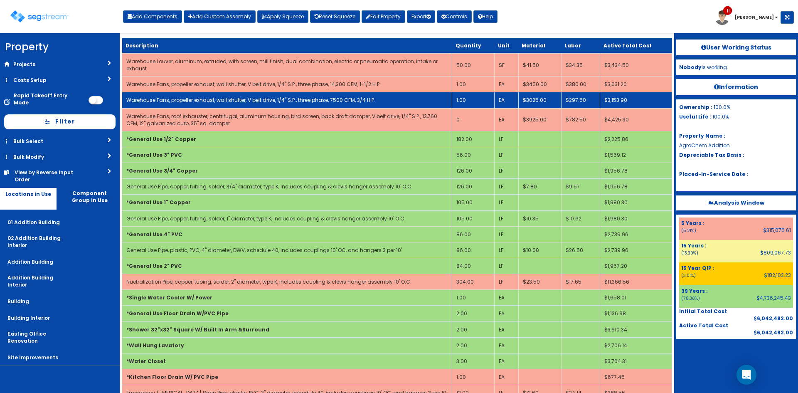
click at [403, 98] on td "Warehouse Fans, propeller exhaust, wall shutter, V belt drive, 1/4" S.P., three…" at bounding box center [287, 100] width 330 height 16
select select "5280439"
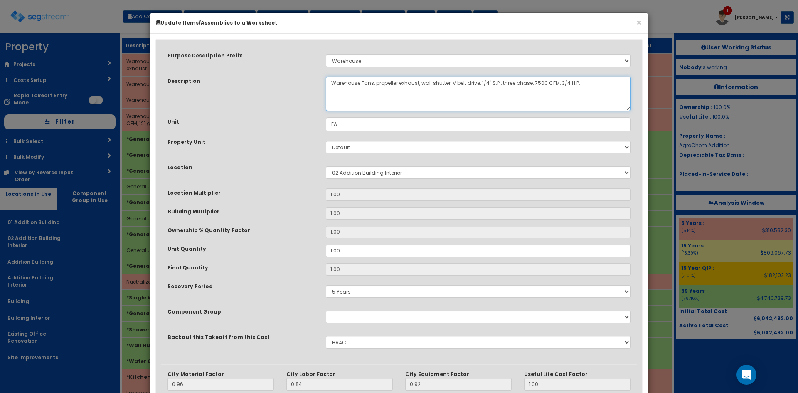
click at [540, 82] on textarea "Warehouse Fans, propeller exhaust, wall shutter, V belt drive, 1/4" S.P., three…" at bounding box center [478, 93] width 305 height 35
click at [545, 81] on textarea "Warehouse Fans, propeller exhaust, wall shutter, V belt drive, 1/4" S.P., three…" at bounding box center [478, 93] width 305 height 35
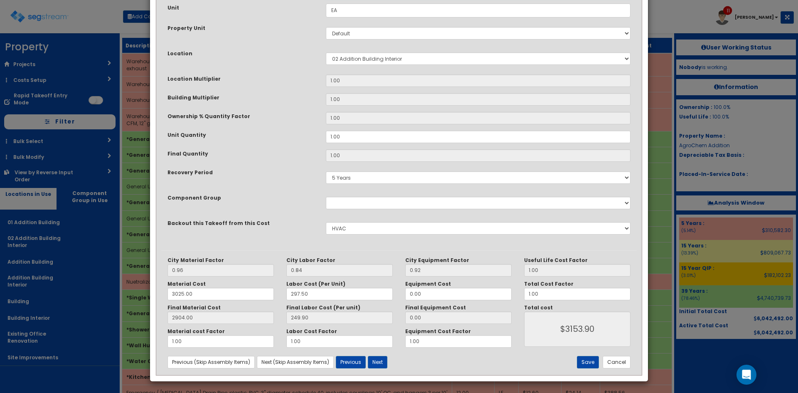
scroll to position [115, 0]
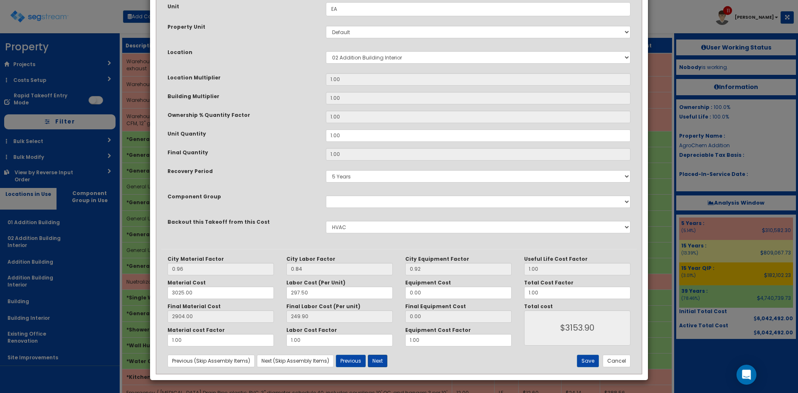
type textarea "Warehouse Fans, propeller exhaust, wall shutter, V belt drive, 1/4" S.P., three…"
click at [377, 360] on button "Next" at bounding box center [378, 361] width 20 height 12
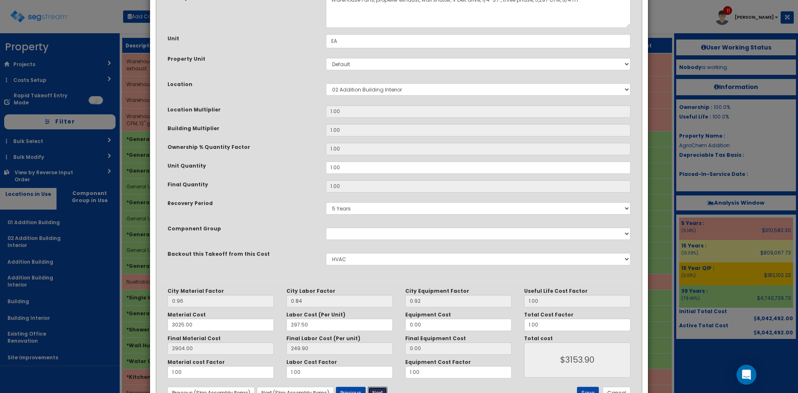
scroll to position [73, 0]
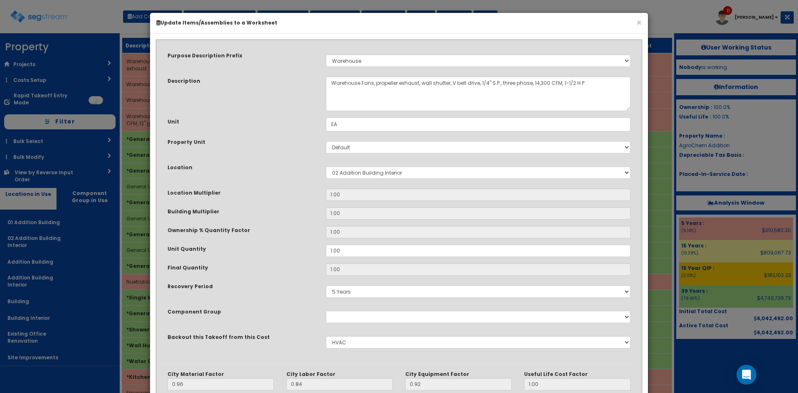
select select "5280439"
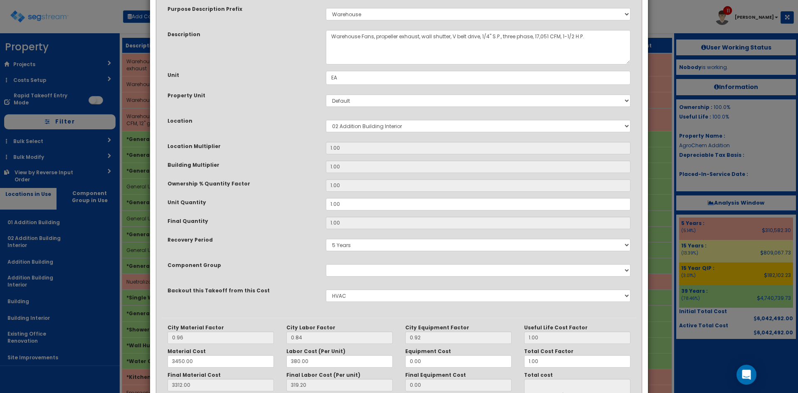
scroll to position [115, 0]
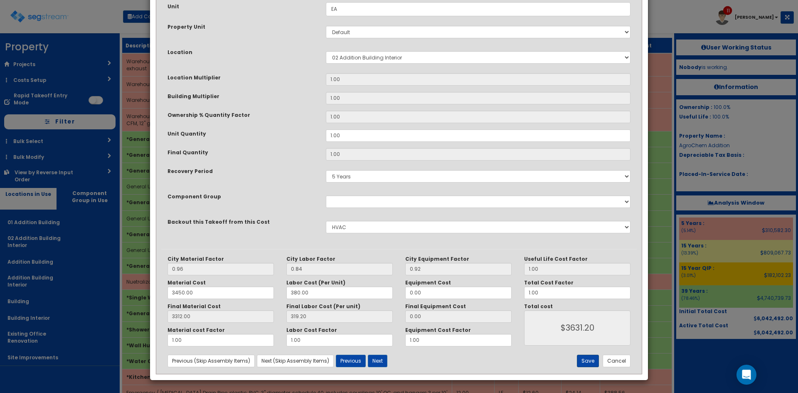
type textarea "Warehouse Fans, propeller exhaust, wall shutter, V belt drive, 1/4" S.P., three…"
click at [586, 364] on button "Save" at bounding box center [588, 361] width 22 height 12
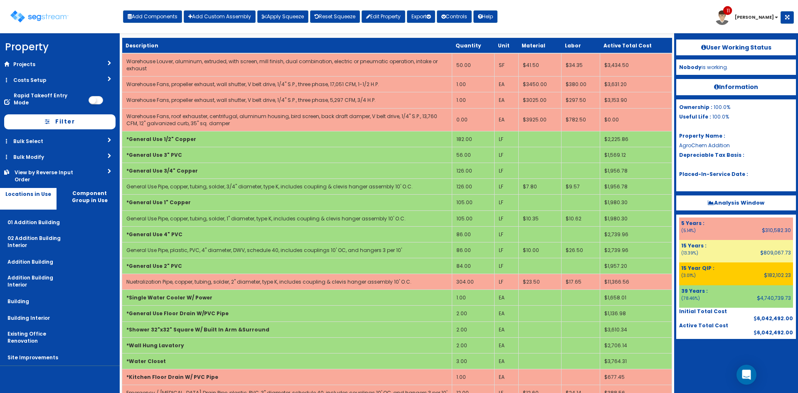
click at [553, 17] on div "Toggle navigation Add Components Add Custom Assembly Apply Squeeze Reset Squeez…" at bounding box center [399, 19] width 790 height 27
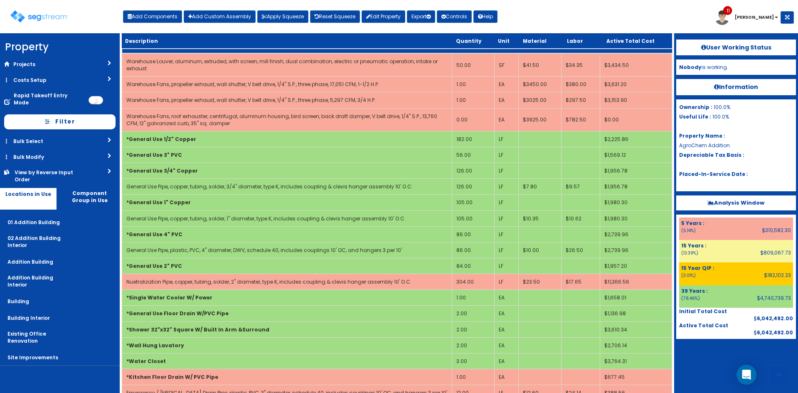
scroll to position [1054, 0]
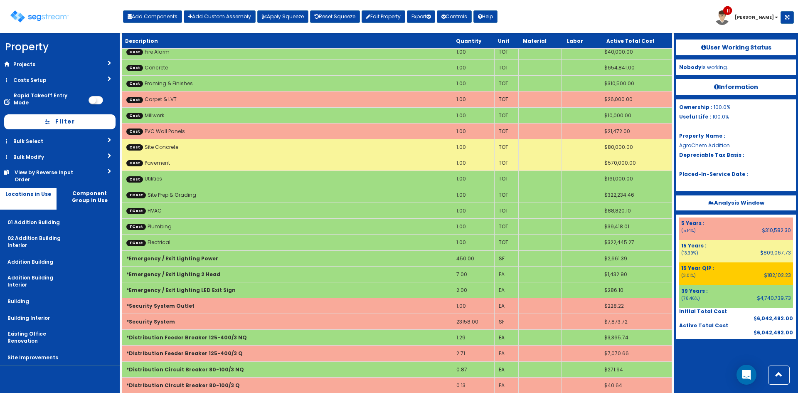
click at [538, 27] on div "Toggle navigation Add Components Add Custom Assembly Apply Squeeze Reset Squeez…" at bounding box center [399, 19] width 790 height 27
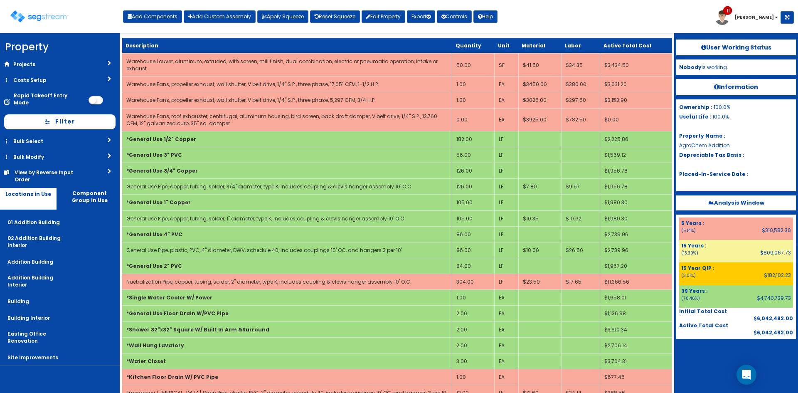
scroll to position [1556, 0]
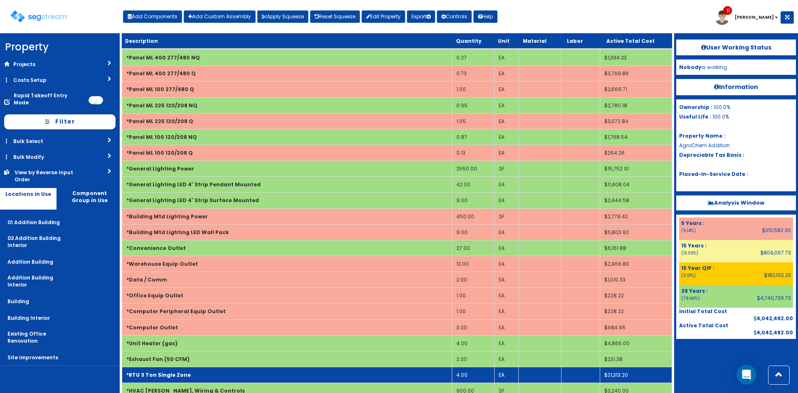
click at [232, 367] on td "*RTU 3 Ton Single Zone" at bounding box center [287, 375] width 330 height 16
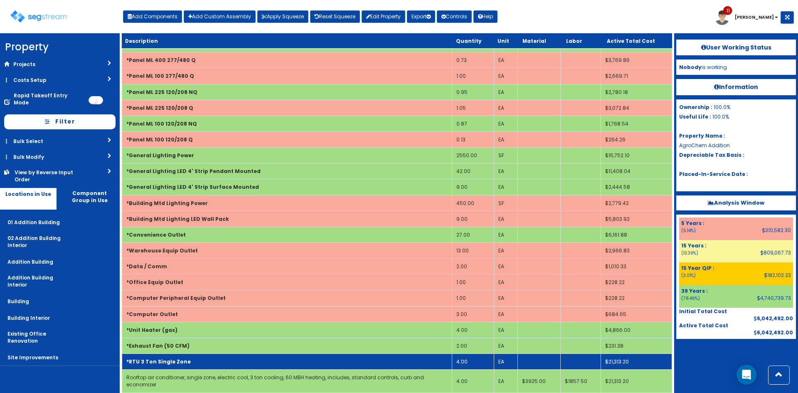
scroll to position [1572, 0]
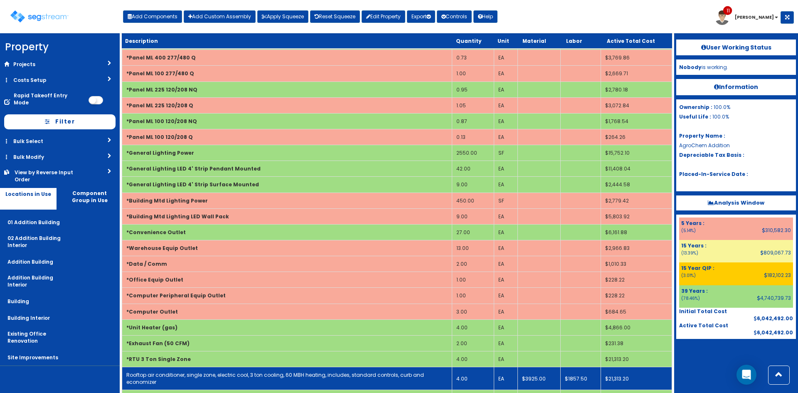
click at [225, 371] on link "Rooftop air conditioner, single zone, electric cool, 3 ton cooling, 60 MBH heat…" at bounding box center [275, 378] width 298 height 14
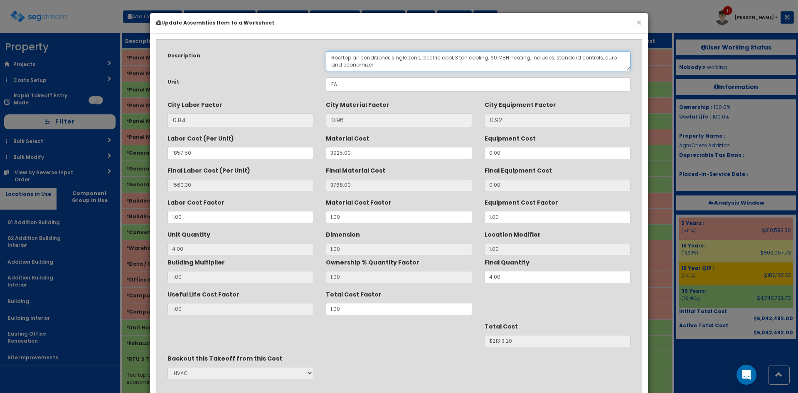
click at [389, 66] on textarea "Rooftop air conditioner, single zone, electric cool, 3 ton cooling, 60 MBH heat…" at bounding box center [478, 61] width 305 height 20
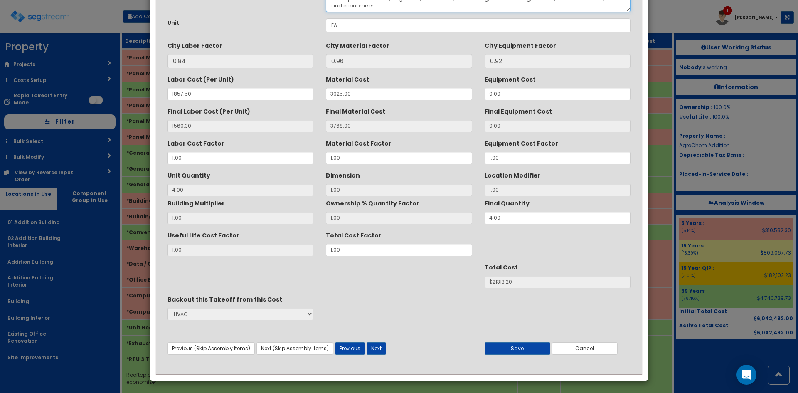
scroll to position [59, 0]
click at [575, 360] on div "Description Rooftop air conditioner, single zone, electric cool, 3 ton cooling,…" at bounding box center [399, 172] width 476 height 375
click at [580, 364] on div at bounding box center [400, 367] width 476 height 13
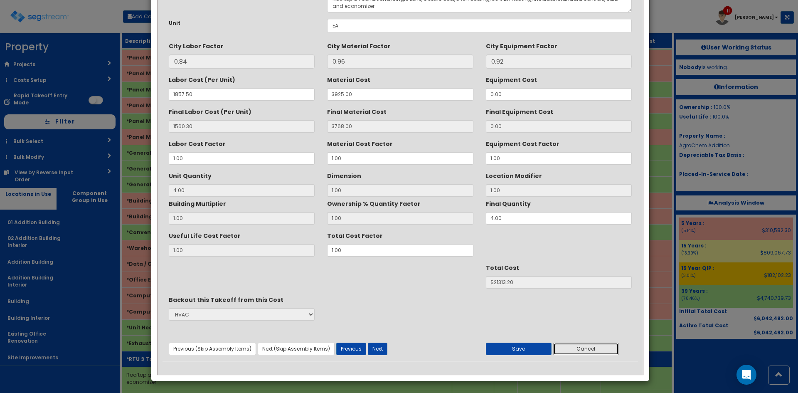
click at [585, 352] on button "Cancel" at bounding box center [586, 349] width 66 height 12
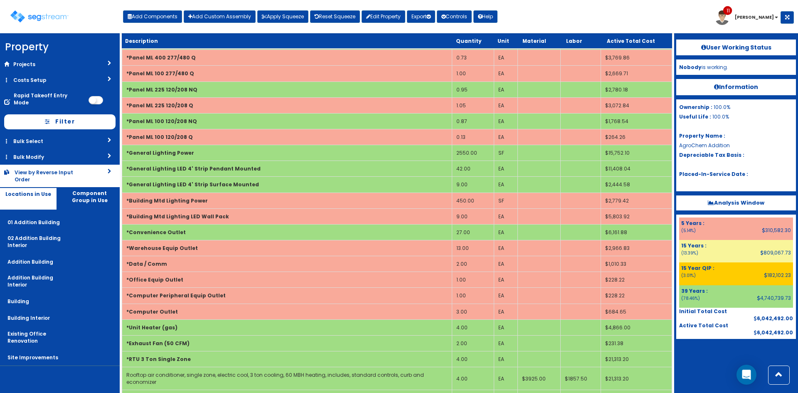
click at [76, 171] on div "View by Reverse Input Order" at bounding box center [48, 176] width 67 height 14
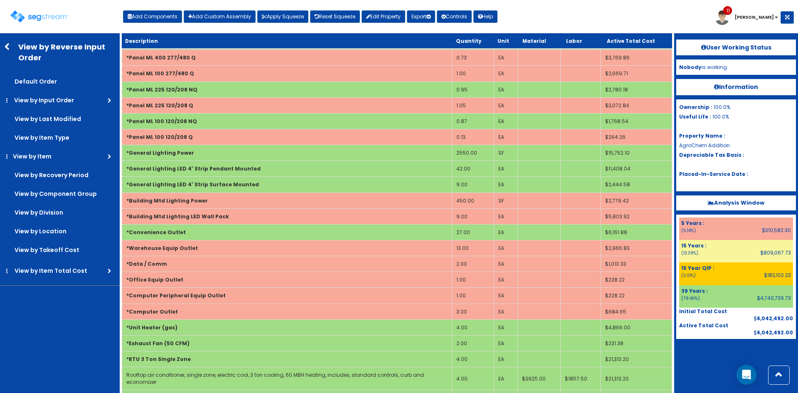
click at [53, 222] on form "Default Order View by Input Order In Order Reverse View by Last Modified View b…" at bounding box center [61, 176] width 118 height 206
click at [53, 215] on label "View by Division" at bounding box center [61, 212] width 118 height 17
click at [0, 0] on input "View by Division" at bounding box center [0, 0] width 0 height 0
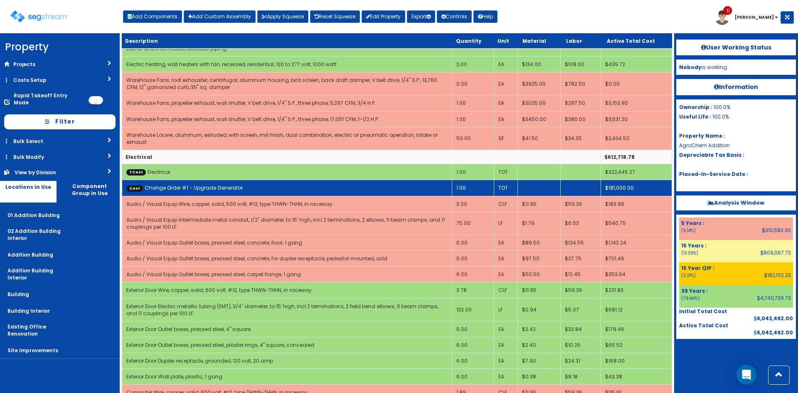
click at [158, 180] on td "Cost Change Order #1 - Upgrade Generator" at bounding box center [287, 188] width 330 height 16
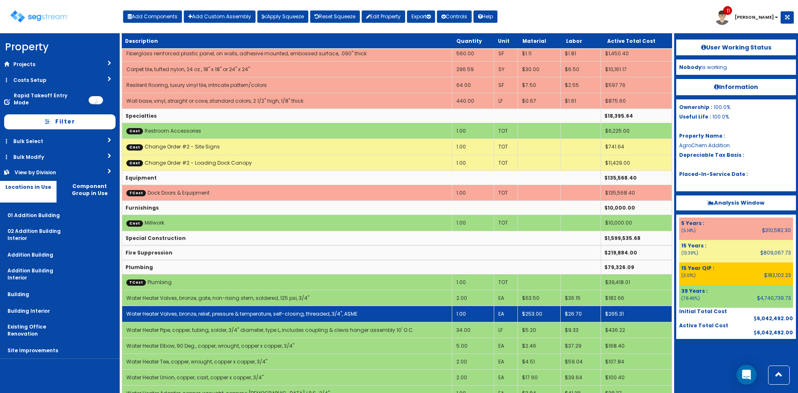
scroll to position [221, 0]
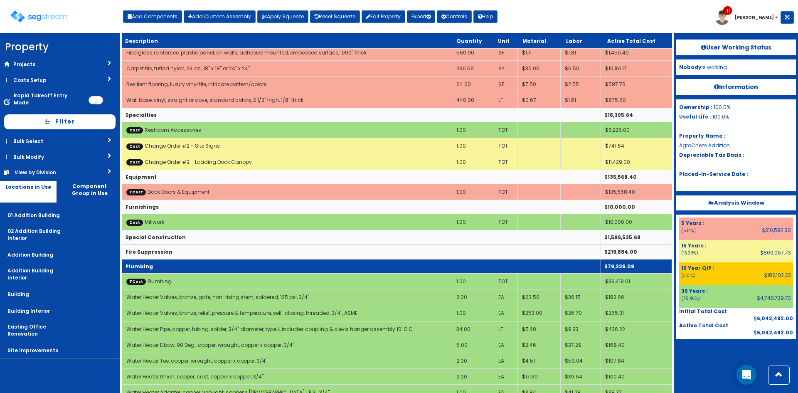
click at [179, 271] on td "Plumbing" at bounding box center [361, 266] width 479 height 15
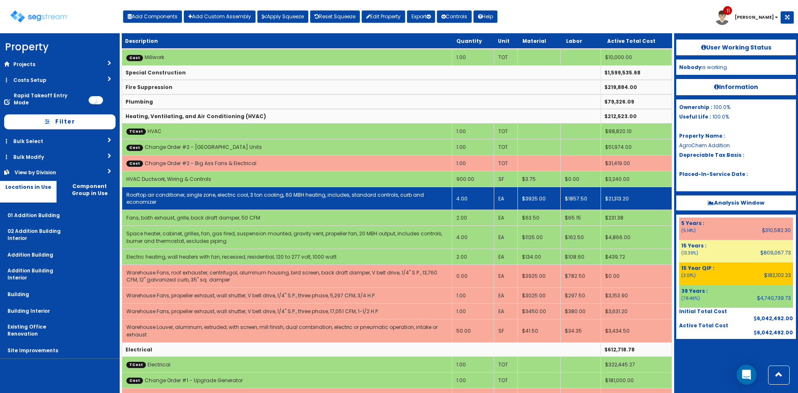
scroll to position [387, 0]
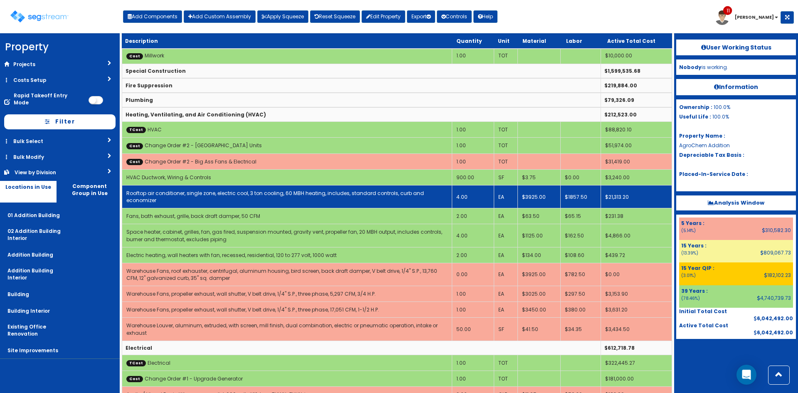
click at [464, 193] on td "4.00" at bounding box center [473, 196] width 42 height 23
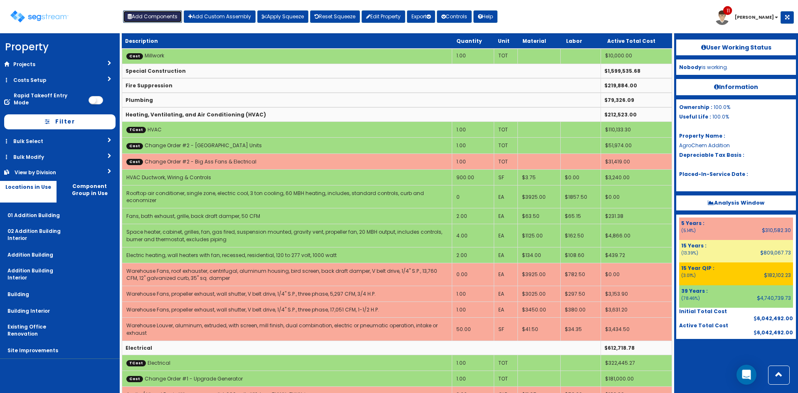
click at [152, 19] on button "Add Components" at bounding box center [152, 16] width 59 height 12
select select "5280439"
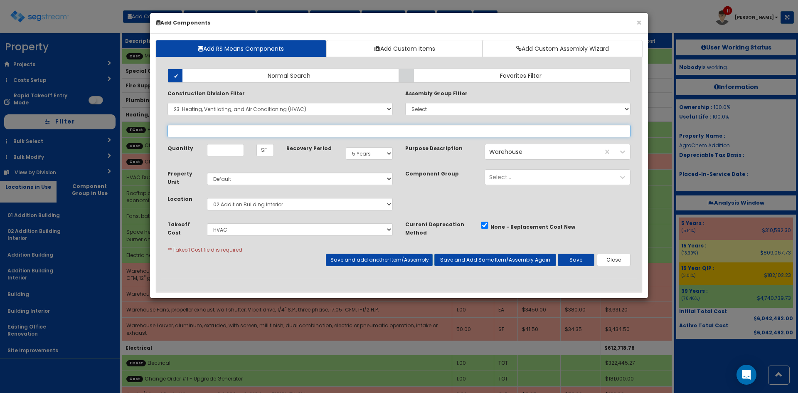
select select
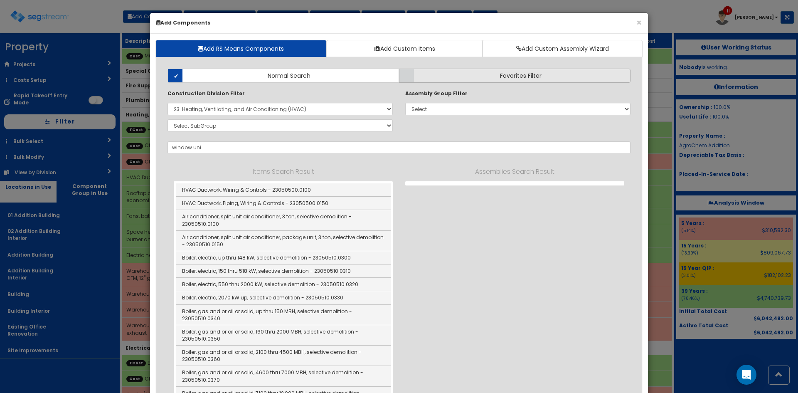
click at [457, 75] on label "Favorites Filter" at bounding box center [515, 76] width 232 height 14
click at [0, 0] on input "Favorites Filter" at bounding box center [0, 0] width 0 height 0
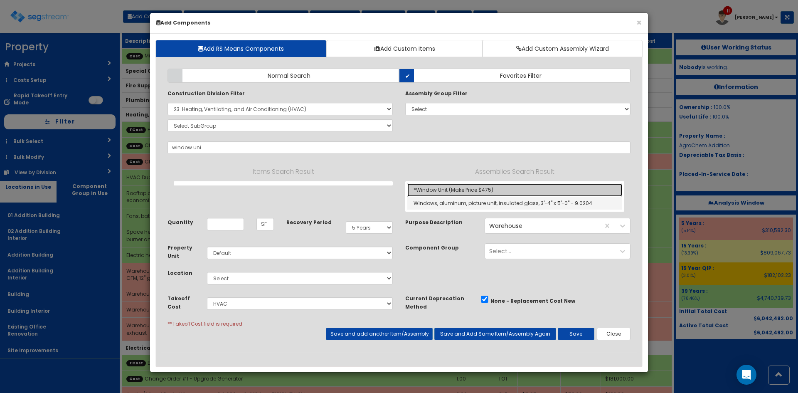
click at [468, 190] on link "*Window Unit (Make Price $475)" at bounding box center [514, 189] width 215 height 13
type input "*Window Unit (Make Price $475)"
checkbox input "true"
type input "EA"
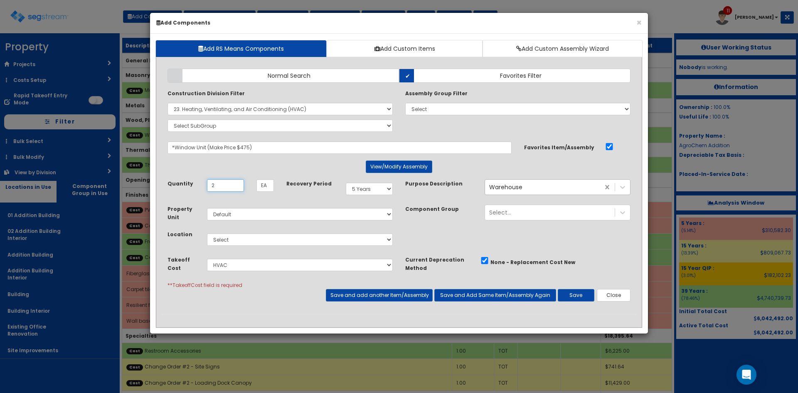
type input "2"
click at [299, 241] on select "Select 01 Addition Building 02 Addition Building Interior Addition Building Add…" at bounding box center [300, 239] width 186 height 12
select select "4532"
click at [207, 233] on select "Select 01 Addition Building 02 Addition Building Interior Addition Building Add…" at bounding box center [300, 239] width 186 height 12
drag, startPoint x: 578, startPoint y: 296, endPoint x: 544, endPoint y: 289, distance: 34.8
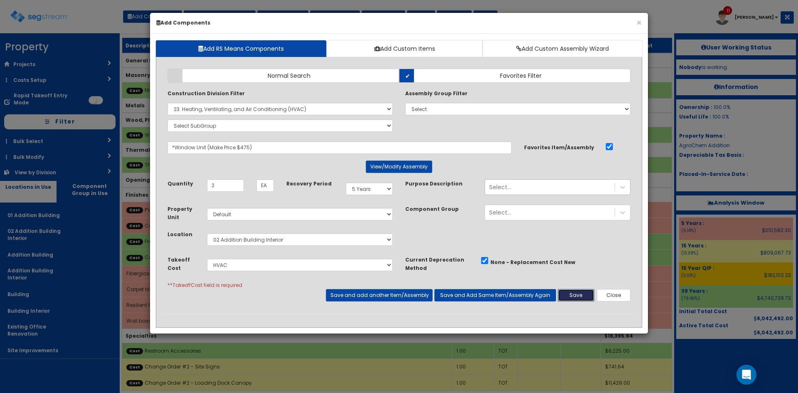
click at [572, 296] on button "Save" at bounding box center [576, 295] width 37 height 12
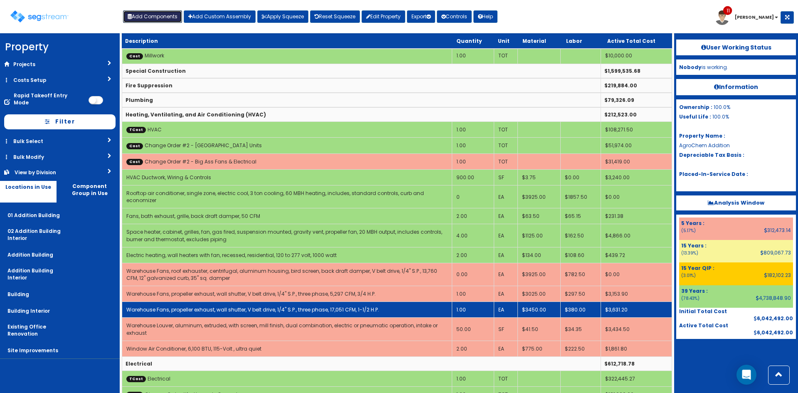
scroll to position [387, 0]
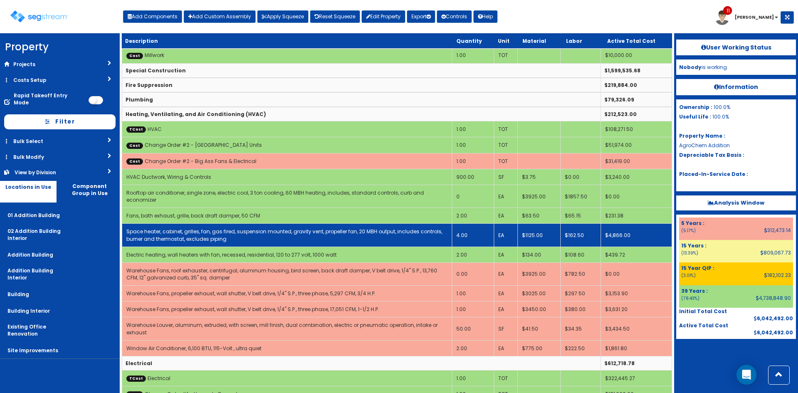
click at [479, 227] on td "4.00" at bounding box center [473, 235] width 42 height 23
click at [465, 227] on td "2.00" at bounding box center [473, 235] width 42 height 23
drag, startPoint x: 480, startPoint y: 229, endPoint x: 446, endPoint y: 232, distance: 33.8
click at [446, 232] on tr "Space heater, cabinet, grilles, fan, gas fired, suspension mounted, gravity ven…" at bounding box center [397, 235] width 550 height 23
click at [471, 228] on td "2.000" at bounding box center [473, 235] width 42 height 23
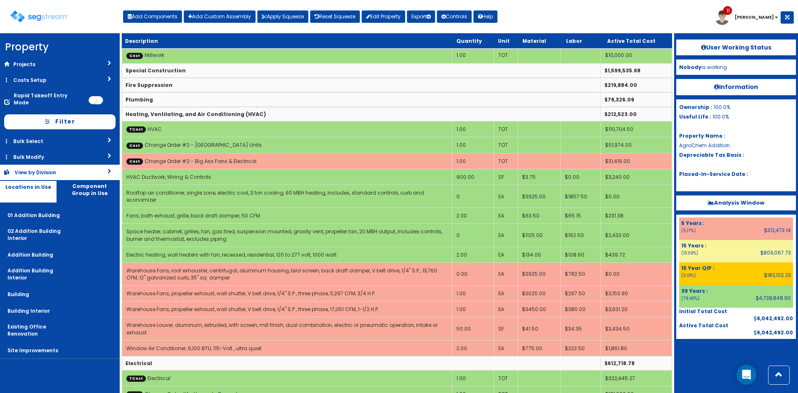
click at [80, 169] on div "View by Division" at bounding box center [48, 172] width 67 height 7
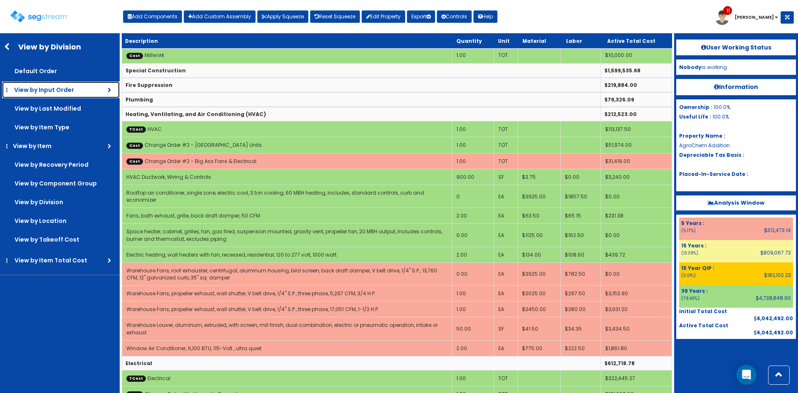
click at [51, 89] on span "View by Input Order" at bounding box center [44, 90] width 60 height 8
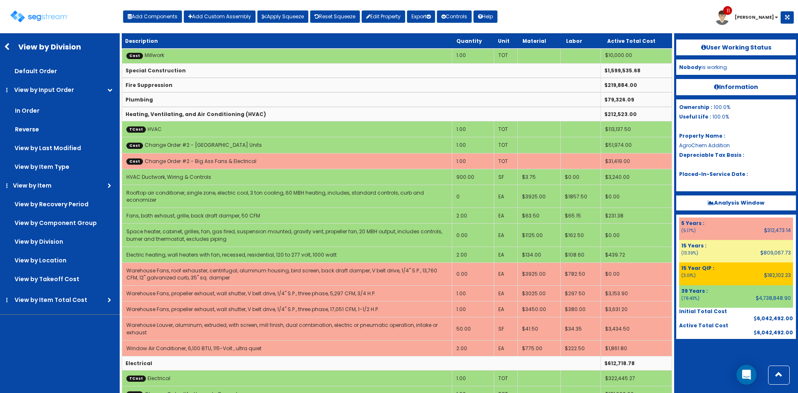
drag, startPoint x: 42, startPoint y: 128, endPoint x: 67, endPoint y: 106, distance: 33.3
click at [42, 128] on label "Reverse" at bounding box center [62, 129] width 116 height 17
click at [0, 0] on input "Reverse" at bounding box center [0, 0] width 0 height 0
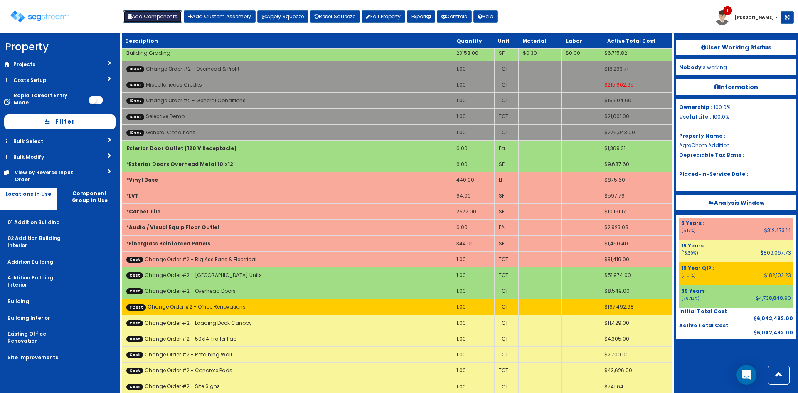
click at [151, 21] on button "Add Components" at bounding box center [152, 16] width 59 height 12
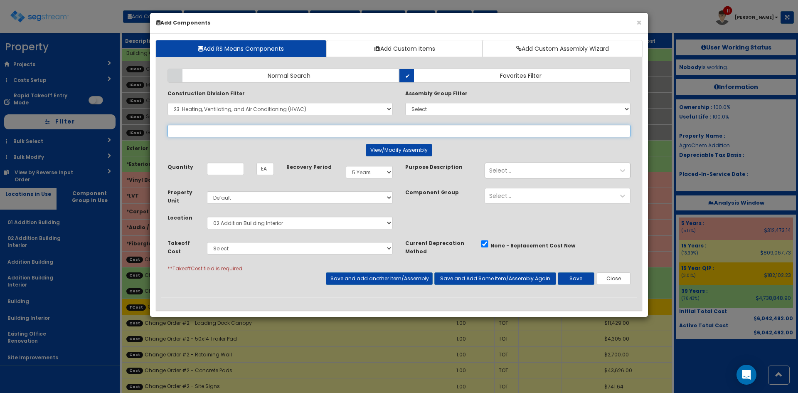
select select
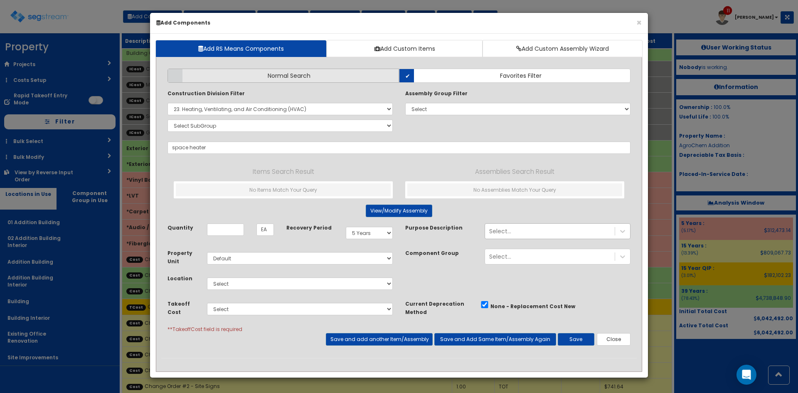
click at [259, 72] on label "Normal Search" at bounding box center [284, 76] width 232 height 14
click at [0, 0] on input "Normal Search" at bounding box center [0, 0] width 0 height 0
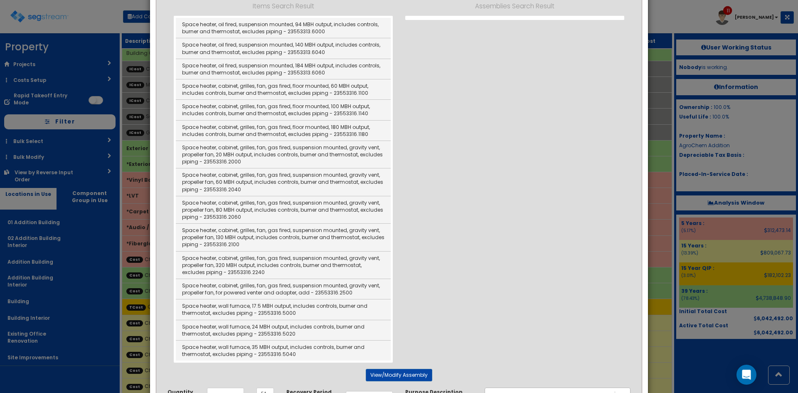
scroll to position [166, 0]
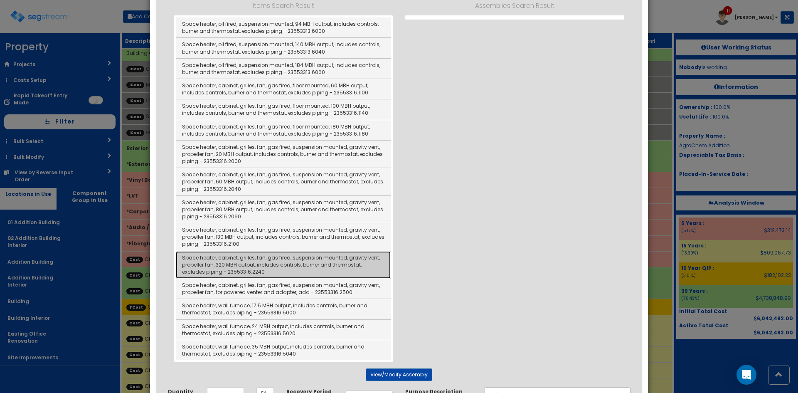
click at [305, 263] on link "Space heater, cabinet, grilles, fan, gas fired, suspension mounted, gravity ven…" at bounding box center [283, 264] width 215 height 27
type input "Space heater, cabinet, grilles, fan, gas fired, suspension mounted, gravity ven…"
checkbox input "false"
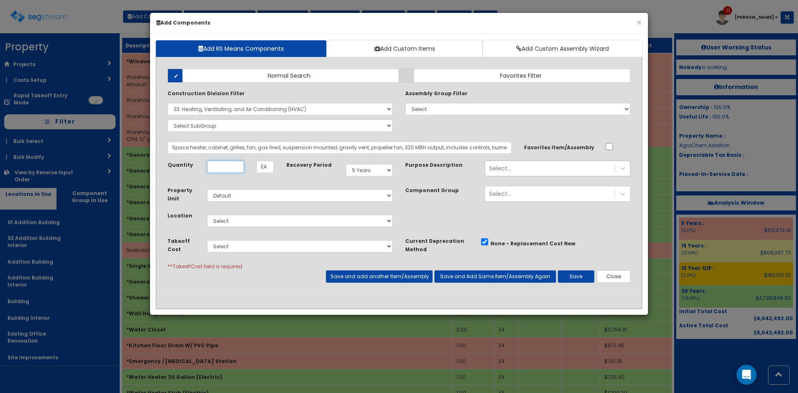
scroll to position [0, 0]
type input "2"
click at [375, 166] on select "Select 5 Years 7 Years 9 Years 10 Years 15 Years 15 Year QLI 15 Year QRP 15 Yea…" at bounding box center [369, 170] width 47 height 12
select select "39Y"
click at [346, 164] on select "Select 5 Years 7 Years 9 Years 10 Years 15 Years 15 Year QLI 15 Year QRP 15 Yea…" at bounding box center [369, 170] width 47 height 12
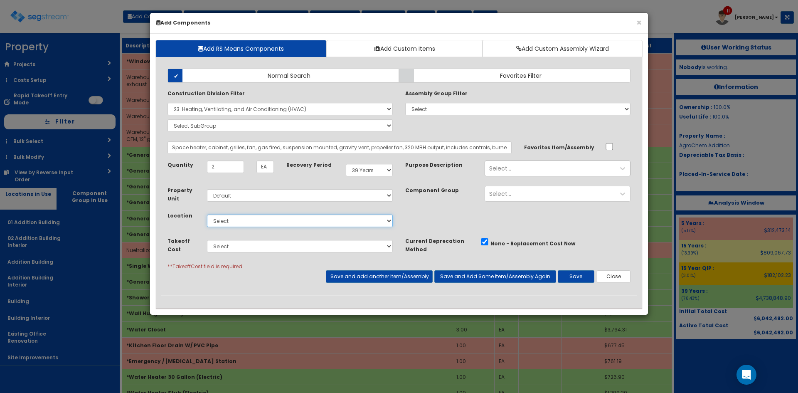
click at [272, 220] on select "Select 01 Addition Building 02 Addition Building Interior Addition Building Add…" at bounding box center [300, 221] width 186 height 12
select select "4532"
click at [207, 215] on select "Select 01 Addition Building 02 Addition Building Interior Addition Building Add…" at bounding box center [300, 221] width 186 height 12
click at [575, 271] on button "Save" at bounding box center [576, 276] width 37 height 12
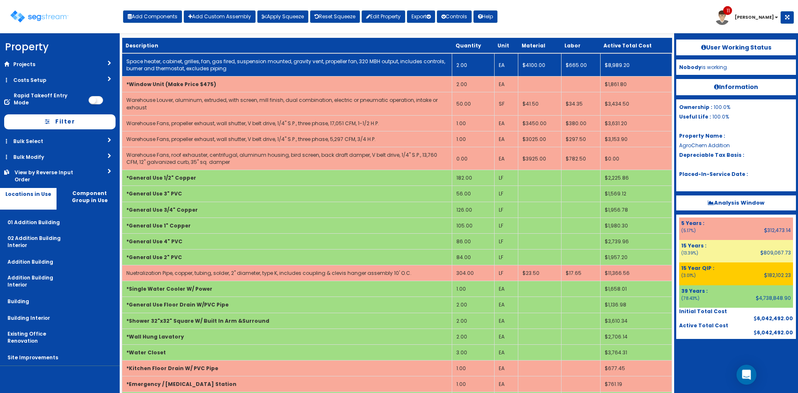
click at [362, 61] on link "Space heater, cabinet, grilles, fan, gas fired, suspension mounted, gravity ven…" at bounding box center [285, 65] width 319 height 14
select select "5280439"
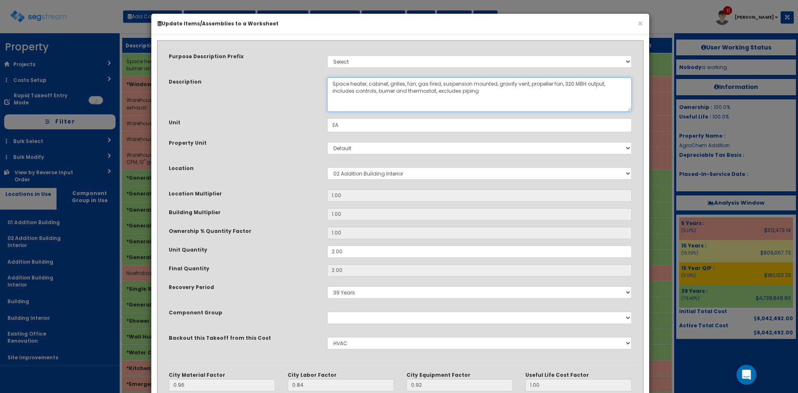
click at [564, 84] on textarea "Space heater, cabinet, grilles, fan, gas fired, suspension mounted, gravity ven…" at bounding box center [479, 94] width 305 height 35
click at [571, 85] on textarea "Space heater, cabinet, grilles, fan, gas fired, suspension mounted, gravity ven…" at bounding box center [479, 94] width 305 height 35
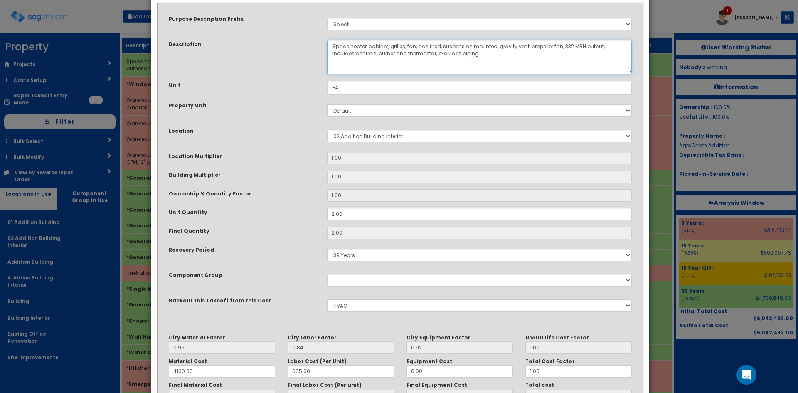
scroll to position [115, 0]
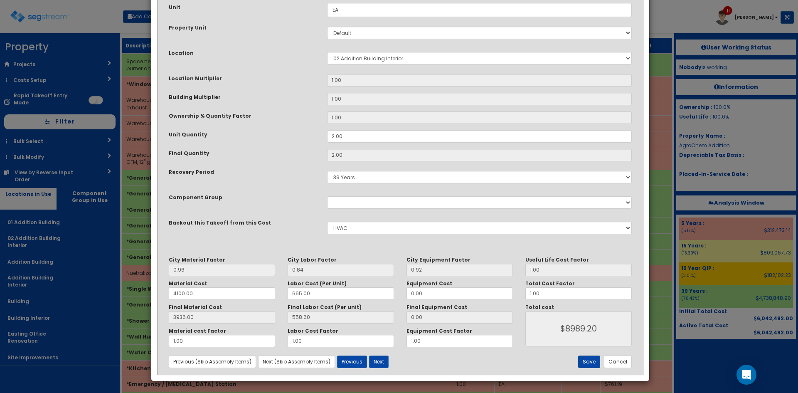
type textarea "Space heater, cabinet, grilles, fan, gas fired, suspension mounted, gravity ven…"
click at [587, 358] on button "Save" at bounding box center [589, 361] width 22 height 12
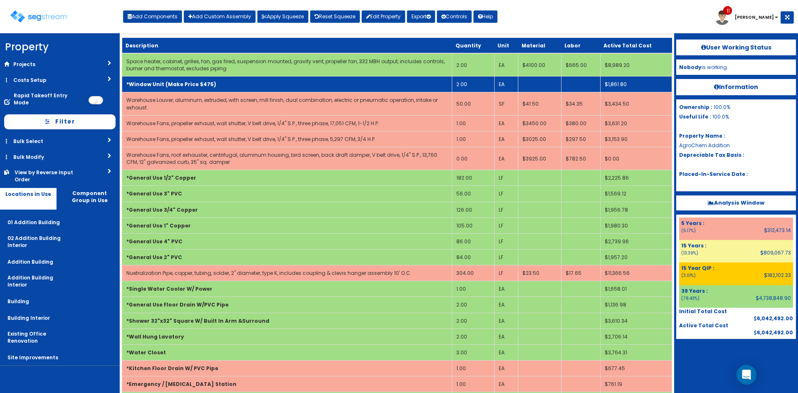
click at [195, 86] on b "*Window Unit (Make Price $475)" at bounding box center [171, 84] width 90 height 7
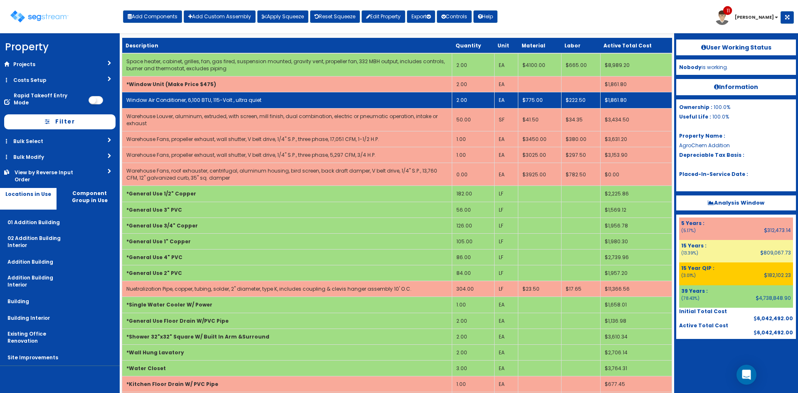
click at [222, 102] on link "Window Air Conditioner, 6,100 BTU, 115-Volt , ultra quiet" at bounding box center [193, 99] width 135 height 7
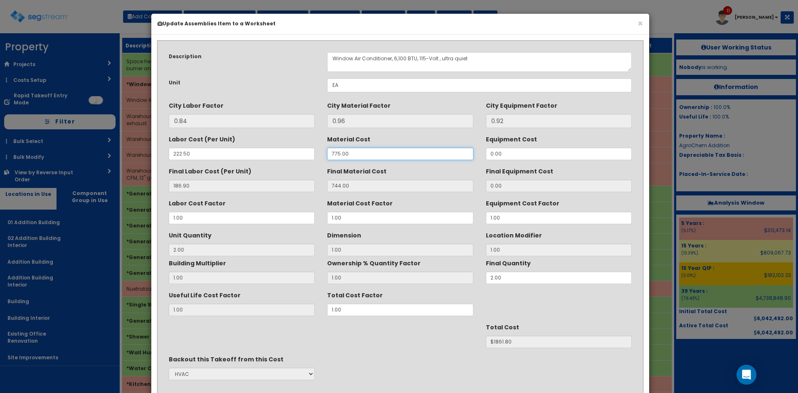
click at [334, 153] on input "775.00" at bounding box center [400, 154] width 146 height 12
type input "75.00"
type input "72.00"
type input "2"
type input "$517.80"
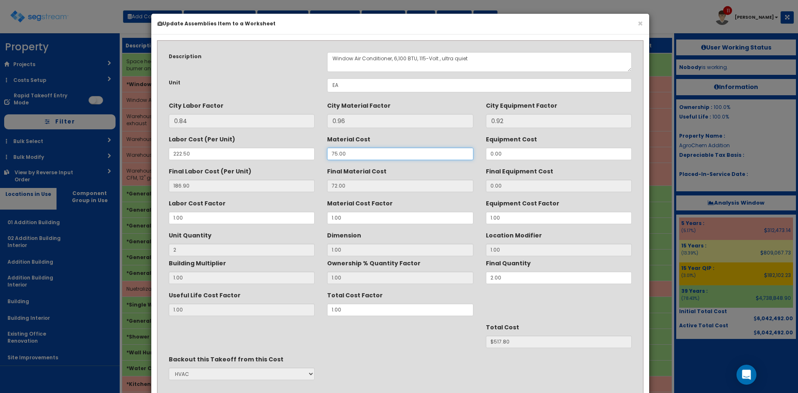
type input "275.00"
type input "264.00"
type input "$901.80"
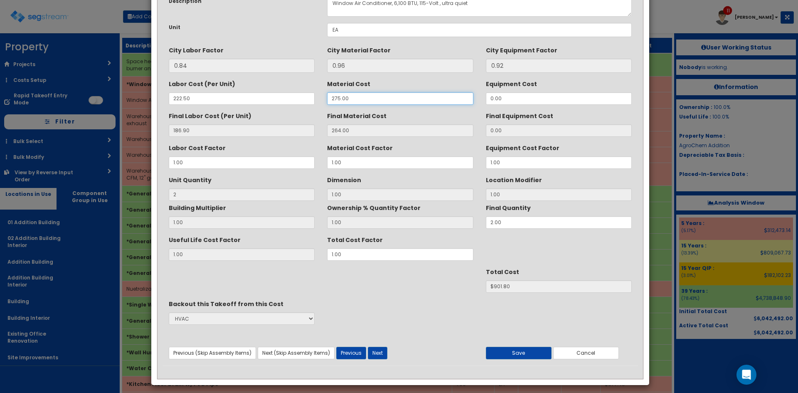
scroll to position [59, 0]
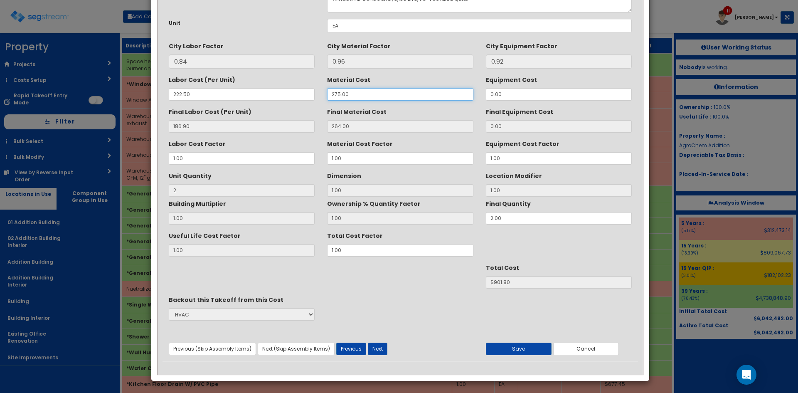
type input "275.00"
click at [525, 341] on div "Previous (Skip Assembly Items) Next (Skip Assembly Items) Previous Next Save Ca…" at bounding box center [401, 341] width 476 height 27
click at [523, 343] on button "Save" at bounding box center [519, 349] width 66 height 12
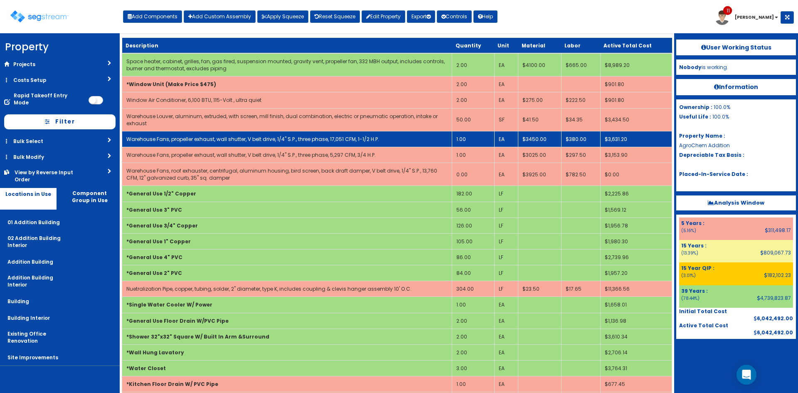
click at [340, 138] on link "Warehouse Fans, propeller exhaust, wall shutter, V belt drive, 1/4" S.P., three…" at bounding box center [252, 139] width 253 height 7
select select "5280439"
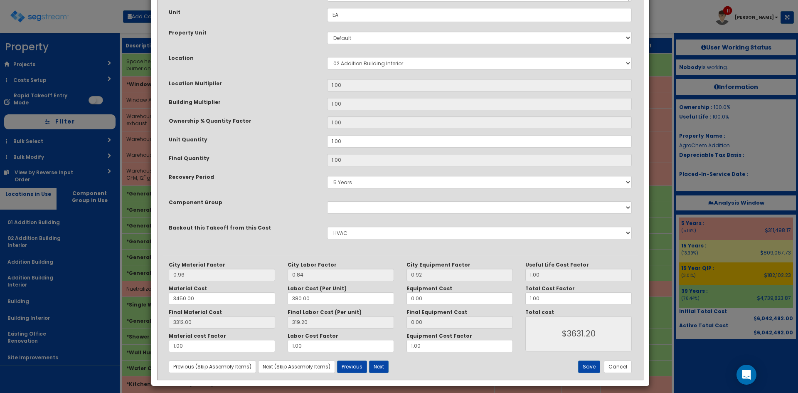
scroll to position [111, 0]
drag, startPoint x: 553, startPoint y: 296, endPoint x: 496, endPoint y: 299, distance: 57.4
click at [496, 299] on div "City Material Factor 0.96 City Labor Factor 0.84 City Equipment Factor 0.92 Mat…" at bounding box center [401, 306] width 476 height 91
type input "2"
type input "$7262.40"
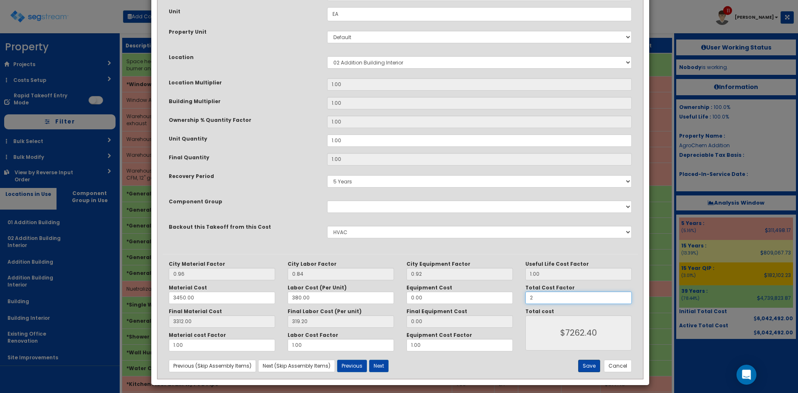
type input "2"
click at [592, 366] on button "Save" at bounding box center [589, 366] width 22 height 12
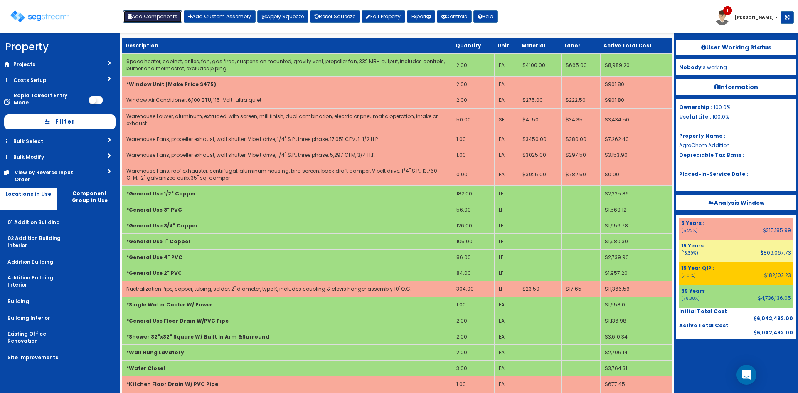
click at [143, 16] on button "Add Components" at bounding box center [152, 16] width 59 height 12
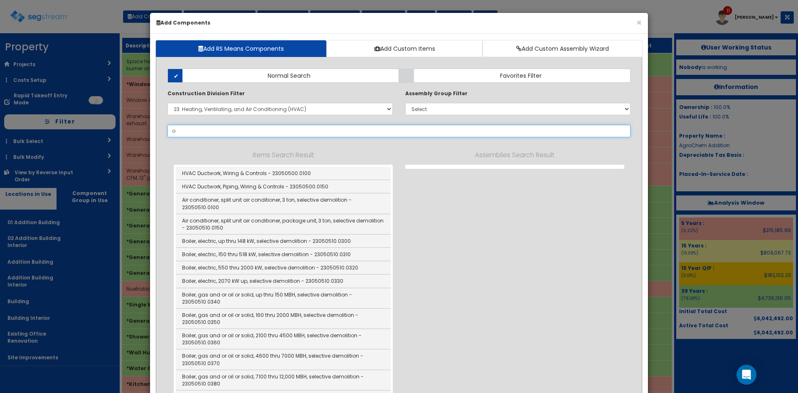
type input "ov"
select select
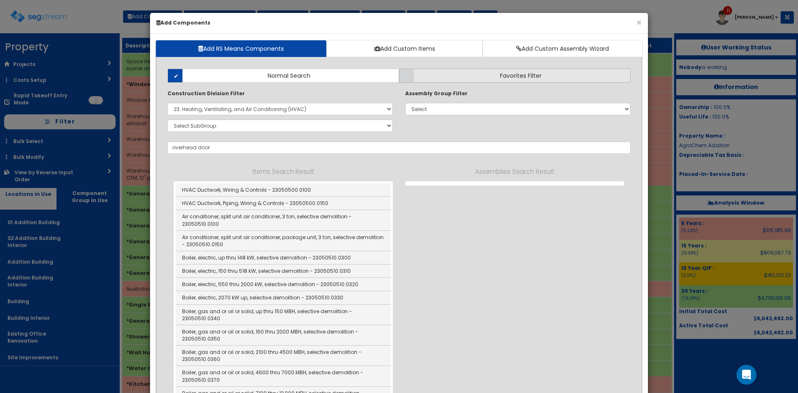
click at [486, 80] on label "Favorites Filter" at bounding box center [515, 76] width 232 height 14
click at [0, 0] on input "Favorites Filter" at bounding box center [0, 0] width 0 height 0
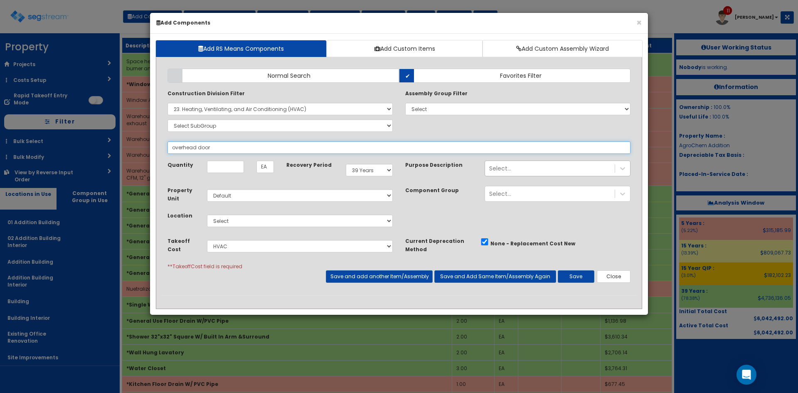
click at [208, 152] on input "overhead door" at bounding box center [399, 147] width 463 height 12
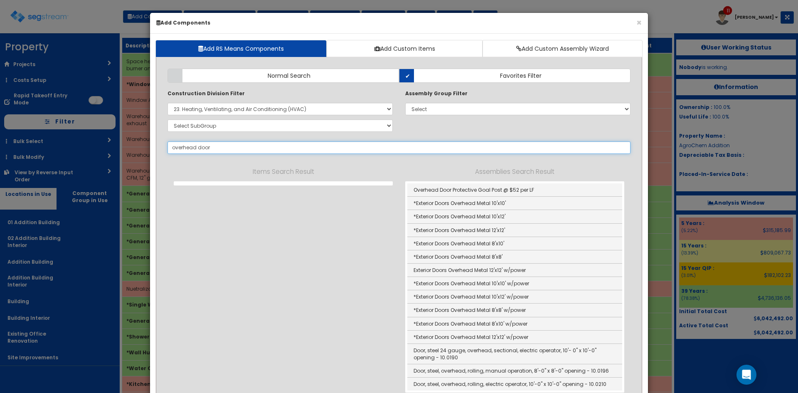
click at [208, 152] on input "overhead door" at bounding box center [399, 147] width 463 height 12
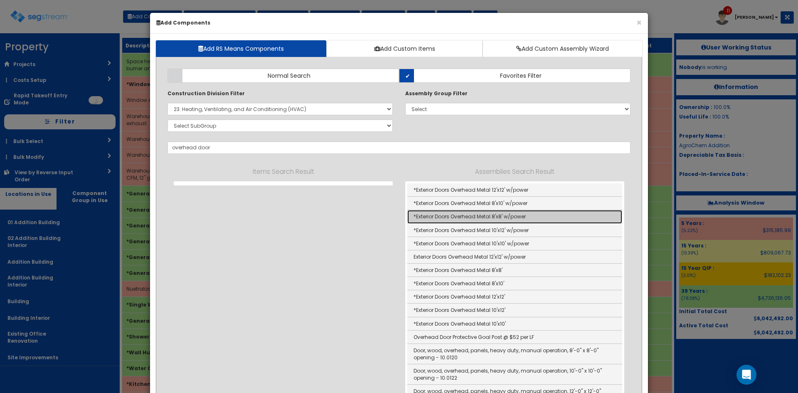
click at [505, 221] on link "*Exterior Doors Overhead Metal 8'x8' w/power" at bounding box center [514, 216] width 215 height 13
type input "*Exterior Doors Overhead Metal 8'x8' w/power"
checkbox input "true"
type input "FLI"
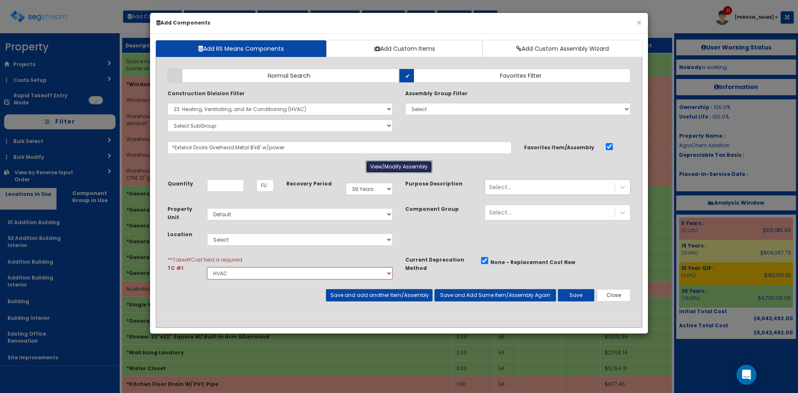
click at [386, 162] on button "View/Modify Assembly" at bounding box center [399, 166] width 67 height 12
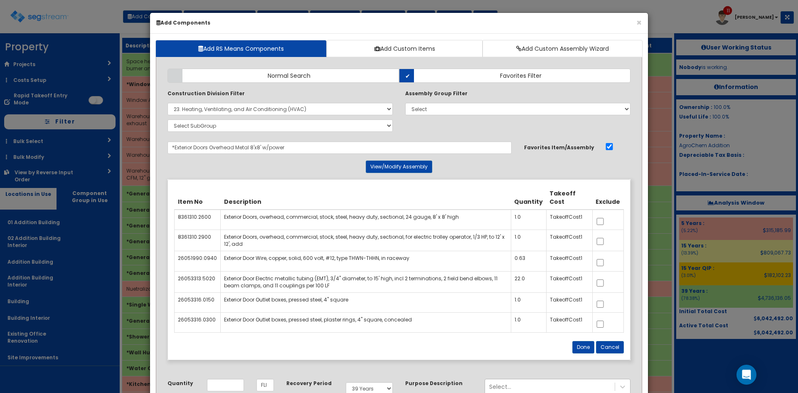
click at [248, 165] on center "View/Modify Assembly" at bounding box center [399, 166] width 463 height 12
click at [620, 348] on button "Cancel" at bounding box center [610, 347] width 28 height 12
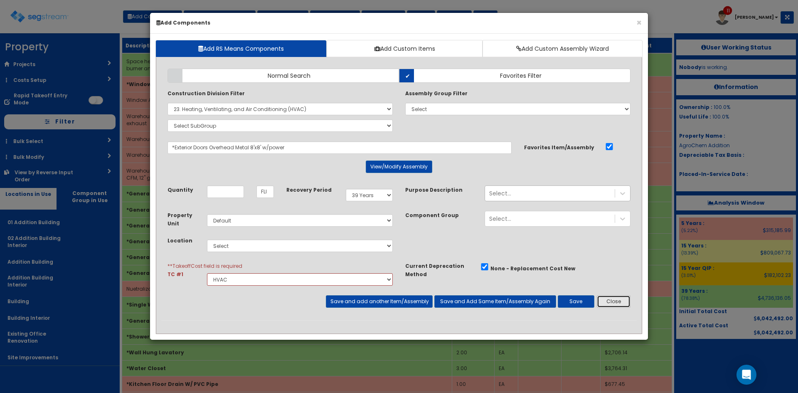
click at [625, 299] on button "Close" at bounding box center [614, 301] width 34 height 12
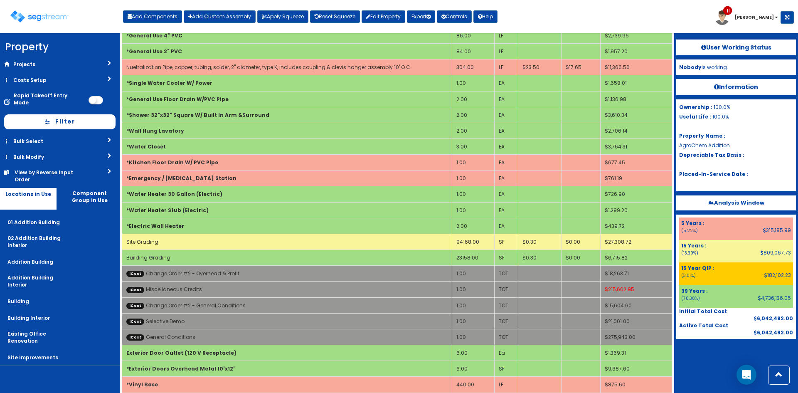
scroll to position [0, 0]
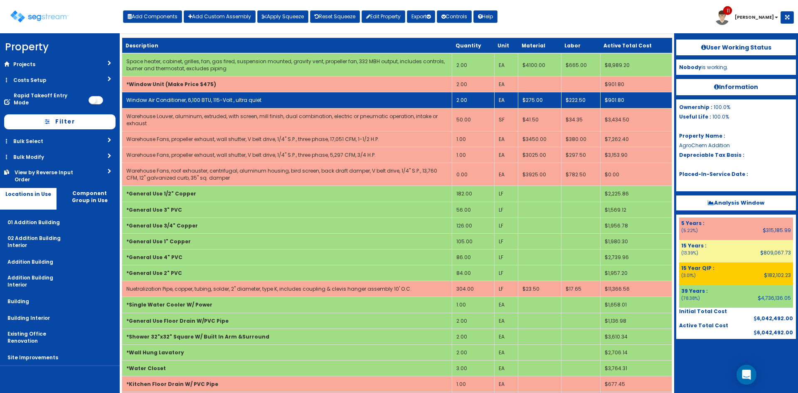
click at [224, 99] on link "Window Air Conditioner, 6,100 BTU, 115-Volt , ultra quiet" at bounding box center [193, 99] width 135 height 7
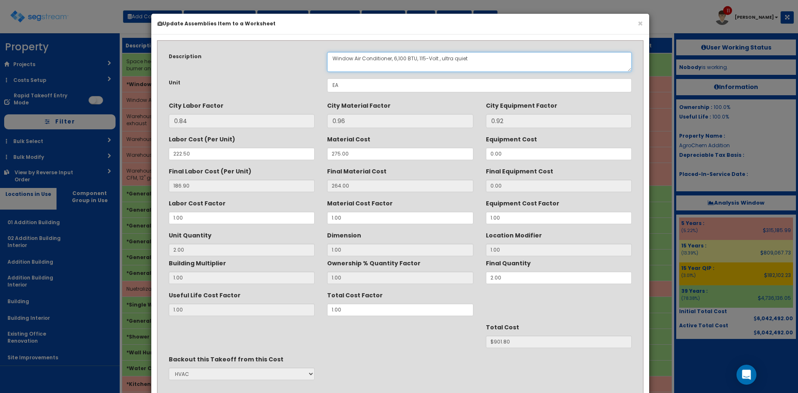
drag, startPoint x: 390, startPoint y: 57, endPoint x: 277, endPoint y: 56, distance: 113.1
click at [278, 56] on div "Description Window Air Conditioner, 6,100 BTU, 115-Volt , ultra quiet" at bounding box center [401, 62] width 476 height 20
click at [434, 59] on textarea "Window Air Conditioner, 6,100 BTU, 115-Volt , ultra quiet" at bounding box center [479, 62] width 305 height 20
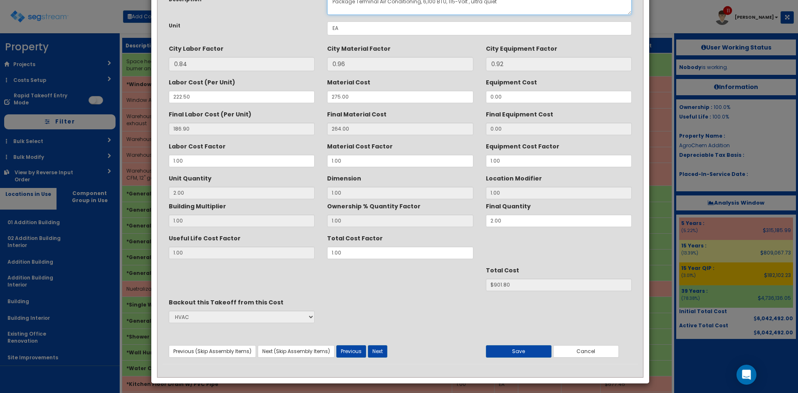
scroll to position [59, 0]
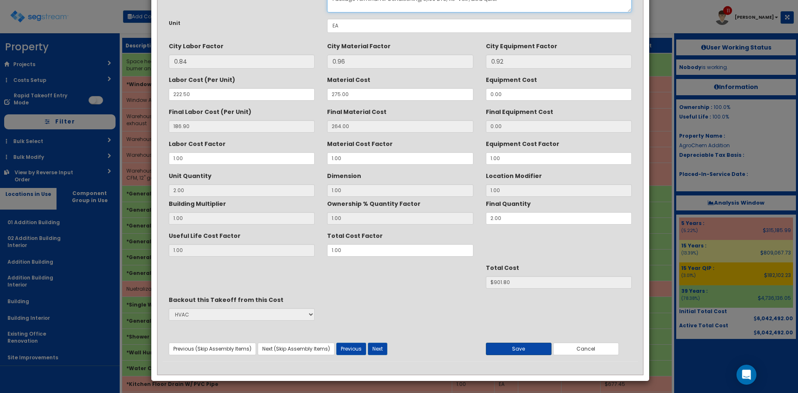
type textarea "Package Terminal Air Conditioning, 6,100 BTU, 115-Volt , ultra quiet"
click at [523, 345] on button "Save" at bounding box center [519, 349] width 66 height 12
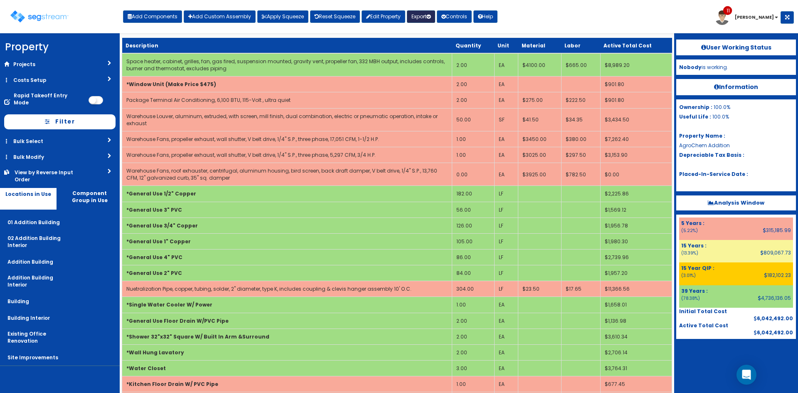
click at [434, 20] on button "Export" at bounding box center [421, 16] width 28 height 12
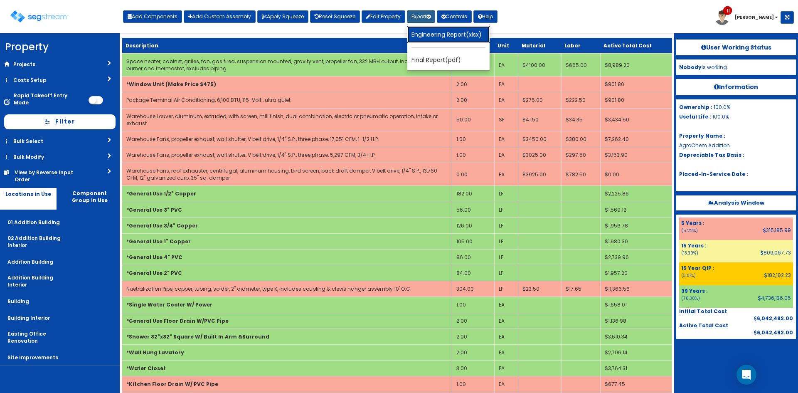
click at [446, 33] on link "Engineering Report(xlsx)" at bounding box center [448, 34] width 82 height 17
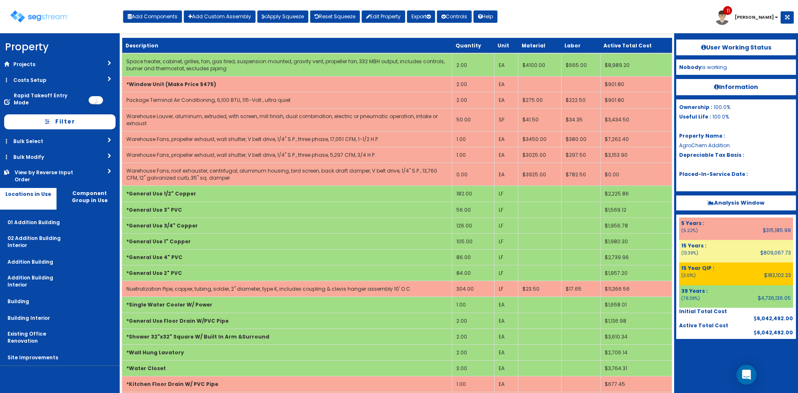
click at [544, 27] on div "Toggle navigation Add Components Add Custom Assembly Apply Squeeze Reset Squeez…" at bounding box center [399, 19] width 790 height 27
